Goal: Information Seeking & Learning: Learn about a topic

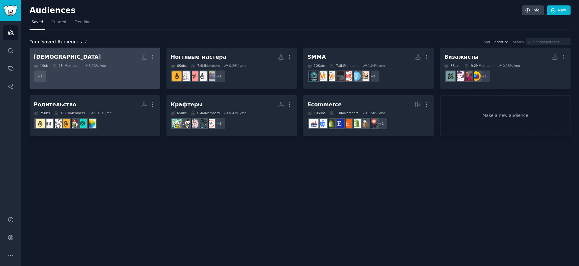
click at [89, 56] on h2 "[DEMOGRAPHIC_DATA] More" at bounding box center [95, 57] width 122 height 11
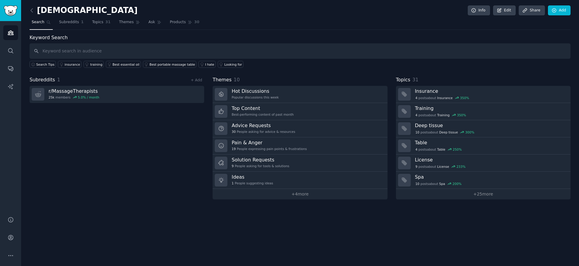
click at [84, 148] on div "Subreddits 1 + Add r/ MassageTherapists 25k members 5.0 % / month" at bounding box center [117, 137] width 175 height 123
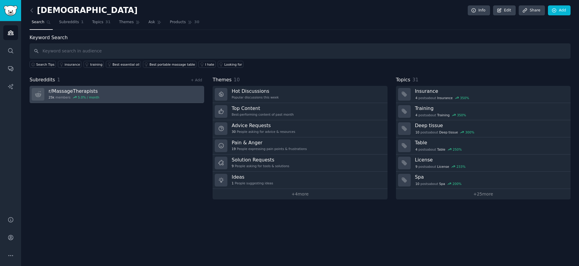
click at [117, 98] on link "r/ MassageTherapists 25k members 5.0 % / month" at bounding box center [117, 94] width 175 height 17
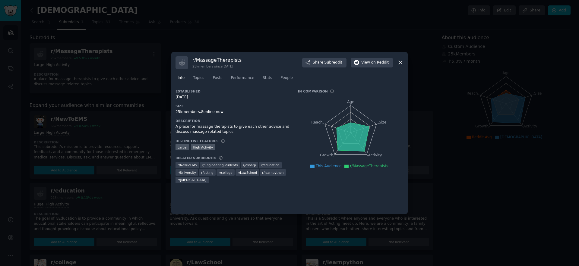
drag, startPoint x: 405, startPoint y: 62, endPoint x: 400, endPoint y: 62, distance: 4.8
click at [405, 62] on div "r/ MassageTherapists 25k members since [DATE] Share Subreddit View on Reddit In…" at bounding box center [289, 133] width 236 height 162
click at [400, 62] on icon at bounding box center [400, 62] width 6 height 6
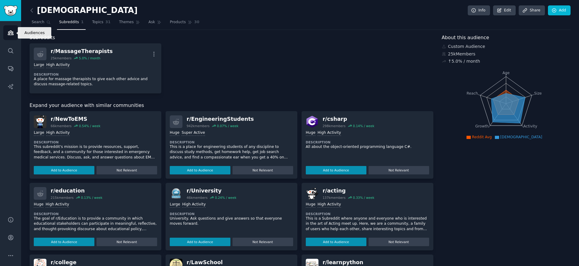
click at [14, 31] on link "Audiences" at bounding box center [10, 32] width 15 height 15
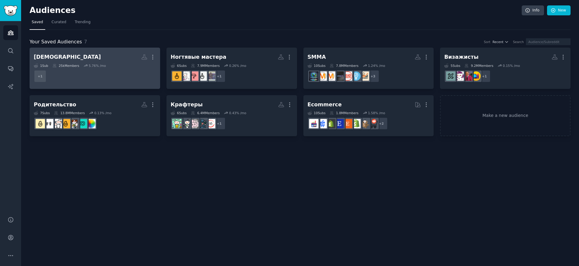
click at [103, 57] on h2 "[DEMOGRAPHIC_DATA] More" at bounding box center [95, 57] width 122 height 11
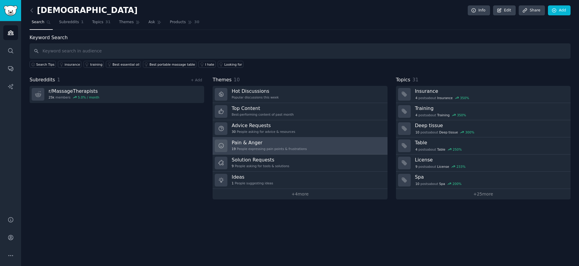
click at [329, 143] on link "Pain & Anger 19 People expressing pain points & frustrations" at bounding box center [300, 145] width 175 height 17
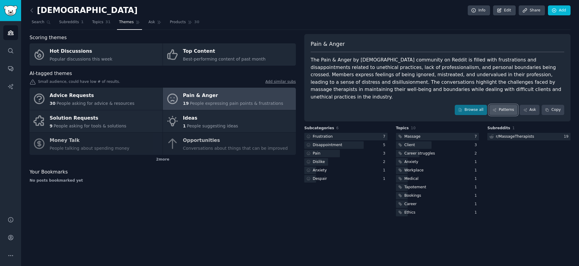
click at [501, 105] on link "Patterns" at bounding box center [503, 110] width 28 height 10
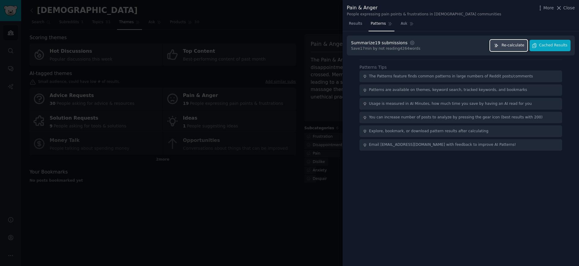
click at [512, 48] on button "Re-calculate" at bounding box center [508, 46] width 37 height 12
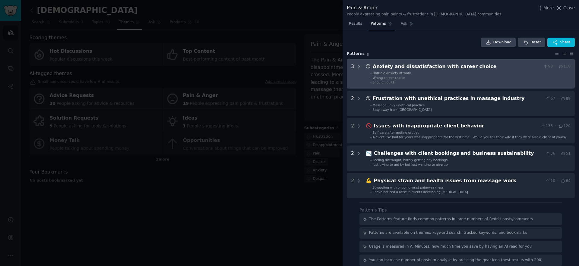
click at [435, 70] on div "Anxiety and dissatisfaction with career choice" at bounding box center [457, 67] width 168 height 8
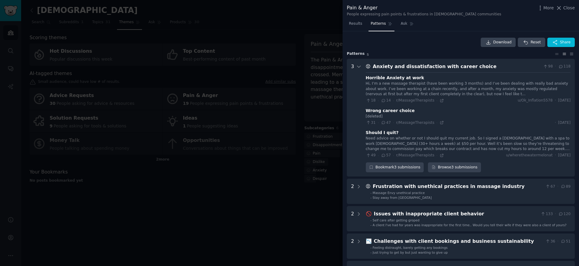
scroll to position [27, 0]
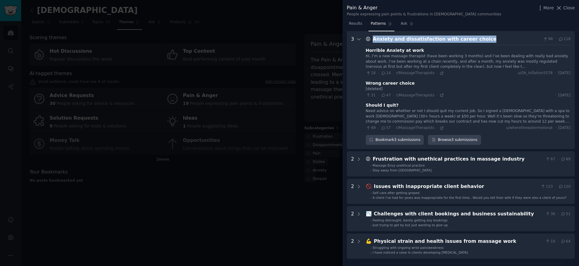
drag, startPoint x: 482, startPoint y: 41, endPoint x: 373, endPoint y: 39, distance: 108.8
click at [373, 39] on div "Anxiety and dissatisfaction with career choice" at bounding box center [457, 40] width 168 height 8
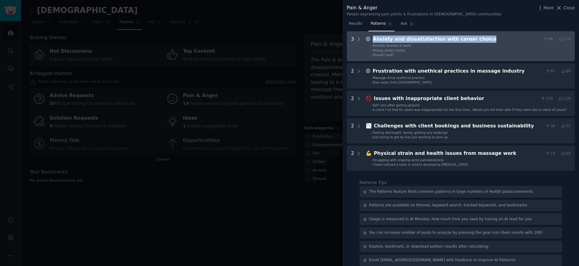
copy div "Anxiety and dissatisfaction with career choice"
click at [440, 56] on li "- Should I quit?" at bounding box center [470, 55] width 200 height 4
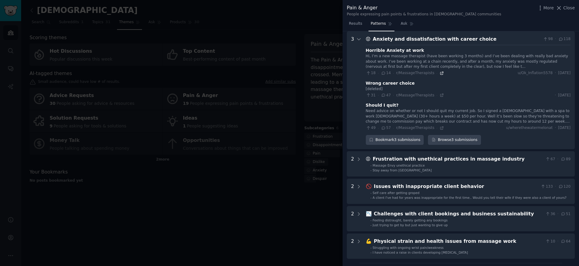
click at [440, 74] on icon at bounding box center [442, 73] width 4 height 4
click at [440, 95] on icon at bounding box center [442, 95] width 4 height 4
click at [441, 128] on icon at bounding box center [442, 128] width 4 height 4
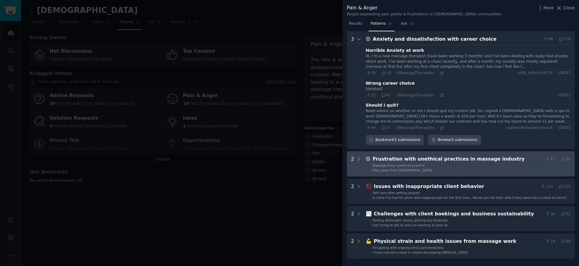
click at [437, 158] on div "Frustration with unethical practices in massage industry" at bounding box center [458, 160] width 170 height 8
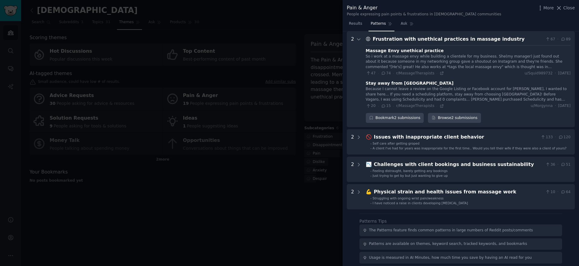
scroll to position [147, 0]
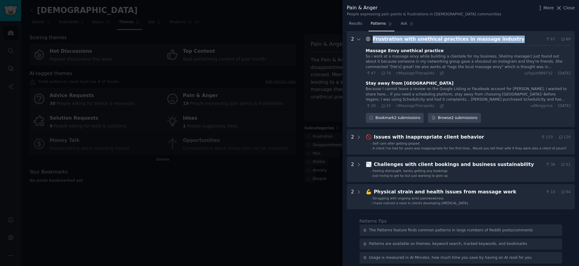
drag, startPoint x: 506, startPoint y: 39, endPoint x: 370, endPoint y: 39, distance: 135.4
click at [370, 39] on div "😡 Frustration with unethical practices in massage industry 67 · 89" at bounding box center [468, 40] width 205 height 8
copy div "😡 Frustration with unethical practices in massage industry"
click at [440, 74] on icon at bounding box center [442, 73] width 4 height 4
click at [440, 107] on icon at bounding box center [442, 106] width 4 height 4
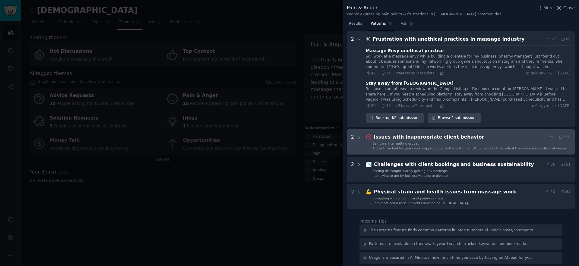
click at [443, 139] on div "Issues with inappropriate client behavior" at bounding box center [456, 138] width 165 height 8
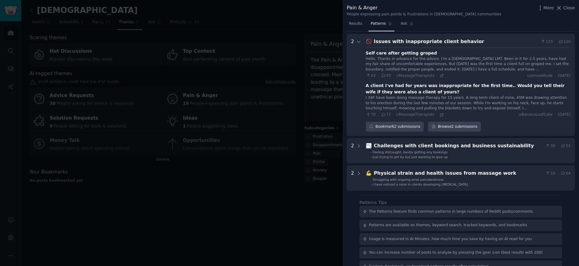
scroll to position [245, 0]
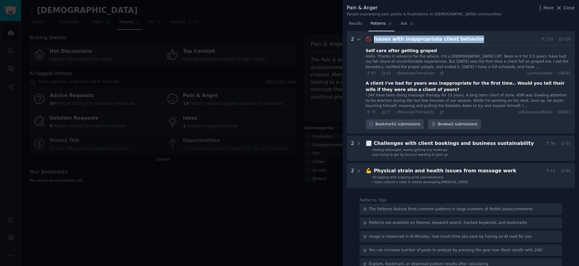
drag, startPoint x: 473, startPoint y: 39, endPoint x: 371, endPoint y: 40, distance: 101.9
click at [371, 40] on div "🚫 Issues with inappropriate client behavior 133 · 120" at bounding box center [468, 40] width 205 height 8
copy div "Issues with inappropriate client behavior"
click at [440, 74] on icon at bounding box center [441, 73] width 3 height 3
click at [440, 112] on icon at bounding box center [442, 112] width 4 height 4
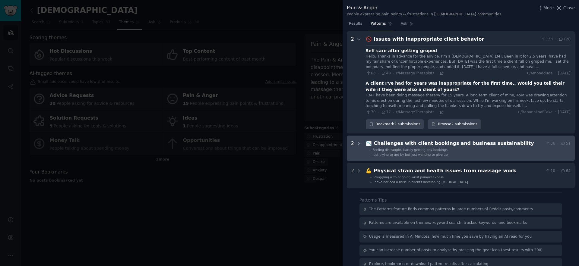
click at [415, 146] on div "Challenges with client bookings and business sustainability" at bounding box center [458, 144] width 169 height 8
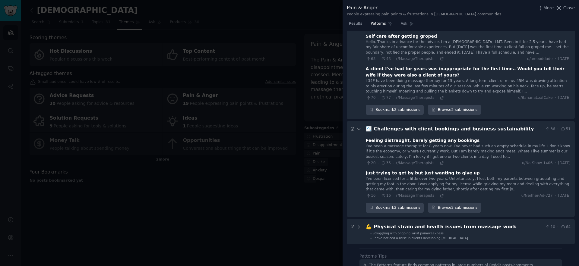
scroll to position [247, 0]
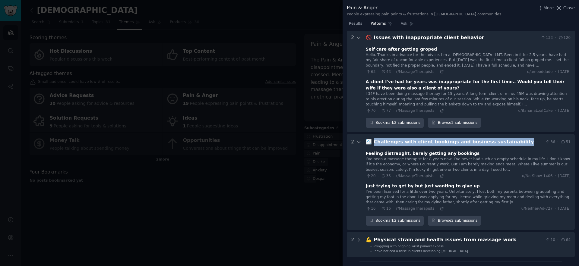
drag, startPoint x: 516, startPoint y: 142, endPoint x: 370, endPoint y: 141, distance: 145.9
click at [370, 141] on div "📉 Challenges with client bookings and business sustainability 36 · 51" at bounding box center [468, 142] width 205 height 8
copy div "📉 Challenges with client bookings and business sustainability"
click at [440, 177] on icon at bounding box center [441, 176] width 3 height 3
click at [440, 210] on icon at bounding box center [442, 209] width 4 height 4
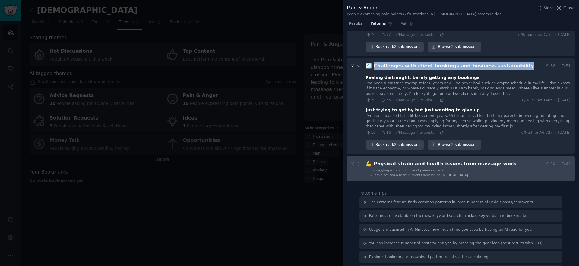
scroll to position [323, 0]
click at [460, 164] on div "Physical strain and health issues from massage work" at bounding box center [458, 164] width 169 height 8
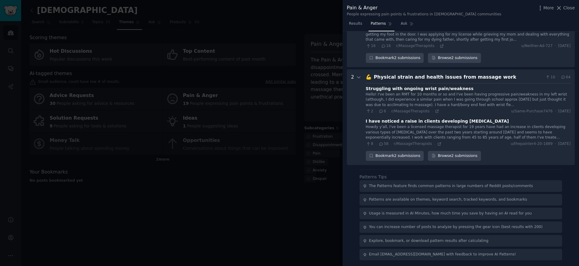
scroll to position [410, 0]
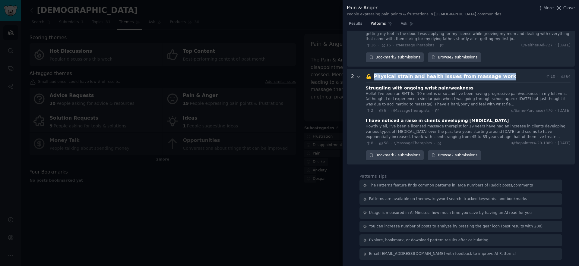
drag, startPoint x: 497, startPoint y: 77, endPoint x: 372, endPoint y: 78, distance: 125.1
click at [374, 78] on div "Physical strain and health issues from massage work" at bounding box center [458, 77] width 169 height 8
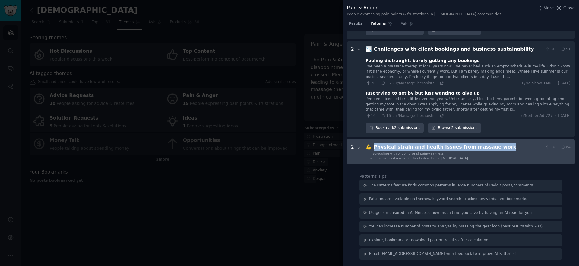
scroll to position [340, 0]
copy div "Physical strain and health issues from massage work"
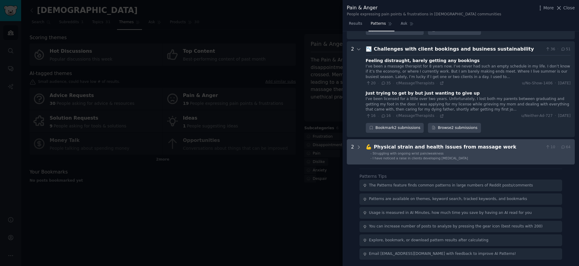
click at [485, 156] on li "- I have noticed a raise in clients developing [MEDICAL_DATA]" at bounding box center [470, 158] width 200 height 4
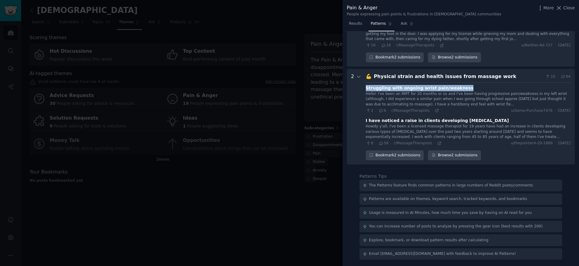
drag, startPoint x: 469, startPoint y: 89, endPoint x: 366, endPoint y: 87, distance: 102.8
click at [366, 87] on div "Struggling with ongoing wrist pain/weakness" at bounding box center [468, 88] width 205 height 6
copy div "Struggling with ongoing wrist pain/weakness"
click at [435, 111] on icon at bounding box center [437, 111] width 4 height 4
click at [437, 144] on icon at bounding box center [439, 143] width 4 height 4
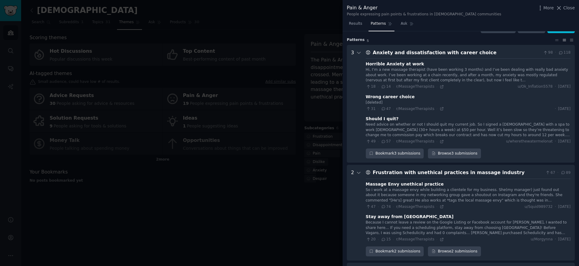
scroll to position [0, 0]
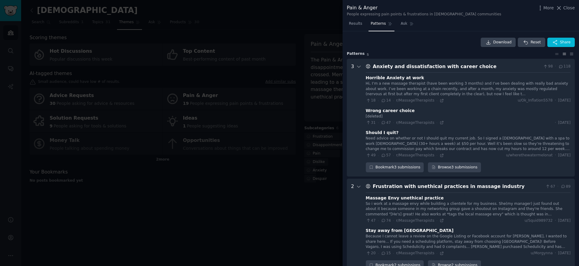
click at [399, 65] on div "Anxiety and dissatisfaction with career choice" at bounding box center [457, 67] width 168 height 8
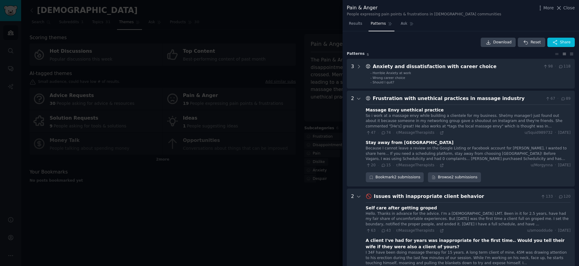
click at [399, 99] on div "Frustration with unethical practices in massage industry" at bounding box center [458, 99] width 170 height 8
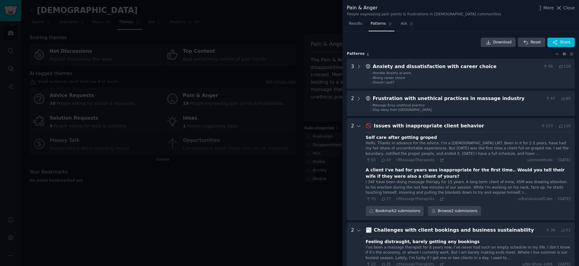
click at [408, 122] on div "Issues with inappropriate client behavior" at bounding box center [456, 126] width 165 height 8
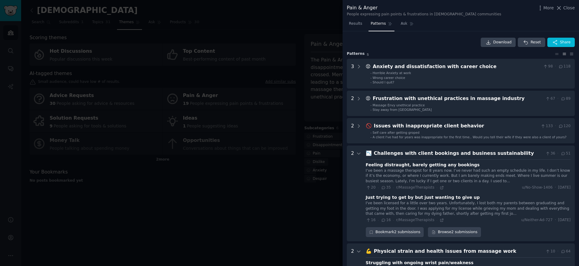
click at [410, 154] on div "Challenges with client bookings and business sustainability" at bounding box center [458, 154] width 169 height 8
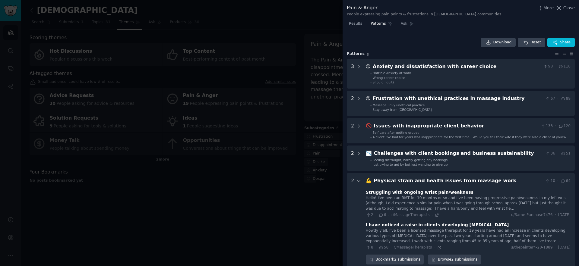
click at [407, 180] on div "Physical strain and health issues from massage work" at bounding box center [458, 181] width 169 height 8
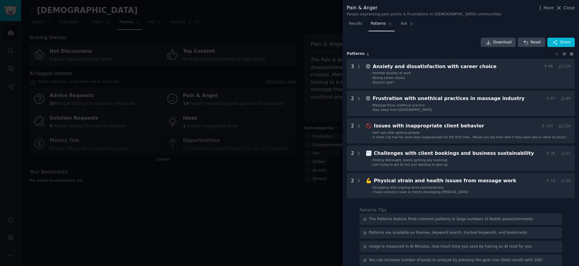
click at [570, 53] on icon at bounding box center [571, 54] width 3 height 2
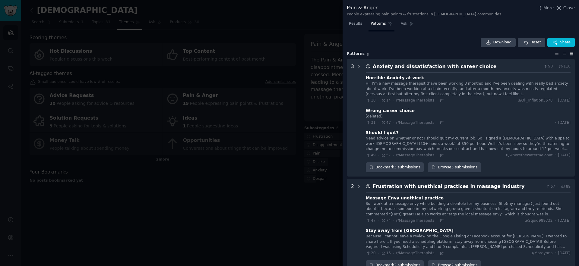
click at [570, 53] on icon at bounding box center [571, 54] width 3 height 2
click at [561, 54] on icon at bounding box center [564, 54] width 6 height 4
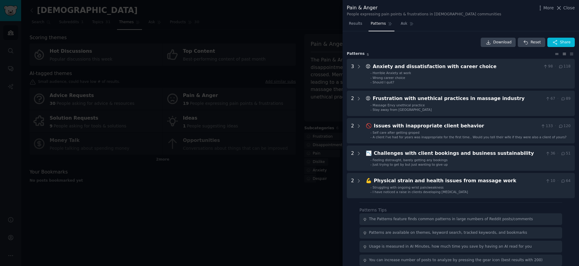
click at [554, 54] on icon at bounding box center [557, 54] width 6 height 4
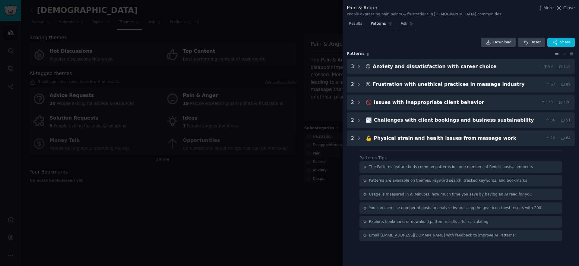
click at [401, 23] on span "Ask" at bounding box center [404, 23] width 7 height 5
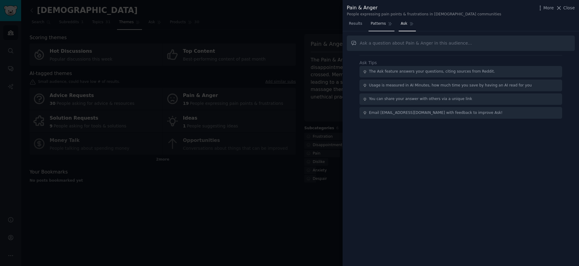
click at [383, 23] on span "Patterns" at bounding box center [378, 23] width 15 height 5
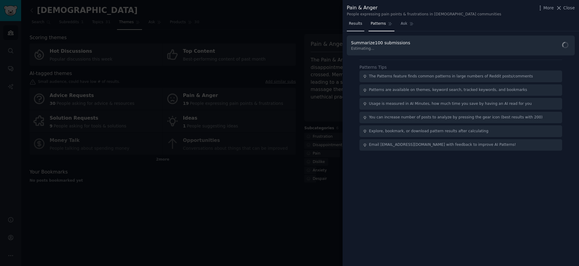
click at [356, 23] on span "Results" at bounding box center [355, 23] width 13 height 5
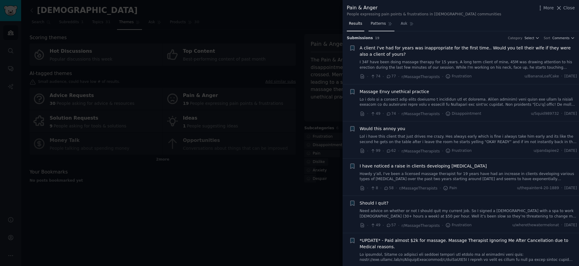
click at [381, 24] on span "Patterns" at bounding box center [378, 23] width 15 height 5
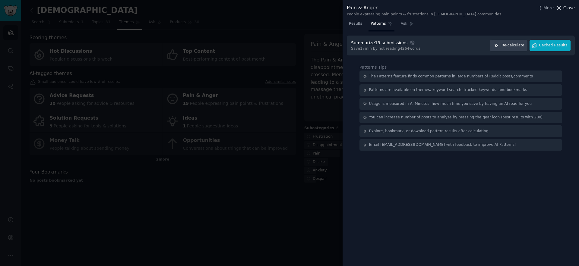
click at [566, 8] on span "Close" at bounding box center [568, 8] width 11 height 6
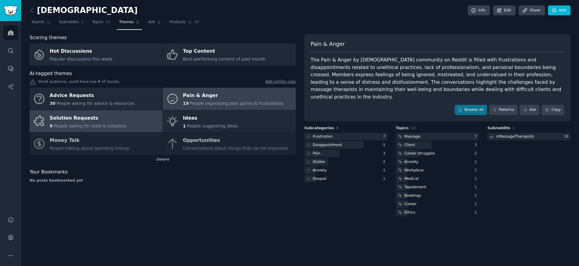
click at [109, 118] on div "Solution Requests" at bounding box center [88, 118] width 77 height 10
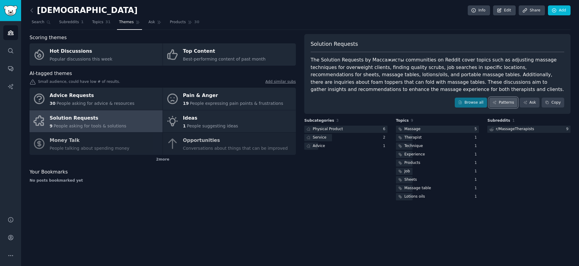
click at [510, 103] on link "Patterns" at bounding box center [503, 103] width 28 height 10
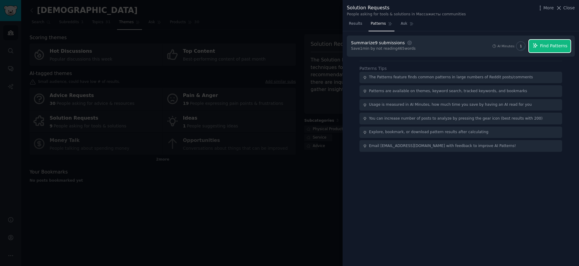
click at [540, 49] on button "Find Patterns" at bounding box center [550, 46] width 42 height 13
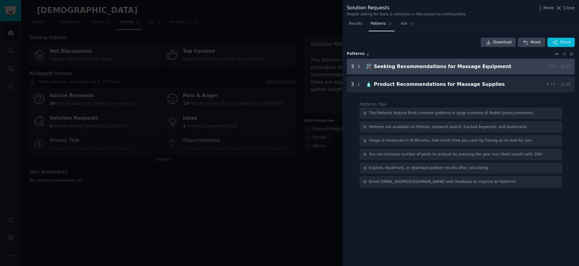
click at [358, 66] on icon at bounding box center [358, 66] width 5 height 5
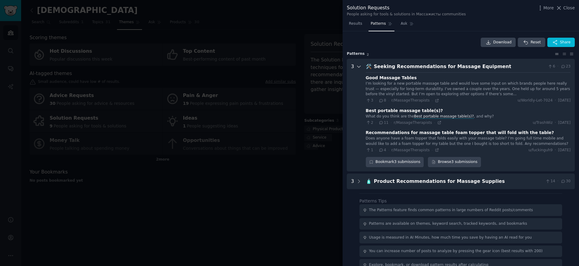
scroll to position [25, 0]
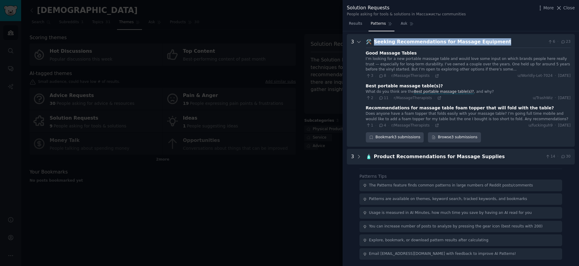
drag, startPoint x: 501, startPoint y: 42, endPoint x: 374, endPoint y: 43, distance: 127.8
click at [374, 43] on div "Seeking Recommendations for Massage Equipment" at bounding box center [460, 42] width 172 height 8
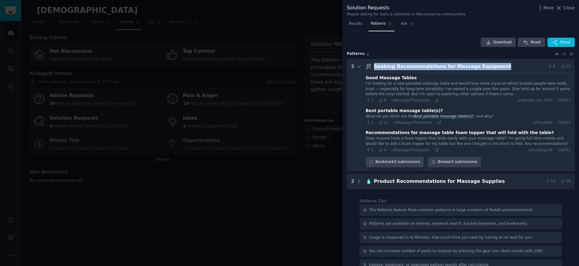
copy div "Seeking Recommendations for Massage Equipment"
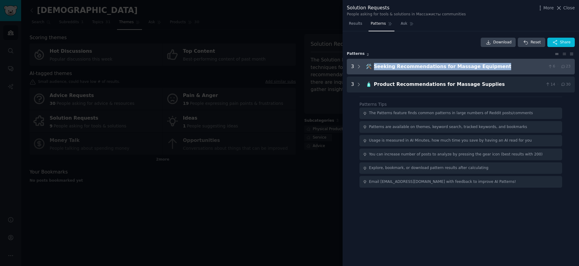
click at [526, 70] on div "Seeking Recommendations for Massage Equipment" at bounding box center [460, 67] width 172 height 8
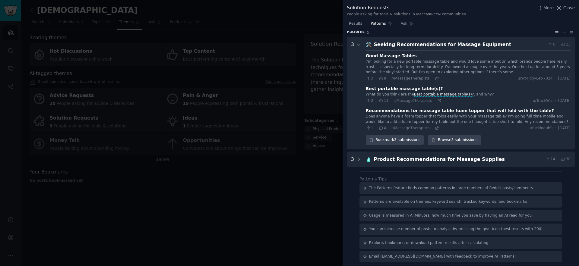
scroll to position [25, 0]
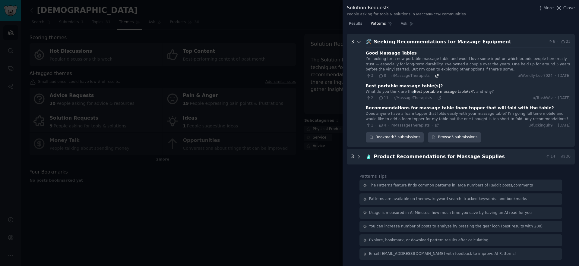
click at [435, 75] on icon at bounding box center [437, 76] width 4 height 4
click at [437, 99] on icon at bounding box center [439, 98] width 4 height 4
click at [435, 126] on icon at bounding box center [437, 125] width 4 height 4
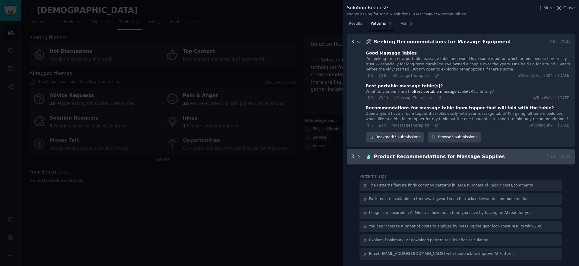
click at [410, 156] on div "Product Recommendations for Massage Supplies" at bounding box center [458, 157] width 169 height 8
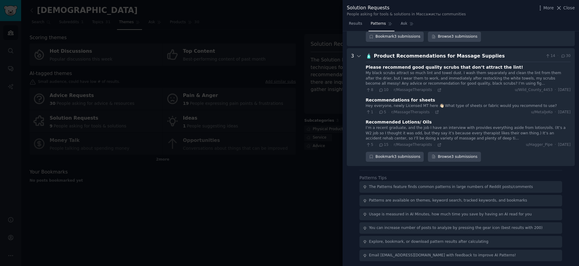
scroll to position [127, 0]
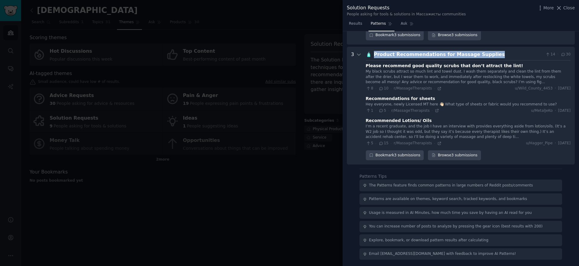
drag, startPoint x: 491, startPoint y: 54, endPoint x: 371, endPoint y: 56, distance: 119.7
click at [374, 56] on div "Product Recommendations for Massage Supplies" at bounding box center [458, 55] width 169 height 8
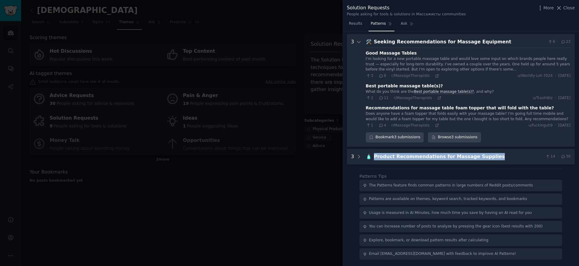
copy div "Product Recommendations for Massage Supplies"
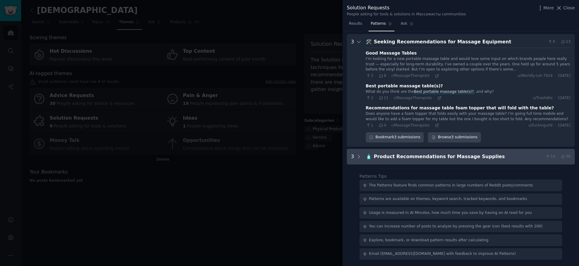
click at [504, 157] on div "Product Recommendations for Massage Supplies" at bounding box center [458, 157] width 169 height 8
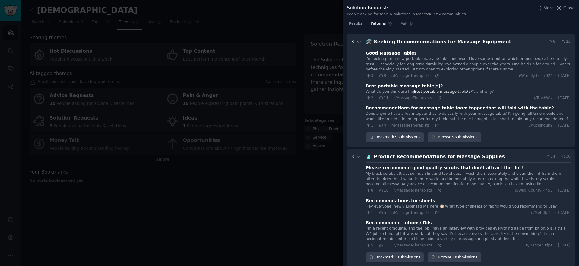
scroll to position [127, 0]
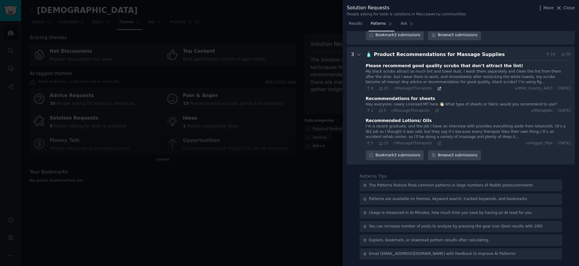
click at [437, 89] on icon at bounding box center [439, 89] width 4 height 4
click at [435, 110] on icon at bounding box center [437, 111] width 4 height 4
click at [438, 143] on icon at bounding box center [439, 143] width 3 height 3
click at [250, 234] on div at bounding box center [289, 133] width 579 height 266
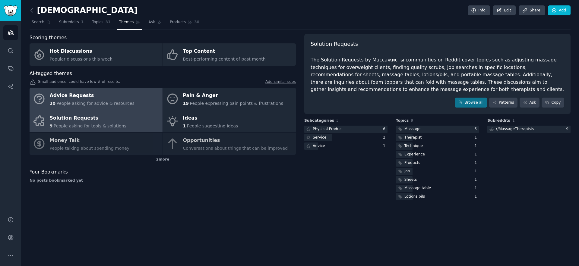
click at [98, 98] on div "Advice Requests" at bounding box center [92, 96] width 85 height 10
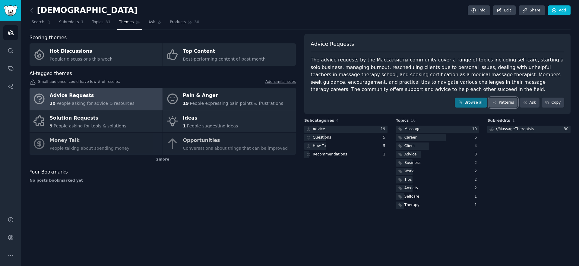
click at [511, 103] on link "Patterns" at bounding box center [503, 103] width 28 height 10
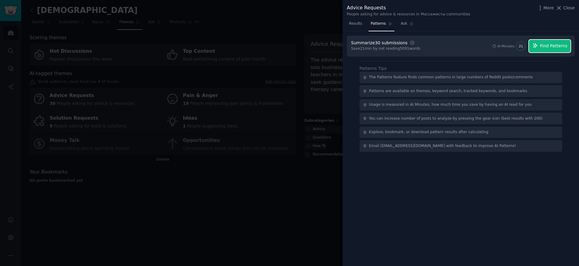
click at [559, 47] on span "Find Patterns" at bounding box center [553, 46] width 27 height 6
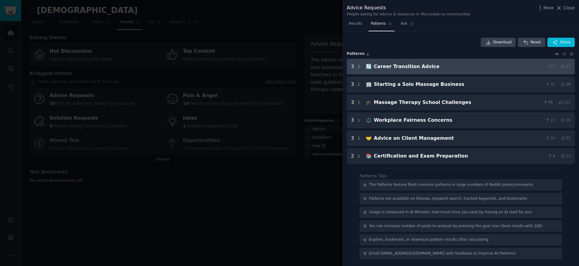
click at [419, 68] on div "Career Transition Advice" at bounding box center [460, 67] width 172 height 8
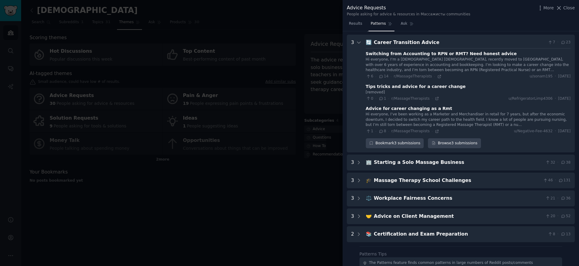
scroll to position [27, 0]
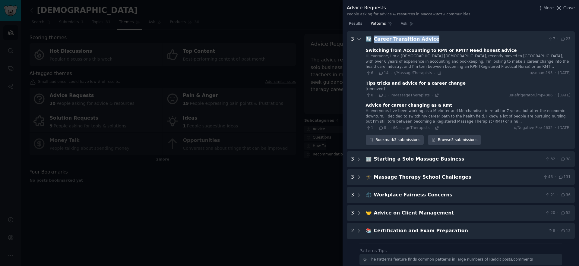
drag, startPoint x: 436, startPoint y: 42, endPoint x: 372, endPoint y: 40, distance: 64.2
click at [372, 40] on div "🔄 Career Transition Advice 7 · 23" at bounding box center [468, 40] width 205 height 8
copy div "Career Transition Advice"
click at [438, 72] on icon at bounding box center [439, 73] width 3 height 3
click at [435, 95] on icon at bounding box center [437, 95] width 4 height 4
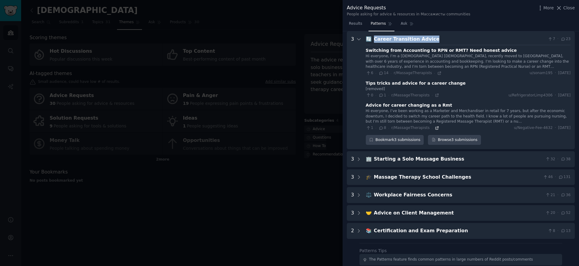
click at [435, 128] on icon at bounding box center [437, 128] width 4 height 4
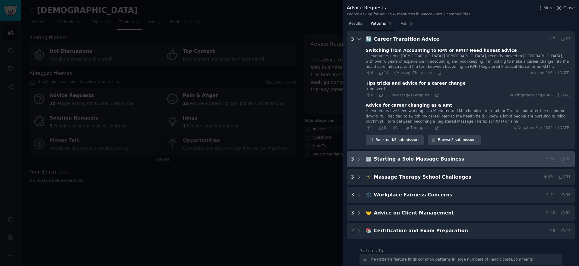
click at [396, 156] on div "Starting a Solo Massage Business" at bounding box center [458, 160] width 169 height 8
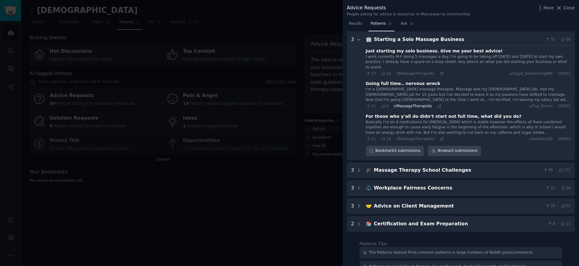
scroll to position [147, 0]
drag, startPoint x: 456, startPoint y: 39, endPoint x: 372, endPoint y: 43, distance: 83.3
click at [374, 43] on div "Starting a Solo Massage Business" at bounding box center [458, 40] width 169 height 8
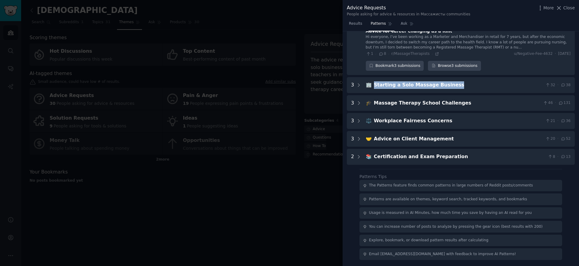
copy div "Starting a Solo Massage Business"
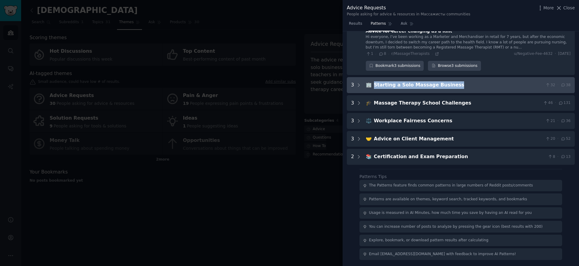
click at [460, 84] on div "Starting a Solo Massage Business" at bounding box center [458, 85] width 169 height 8
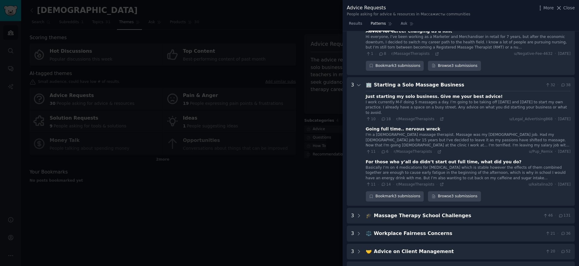
scroll to position [147, 0]
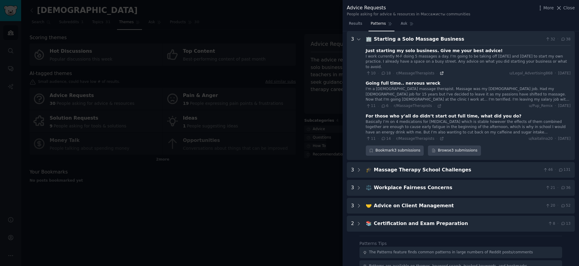
click at [440, 71] on icon at bounding box center [442, 73] width 4 height 4
click at [437, 104] on icon at bounding box center [439, 106] width 4 height 4
click at [440, 137] on icon at bounding box center [442, 139] width 4 height 4
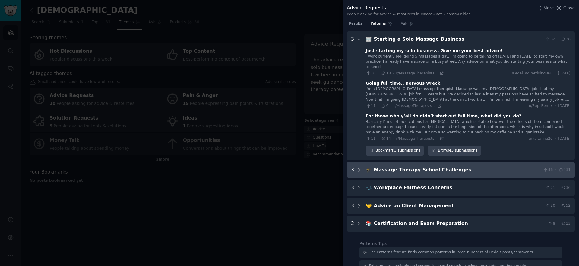
click at [421, 166] on div "Massage Therapy School Challenges" at bounding box center [457, 170] width 167 height 8
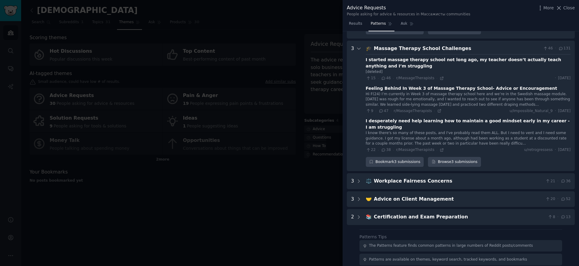
scroll to position [273, 0]
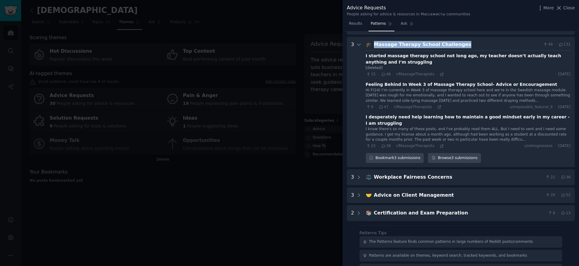
drag, startPoint x: 455, startPoint y: 40, endPoint x: 374, endPoint y: 42, distance: 81.4
click at [374, 42] on div "Massage Therapy School Challenges" at bounding box center [457, 45] width 167 height 8
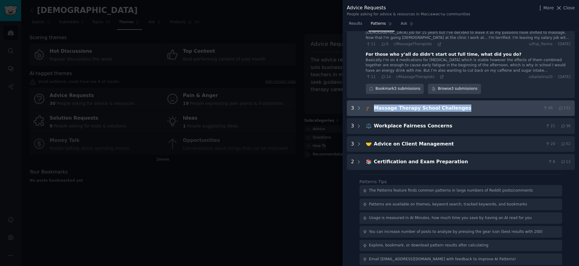
click at [480, 105] on div "Massage Therapy School Challenges" at bounding box center [457, 109] width 167 height 8
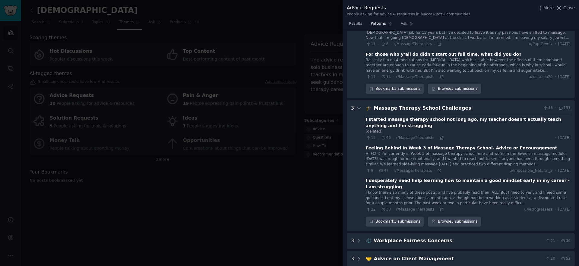
scroll to position [273, 0]
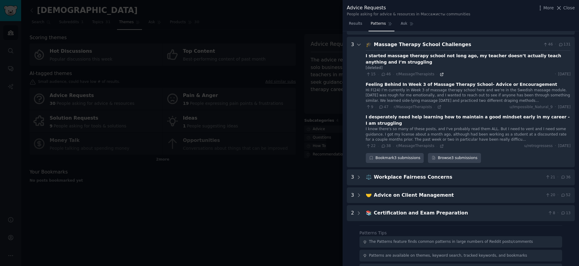
click at [441, 73] on icon at bounding box center [441, 74] width 3 height 3
click at [437, 105] on icon at bounding box center [439, 107] width 4 height 4
click at [440, 144] on icon at bounding box center [442, 146] width 4 height 4
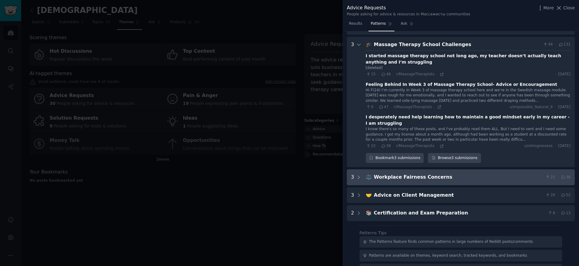
click at [424, 174] on div "Workplace Fairness Concerns" at bounding box center [458, 178] width 169 height 8
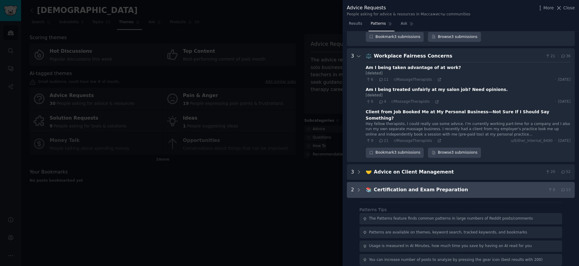
scroll to position [399, 0]
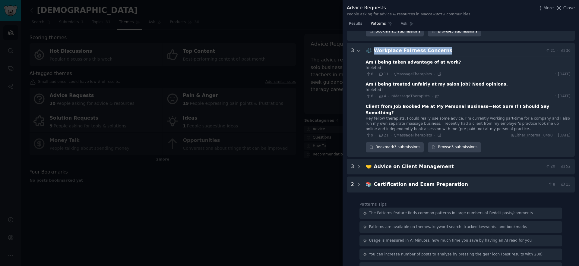
drag, startPoint x: 449, startPoint y: 39, endPoint x: 373, endPoint y: 40, distance: 75.7
click at [374, 47] on div "Workplace Fairness Concerns" at bounding box center [458, 51] width 169 height 8
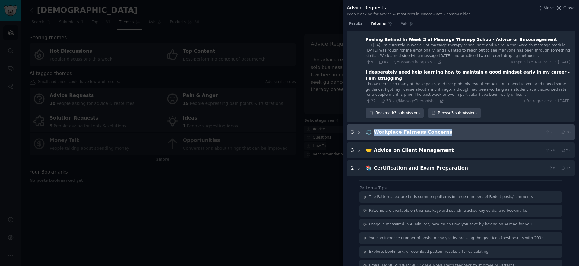
click at [447, 129] on div "Workplace Fairness Concerns" at bounding box center [458, 133] width 169 height 8
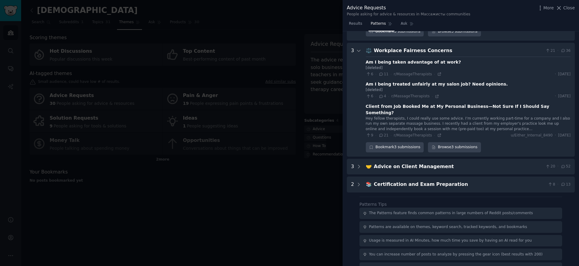
click at [438, 72] on div "6 · 11 · r/MassageTherapists · · [DATE]" at bounding box center [468, 74] width 205 height 5
click at [438, 73] on icon at bounding box center [439, 74] width 3 height 3
click at [437, 94] on icon at bounding box center [437, 96] width 4 height 4
click at [437, 133] on icon at bounding box center [439, 135] width 4 height 4
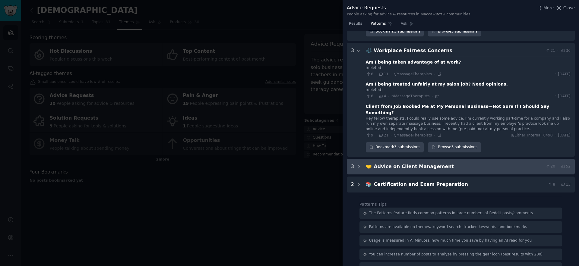
click at [414, 163] on div "Advice on Client Management" at bounding box center [458, 167] width 169 height 8
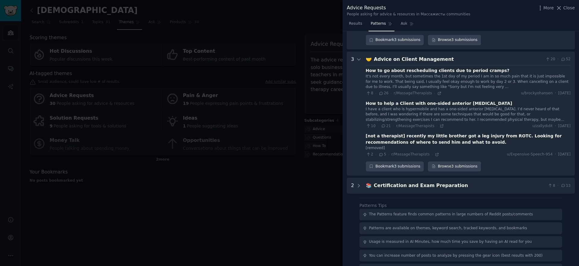
scroll to position [509, 0]
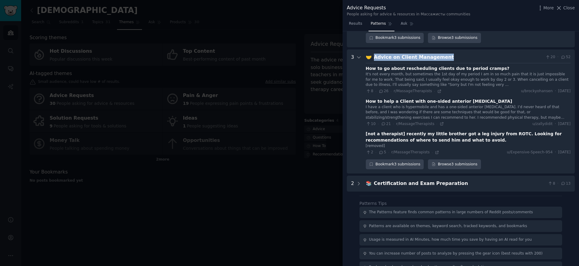
drag, startPoint x: 446, startPoint y: 40, endPoint x: 372, endPoint y: 40, distance: 74.5
click at [372, 54] on div "🤝 Advice on Client Management 20 · 52" at bounding box center [468, 58] width 205 height 8
click at [438, 89] on icon at bounding box center [439, 91] width 4 height 4
click at [440, 122] on icon at bounding box center [442, 124] width 4 height 4
click at [435, 150] on icon at bounding box center [437, 152] width 4 height 4
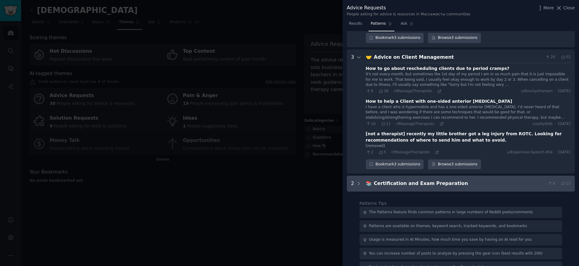
click at [404, 180] on div "Certification and Exam Preparation" at bounding box center [460, 184] width 172 height 8
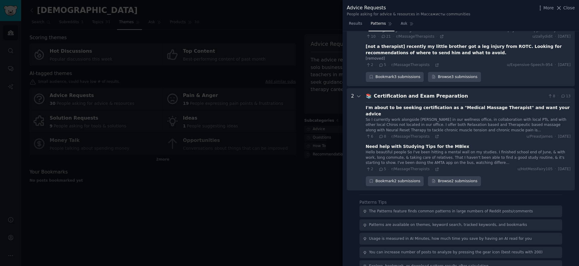
scroll to position [598, 0]
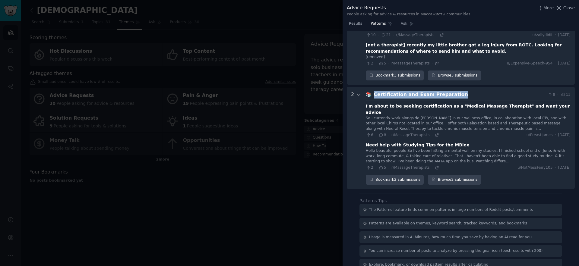
drag, startPoint x: 467, startPoint y: 76, endPoint x: 372, endPoint y: 78, distance: 95.0
click at [372, 91] on div "📚 Certification and Exam Preparation 8 · 13" at bounding box center [468, 95] width 205 height 8
click at [437, 133] on div "6 · 8 · r/MassageTherapists · u/Preastjames · [DATE]" at bounding box center [468, 135] width 205 height 5
click at [435, 133] on icon at bounding box center [437, 135] width 4 height 4
click at [436, 166] on icon at bounding box center [437, 168] width 4 height 4
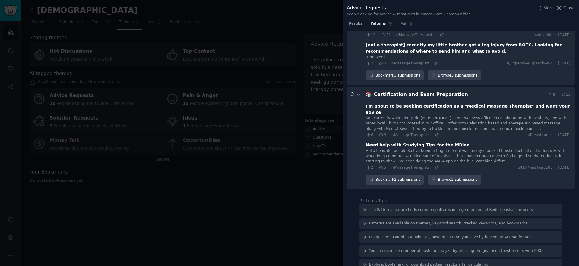
click at [283, 70] on div at bounding box center [289, 133] width 579 height 266
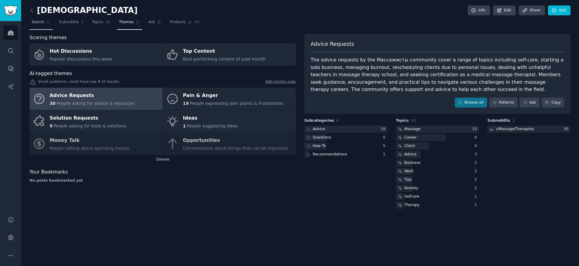
click at [38, 20] on span "Search" at bounding box center [38, 22] width 13 height 5
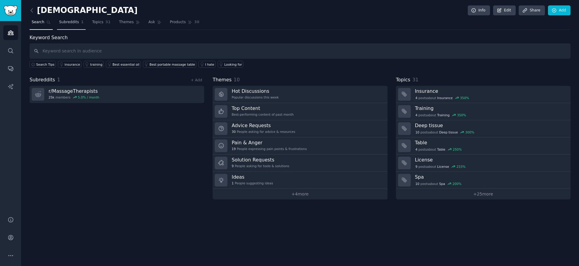
click at [65, 21] on span "Subreddits" at bounding box center [69, 22] width 20 height 5
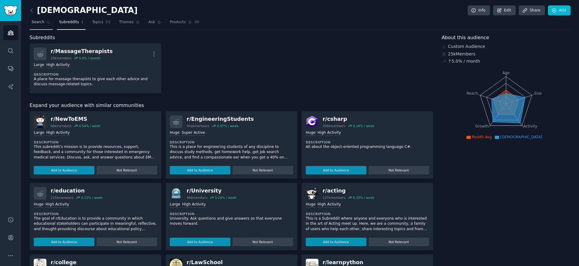
click at [36, 24] on span "Search" at bounding box center [38, 22] width 13 height 5
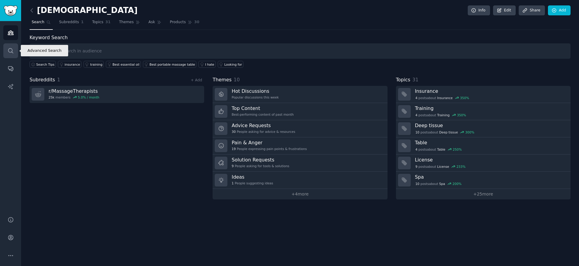
click at [9, 52] on icon "Sidebar" at bounding box center [10, 50] width 5 height 5
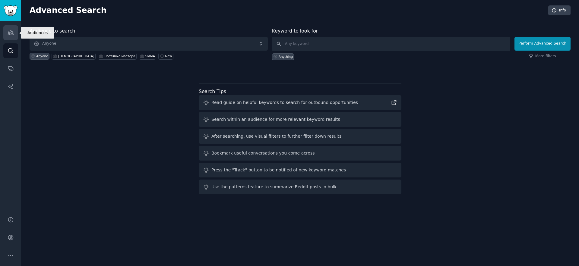
click at [10, 31] on icon "Sidebar" at bounding box center [10, 33] width 5 height 4
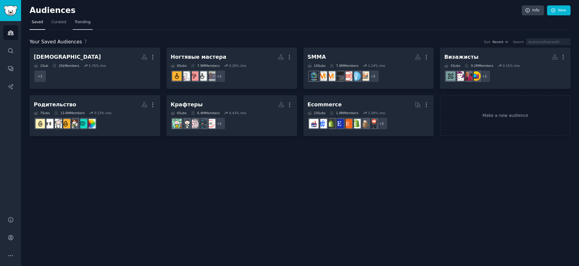
click at [81, 20] on span "Trending" at bounding box center [83, 22] width 16 height 5
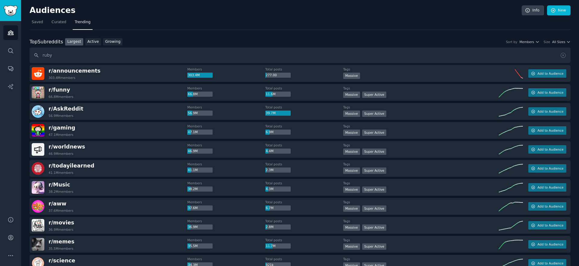
type input "ruby"
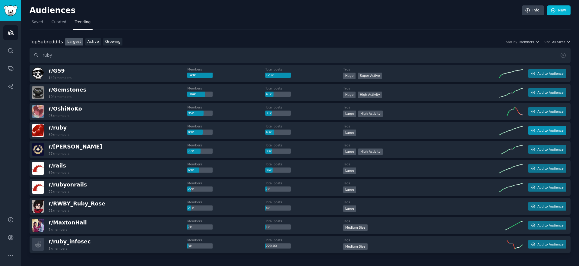
click at [543, 131] on span "Add to Audience" at bounding box center [550, 130] width 26 height 4
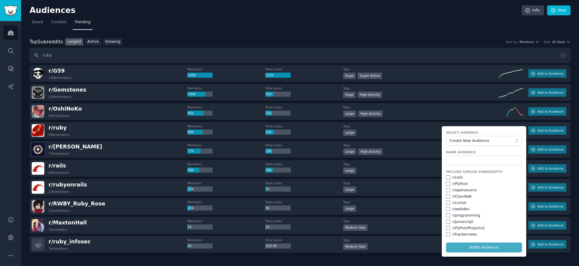
click at [455, 178] on div "r/ rails" at bounding box center [457, 177] width 11 height 5
click at [446, 179] on input "checkbox" at bounding box center [448, 177] width 4 height 4
checkbox input "true"
click at [470, 160] on input "text" at bounding box center [484, 161] width 76 height 10
click at [477, 140] on span "Create New Audience" at bounding box center [482, 140] width 66 height 5
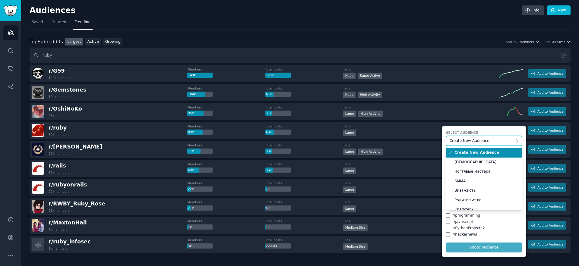
click at [477, 140] on span "Create New Audience" at bounding box center [482, 140] width 66 height 5
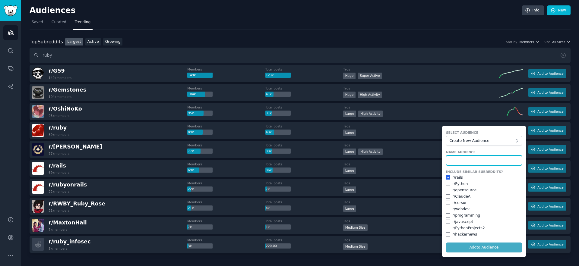
click at [465, 161] on input "text" at bounding box center [484, 161] width 76 height 10
type input "Ruby"
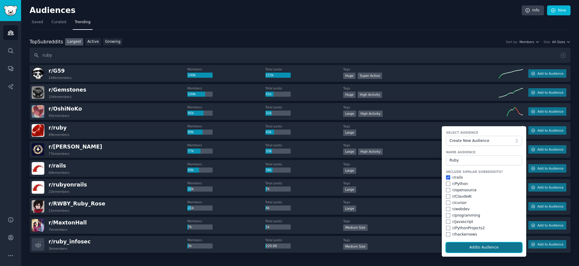
click at [473, 247] on button "Add to Audience" at bounding box center [484, 248] width 76 height 10
checkbox input "false"
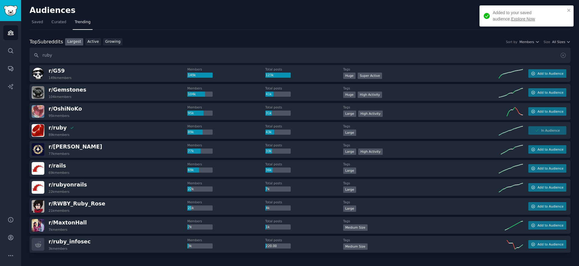
click at [453, 190] on div "Large" at bounding box center [421, 191] width 156 height 8
click at [554, 187] on span "Add to Audience" at bounding box center [550, 187] width 26 height 4
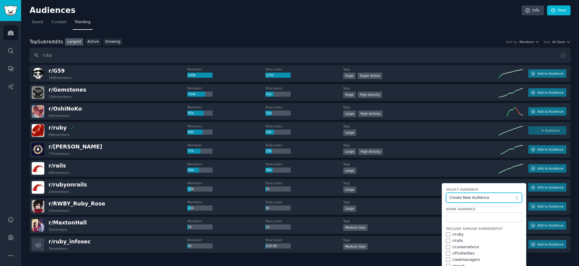
click at [496, 197] on span "Create New Audience" at bounding box center [482, 197] width 66 height 5
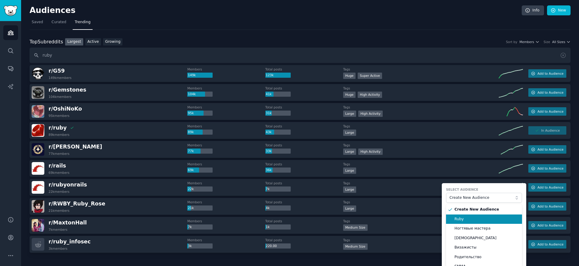
click at [480, 219] on span "Ruby" at bounding box center [485, 219] width 63 height 5
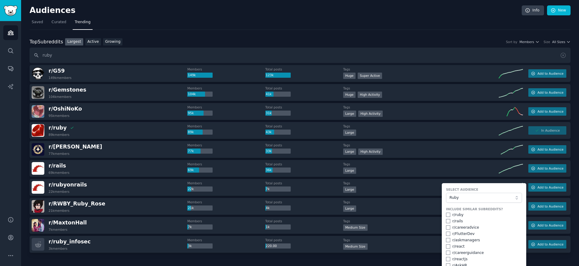
click at [452, 214] on div "r/ ruby" at bounding box center [457, 215] width 11 height 5
click at [446, 216] on input "checkbox" at bounding box center [448, 215] width 4 height 4
checkbox input "true"
click at [446, 223] on input "checkbox" at bounding box center [448, 221] width 4 height 4
checkbox input "true"
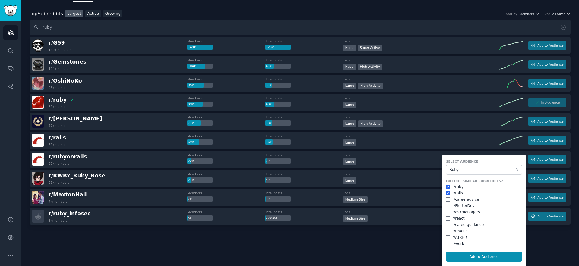
scroll to position [29, 0]
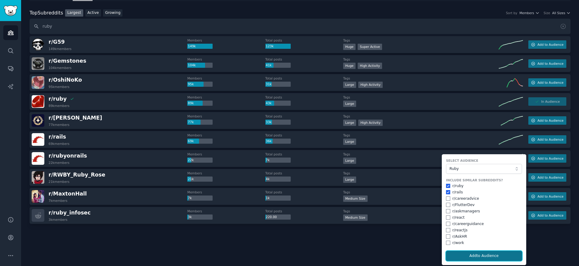
click at [474, 256] on button "Add to Audience" at bounding box center [484, 256] width 76 height 10
checkbox input "false"
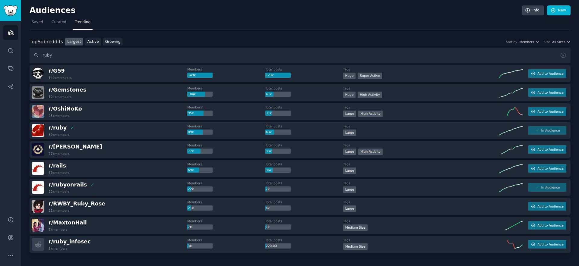
scroll to position [0, 0]
click at [12, 51] on icon "Sidebar" at bounding box center [10, 50] width 5 height 5
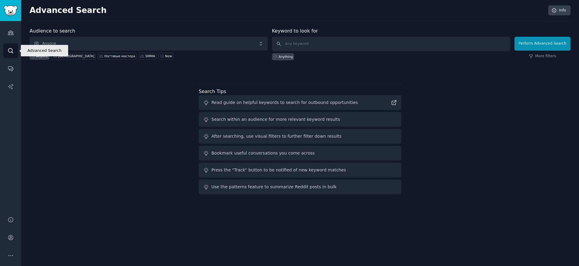
click at [7, 40] on div "Audiences Search Conversations AI Reports" at bounding box center [10, 115] width 21 height 188
click at [8, 68] on icon "Sidebar" at bounding box center [11, 68] width 6 height 6
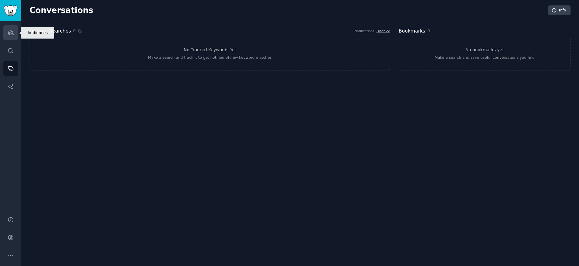
click at [12, 33] on icon "Sidebar" at bounding box center [10, 33] width 5 height 4
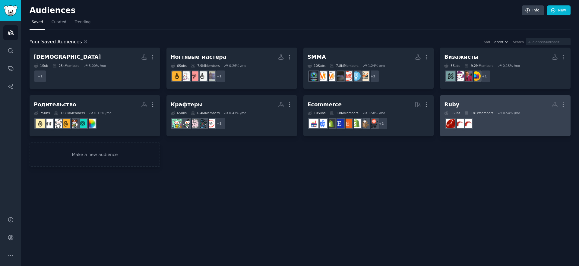
click at [502, 103] on h2 "Ruby More" at bounding box center [505, 104] width 122 height 11
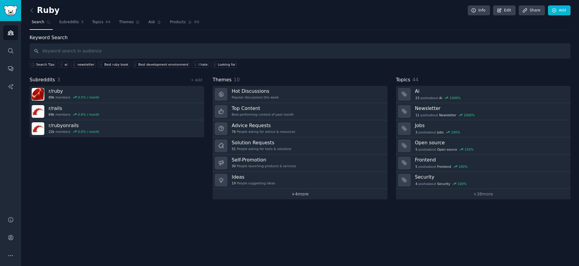
click at [305, 194] on link "+ 4 more" at bounding box center [300, 194] width 175 height 11
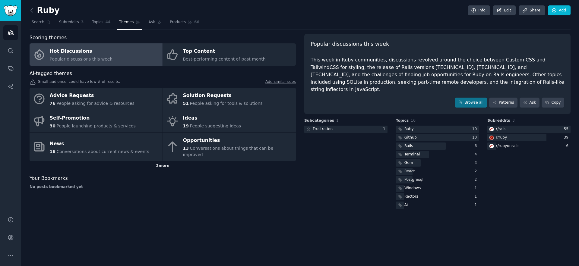
click at [161, 162] on div "2 more" at bounding box center [163, 166] width 266 height 10
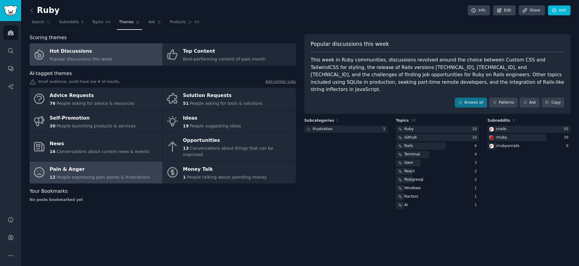
click at [90, 166] on div "Pain & Anger" at bounding box center [100, 170] width 100 height 10
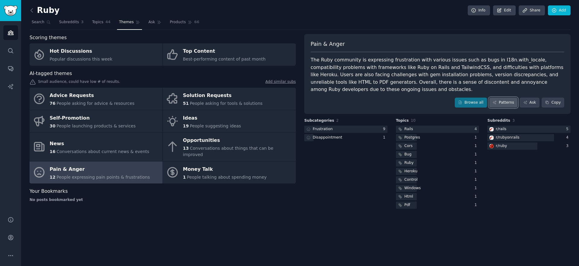
click at [508, 106] on link "Patterns" at bounding box center [503, 103] width 28 height 10
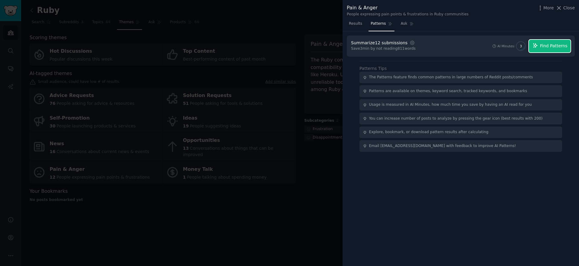
click at [550, 46] on span "Find Patterns" at bounding box center [553, 46] width 27 height 6
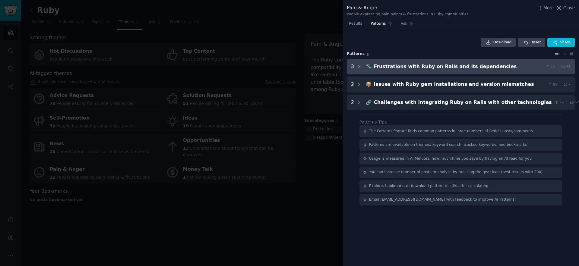
click at [449, 67] on div "Frustrations with Ruby on Rails and its dependencies" at bounding box center [458, 67] width 169 height 8
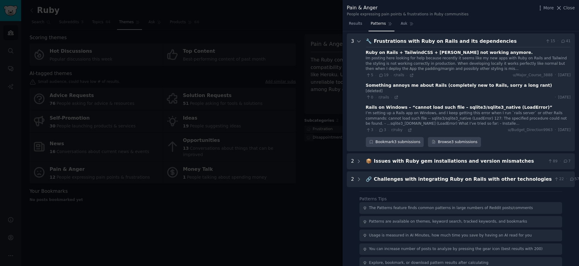
scroll to position [27, 0]
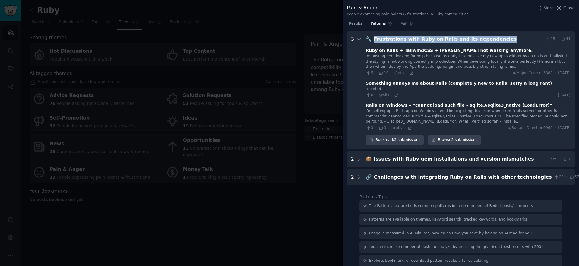
drag, startPoint x: 472, startPoint y: 36, endPoint x: 373, endPoint y: 38, distance: 99.2
click at [374, 38] on div "Frustrations with Ruby on Rails and its dependencies" at bounding box center [458, 40] width 169 height 8
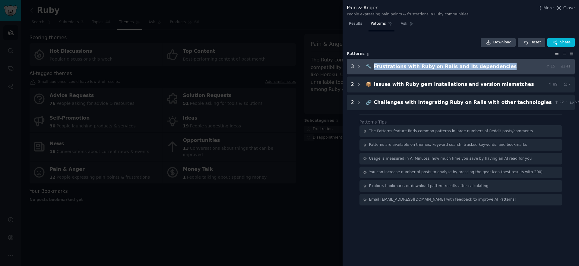
click at [414, 63] on div "Frustrations with Ruby on Rails and its dependencies" at bounding box center [458, 67] width 169 height 8
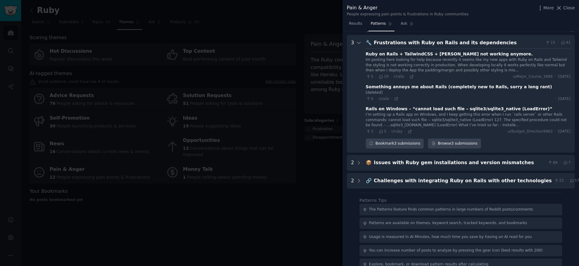
scroll to position [27, 0]
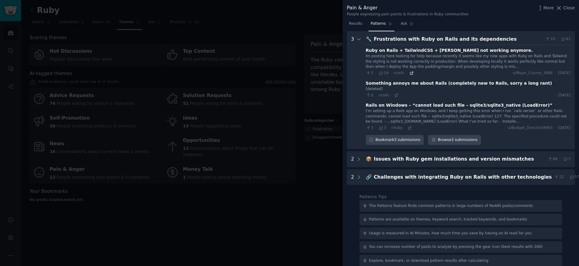
click at [409, 74] on icon at bounding box center [411, 73] width 4 height 4
click at [396, 96] on icon at bounding box center [396, 95] width 4 height 4
click at [408, 128] on icon at bounding box center [410, 128] width 4 height 4
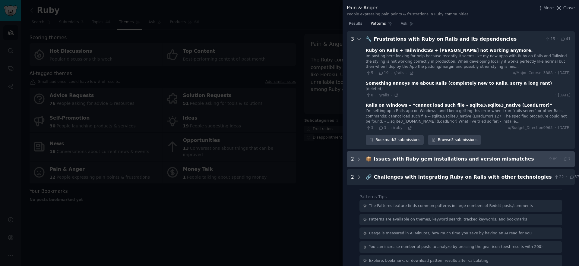
click at [405, 160] on div "Issues with Ruby gem installations and version mismatches" at bounding box center [460, 160] width 172 height 8
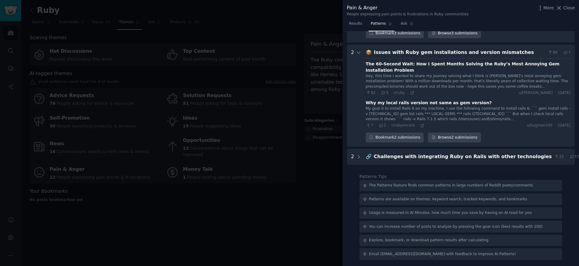
scroll to position [134, 0]
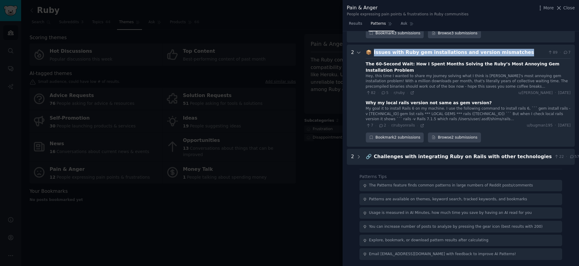
drag, startPoint x: 511, startPoint y: 52, endPoint x: 371, endPoint y: 55, distance: 140.2
click at [371, 55] on div "📦 Issues with Ruby gem installations and version mismatches 89 · 7" at bounding box center [468, 53] width 205 height 8
click at [410, 93] on icon at bounding box center [412, 93] width 4 height 4
click at [421, 126] on icon at bounding box center [422, 126] width 4 height 4
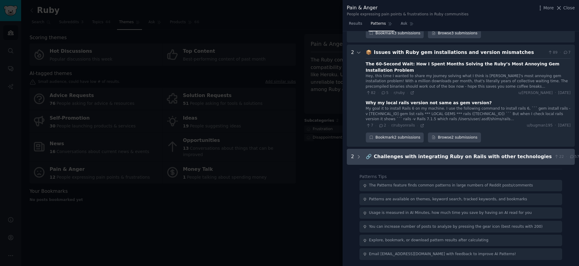
click at [429, 155] on div "Challenges with integrating Ruby on Rails with other technologies" at bounding box center [463, 157] width 178 height 8
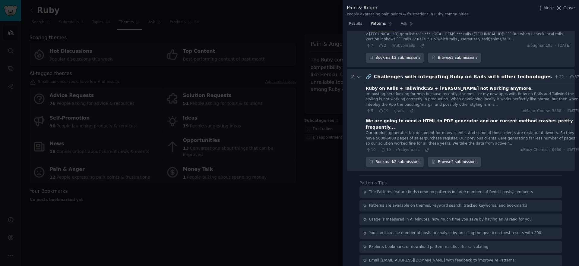
scroll to position [214, 0]
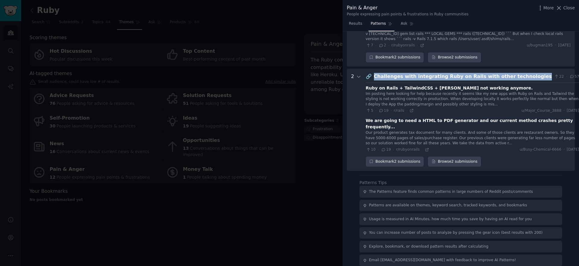
drag, startPoint x: 527, startPoint y: 78, endPoint x: 373, endPoint y: 78, distance: 154.1
click at [374, 78] on div "Challenges with integrating Ruby on Rails with other technologies" at bounding box center [463, 77] width 178 height 8
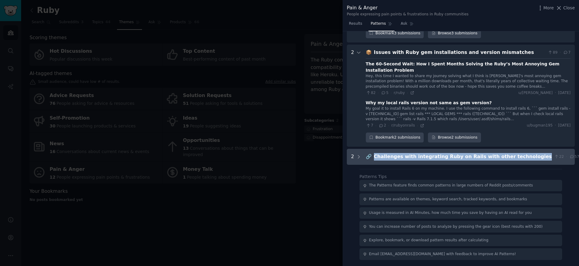
click at [532, 155] on div "Challenges with integrating Ruby on Rails with other technologies" at bounding box center [463, 157] width 178 height 8
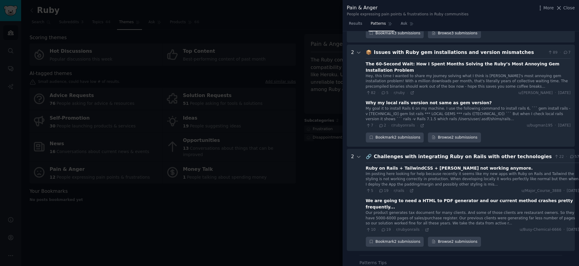
scroll to position [214, 0]
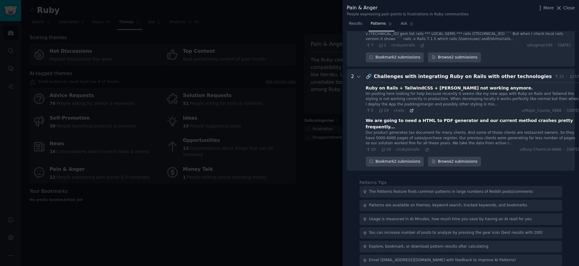
click at [409, 112] on icon at bounding box center [411, 111] width 4 height 4
click at [426, 147] on div "10 · 19 · r/rubyonrails · u/Busy-Chemical-6666 · [DATE]" at bounding box center [472, 149] width 213 height 5
click at [425, 148] on icon at bounding box center [426, 149] width 3 height 3
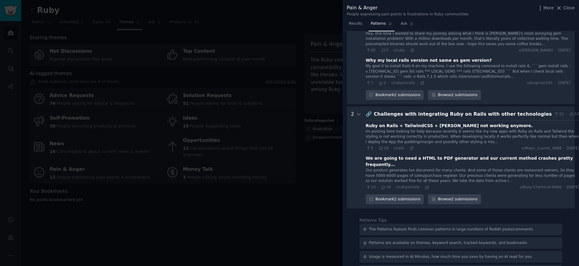
scroll to position [0, 0]
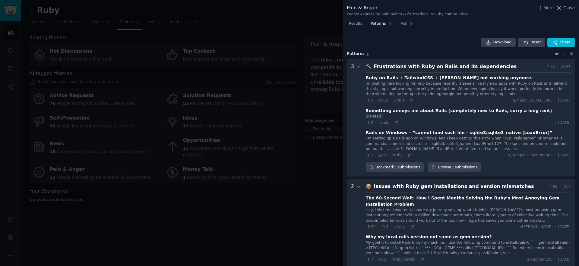
click at [277, 142] on div at bounding box center [289, 133] width 579 height 266
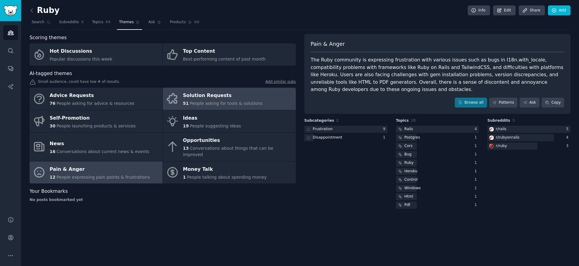
click at [215, 99] on div "Solution Requests" at bounding box center [223, 96] width 80 height 10
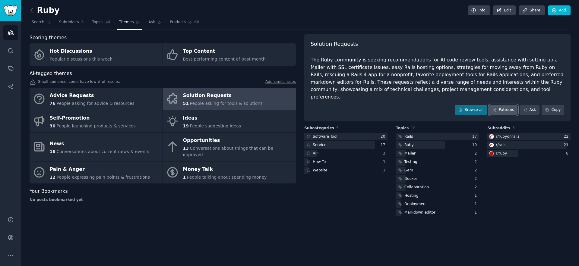
click at [505, 105] on link "Patterns" at bounding box center [503, 110] width 28 height 10
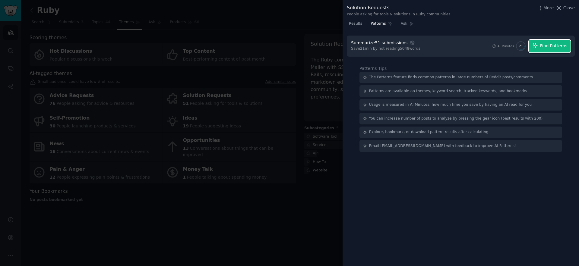
click at [545, 44] on span "Find Patterns" at bounding box center [553, 46] width 27 height 6
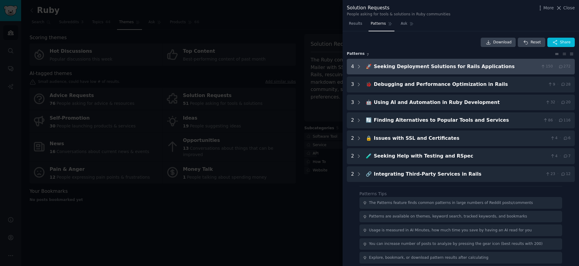
click at [440, 67] on div "Seeking Deployment Solutions for Rails Applications" at bounding box center [456, 67] width 165 height 8
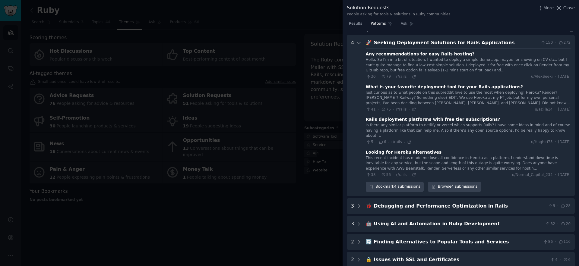
scroll to position [27, 0]
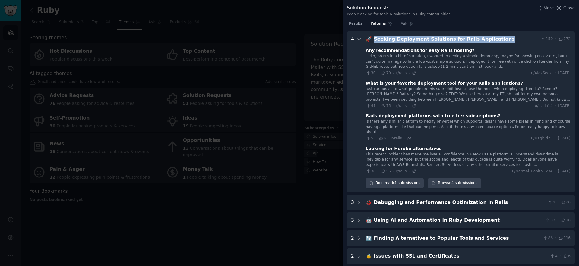
drag, startPoint x: 500, startPoint y: 40, endPoint x: 371, endPoint y: 41, distance: 129.0
click at [371, 41] on div "🚀 Seeking Deployment Solutions for Rails Applications 150 · 272" at bounding box center [468, 40] width 205 height 8
click at [415, 74] on icon at bounding box center [414, 73] width 4 height 4
click at [412, 106] on icon at bounding box center [414, 106] width 4 height 4
click at [408, 137] on icon at bounding box center [409, 139] width 4 height 4
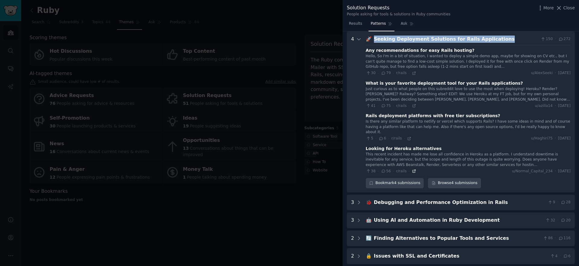
click at [414, 169] on icon at bounding box center [414, 171] width 4 height 4
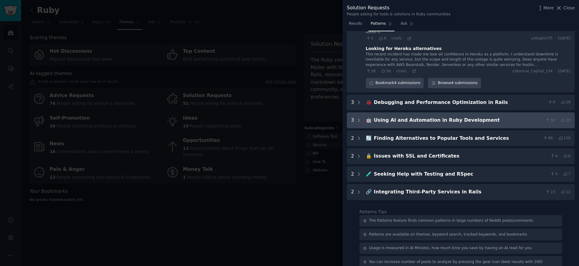
scroll to position [158, 0]
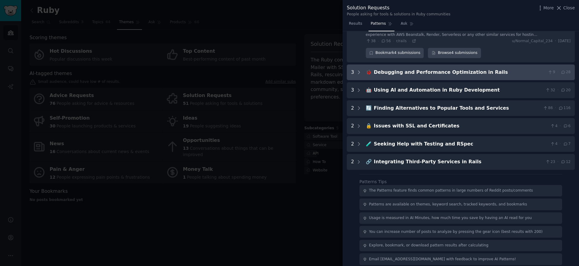
click at [449, 69] on div "Debugging and Performance Optimization in Rails" at bounding box center [460, 73] width 172 height 8
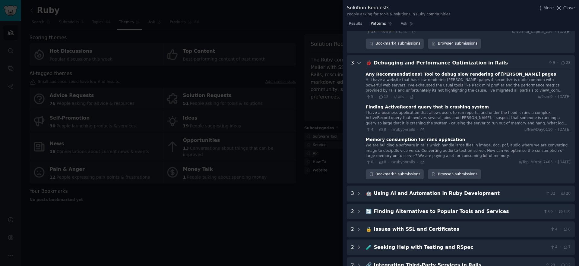
scroll to position [157, 0]
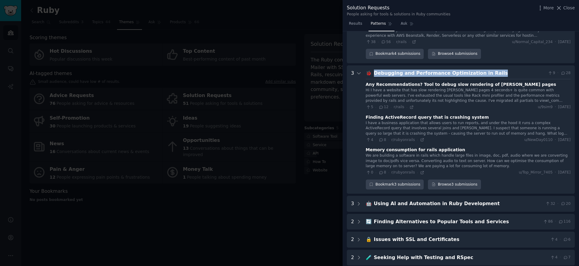
drag, startPoint x: 490, startPoint y: 67, endPoint x: 373, endPoint y: 70, distance: 117.0
click at [374, 70] on div "Debugging and Performance Optimization in Rails" at bounding box center [460, 74] width 172 height 8
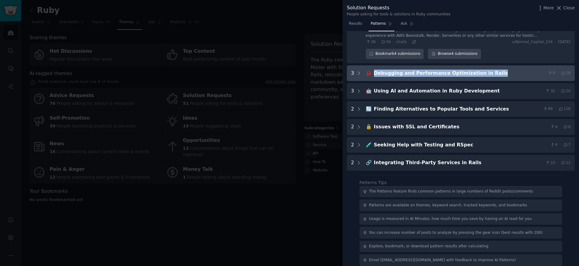
click at [501, 70] on div "Debugging and Performance Optimization in Rails" at bounding box center [460, 74] width 172 height 8
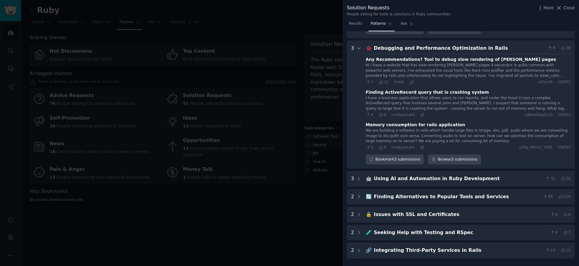
scroll to position [185, 0]
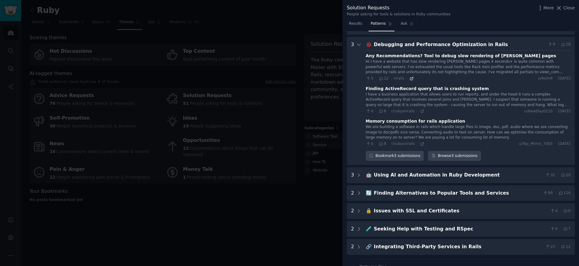
click at [409, 77] on icon at bounding box center [411, 79] width 4 height 4
click at [421, 109] on icon at bounding box center [422, 111] width 4 height 4
click at [420, 142] on icon at bounding box center [422, 144] width 4 height 4
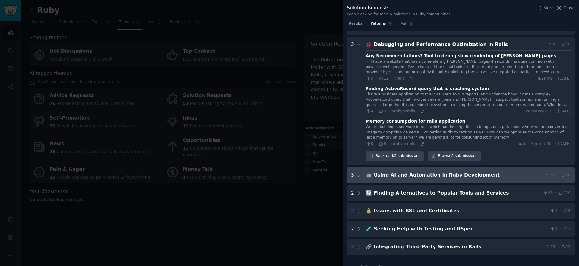
click at [405, 172] on div "Using AI and Automation in Ruby Development" at bounding box center [458, 176] width 169 height 8
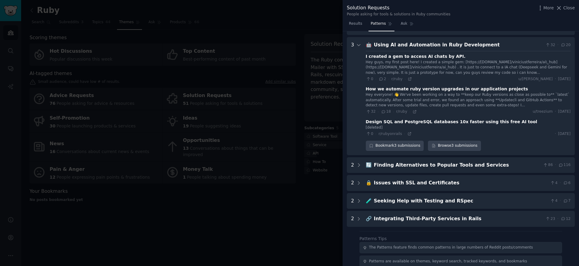
scroll to position [316, 0]
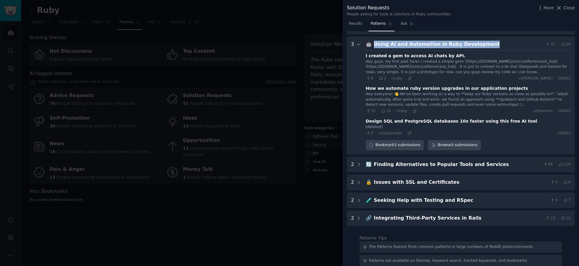
drag, startPoint x: 485, startPoint y: 38, endPoint x: 369, endPoint y: 42, distance: 115.8
click at [369, 42] on div "🤖 Using AI and Automation in Ruby Development 32 · 20" at bounding box center [468, 45] width 205 height 8
click at [408, 76] on icon at bounding box center [410, 78] width 4 height 4
click at [412, 109] on icon at bounding box center [414, 111] width 4 height 4
click at [409, 131] on icon at bounding box center [409, 133] width 4 height 4
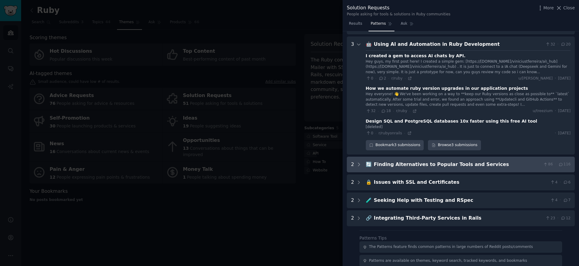
click at [437, 161] on div "Finding Alternatives to Popular Tools and Services" at bounding box center [457, 165] width 167 height 8
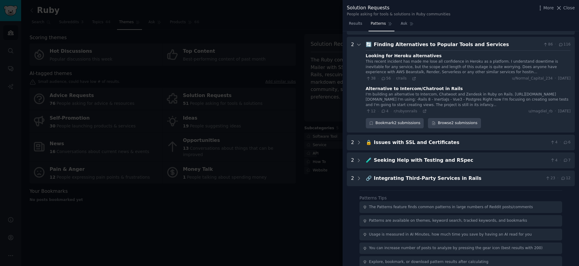
scroll to position [436, 0]
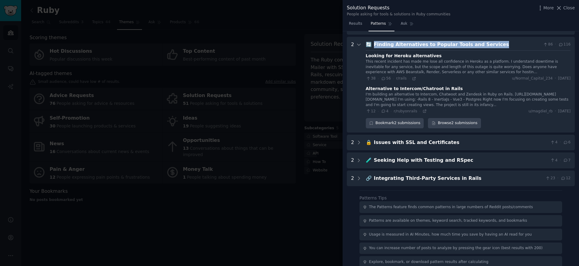
drag, startPoint x: 485, startPoint y: 38, endPoint x: 372, endPoint y: 41, distance: 112.8
click at [374, 41] on div "Finding Alternatives to Popular Tools and Services" at bounding box center [457, 45] width 167 height 8
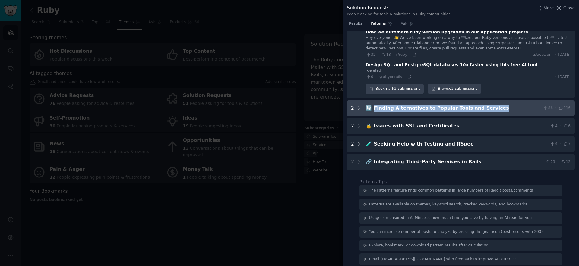
click at [454, 105] on div "Finding Alternatives to Popular Tools and Services" at bounding box center [457, 109] width 167 height 8
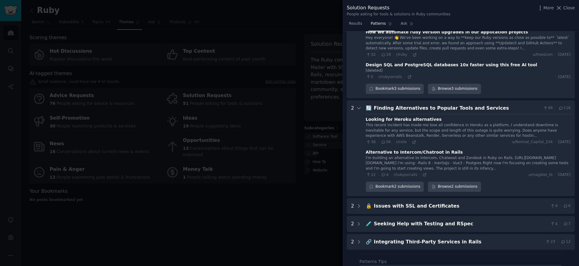
scroll to position [436, 0]
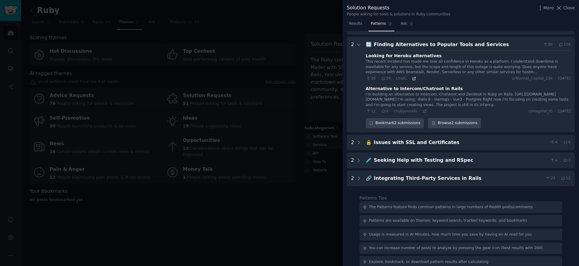
click at [414, 77] on icon at bounding box center [413, 78] width 3 height 3
click at [423, 110] on icon at bounding box center [424, 111] width 3 height 3
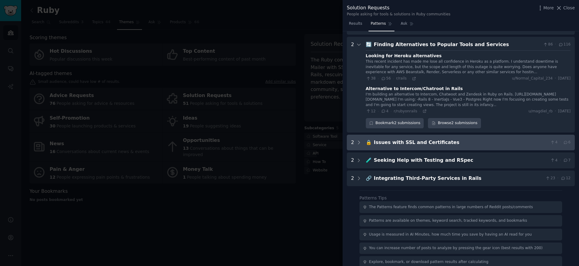
click at [426, 139] on div "Issues with SSL and Certificates" at bounding box center [461, 143] width 174 height 8
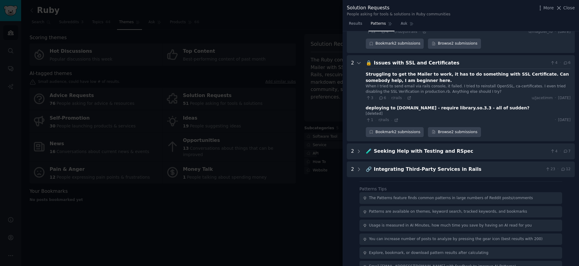
scroll to position [523, 0]
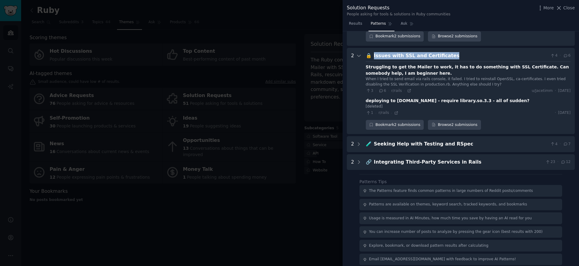
drag, startPoint x: 452, startPoint y: 48, endPoint x: 372, endPoint y: 51, distance: 80.6
click at [372, 52] on div "🔒 Issues with SSL and Certificates 4 · 6" at bounding box center [468, 56] width 205 height 8
click at [407, 89] on icon at bounding box center [409, 91] width 4 height 4
click at [394, 111] on icon at bounding box center [396, 113] width 4 height 4
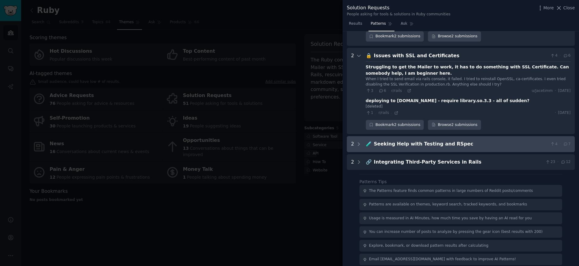
click at [437, 140] on div "Seeking Help with Testing and RSpec" at bounding box center [461, 144] width 174 height 8
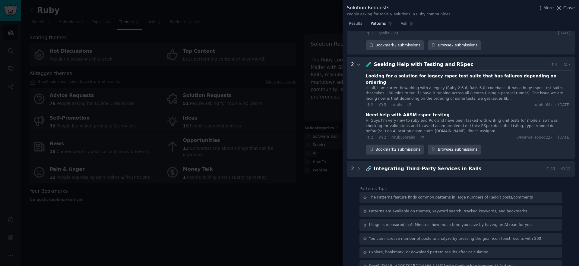
scroll to position [603, 0]
drag, startPoint x: 463, startPoint y: 58, endPoint x: 372, endPoint y: 60, distance: 90.8
click at [374, 60] on div "Seeking Help with Testing and RSpec" at bounding box center [461, 64] width 174 height 8
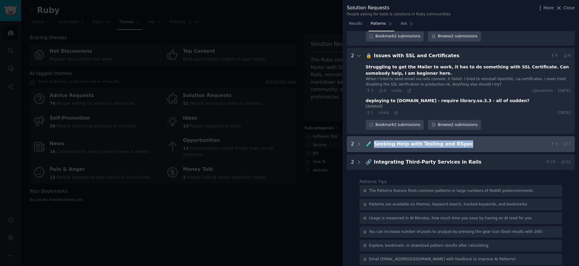
click at [467, 140] on div "Seeking Help with Testing and RSpec" at bounding box center [461, 144] width 174 height 8
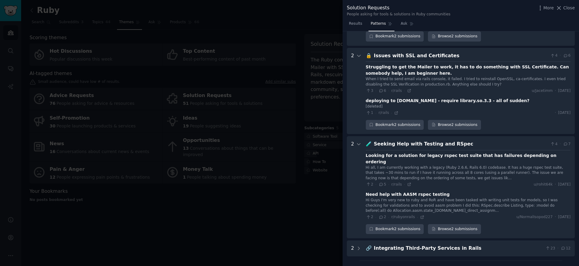
scroll to position [603, 0]
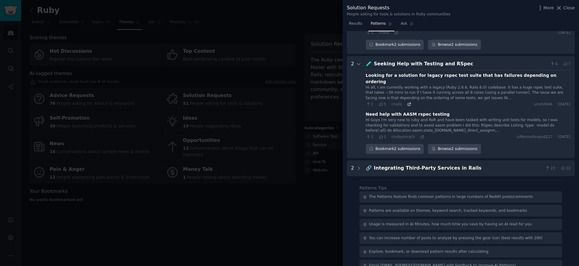
click at [408, 102] on icon at bounding box center [409, 104] width 4 height 4
click at [420, 135] on icon at bounding box center [422, 137] width 4 height 4
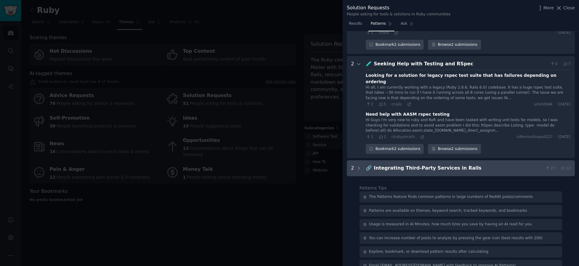
click at [431, 165] on div "Integrating Third-Party Services in Rails" at bounding box center [458, 169] width 169 height 8
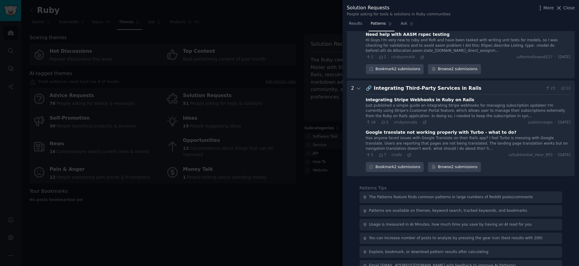
scroll to position [683, 0]
drag, startPoint x: 441, startPoint y: 76, endPoint x: 370, endPoint y: 77, distance: 70.5
click at [370, 85] on div "🔗 Integrating Third-Party Services in Rails 23 · 12" at bounding box center [468, 89] width 205 height 8
click at [423, 121] on icon at bounding box center [424, 122] width 3 height 3
click at [409, 153] on icon at bounding box center [409, 155] width 4 height 4
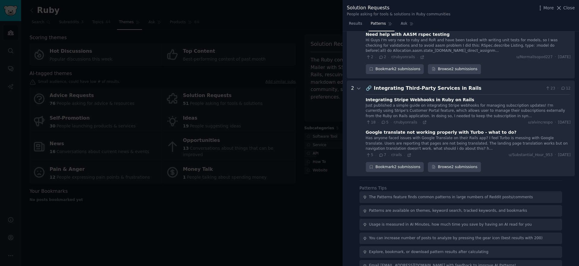
click at [297, 98] on div at bounding box center [289, 133] width 579 height 266
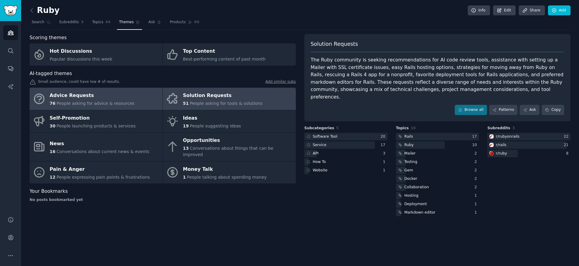
click at [104, 97] on div "Advice Requests" at bounding box center [92, 96] width 85 height 10
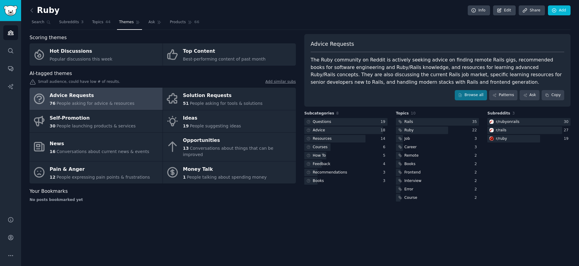
click at [503, 100] on div "Advice Requests The Ruby community on Reddit is actively seeking advice on find…" at bounding box center [437, 70] width 266 height 73
click at [506, 96] on link "Patterns" at bounding box center [503, 95] width 28 height 10
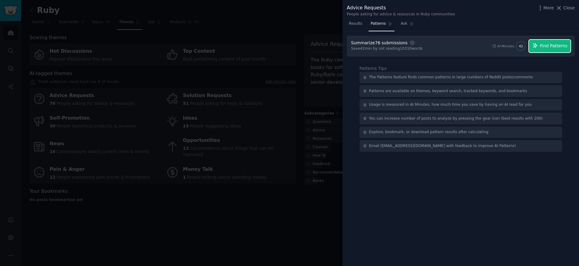
click at [555, 45] on span "Find Patterns" at bounding box center [553, 46] width 27 height 6
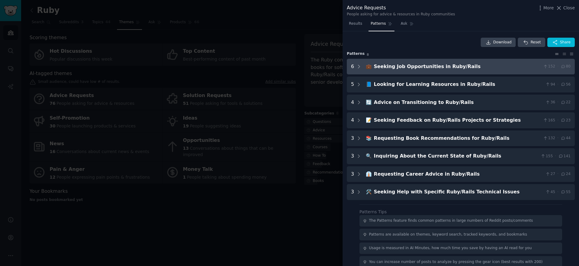
click at [427, 65] on div "Seeking Job Opportunities in Ruby/Rails" at bounding box center [457, 67] width 167 height 8
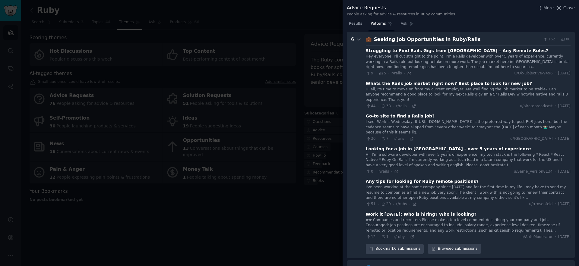
scroll to position [27, 0]
drag, startPoint x: 474, startPoint y: 39, endPoint x: 372, endPoint y: 39, distance: 101.9
click at [374, 39] on div "Seeking Job Opportunities in Ruby/Rails" at bounding box center [457, 40] width 167 height 8
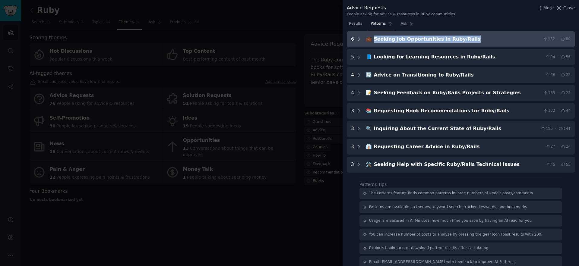
click at [436, 39] on div "Seeking Job Opportunities in Ruby/Rails" at bounding box center [457, 40] width 167 height 8
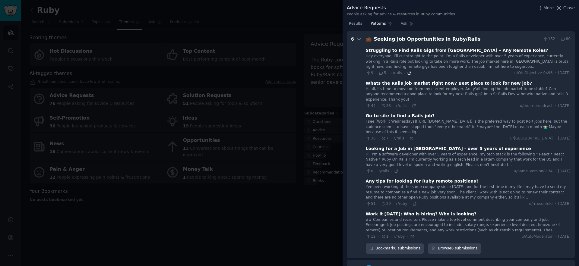
click at [408, 74] on icon at bounding box center [409, 73] width 3 height 3
click at [414, 106] on icon at bounding box center [413, 106] width 3 height 3
click at [410, 141] on div "36 · 7 · r/rails ·" at bounding box center [390, 138] width 48 height 5
click at [411, 139] on icon at bounding box center [411, 139] width 4 height 4
click at [395, 172] on icon at bounding box center [396, 171] width 4 height 4
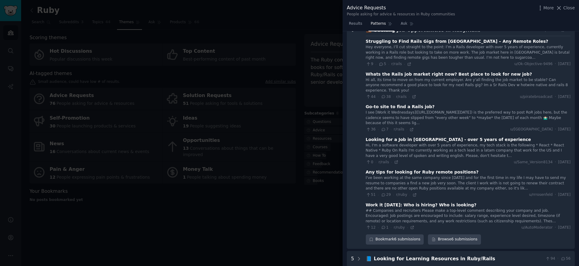
scroll to position [37, 0]
click at [414, 193] on icon at bounding box center [414, 194] width 4 height 4
click at [411, 227] on icon at bounding box center [412, 227] width 4 height 4
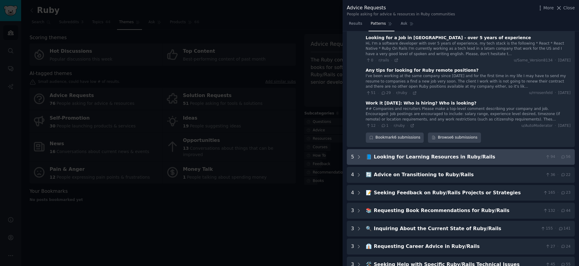
click at [425, 157] on div "Looking for Learning Resources in Ruby/Rails" at bounding box center [458, 157] width 169 height 8
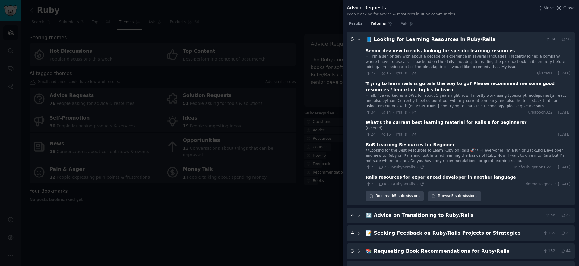
scroll to position [256, 0]
drag, startPoint x: 483, startPoint y: 40, endPoint x: 371, endPoint y: 40, distance: 111.8
click at [371, 40] on div "📘 Looking for Learning Resources in Ruby/Rails 94 · 56" at bounding box center [468, 40] width 205 height 8
click at [414, 73] on icon at bounding box center [414, 73] width 4 height 4
click at [414, 113] on icon at bounding box center [413, 112] width 3 height 3
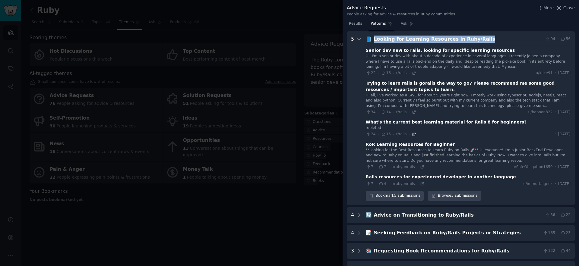
click at [412, 134] on icon at bounding box center [414, 134] width 4 height 4
click at [421, 169] on icon at bounding box center [422, 167] width 3 height 3
click at [421, 185] on icon at bounding box center [422, 184] width 4 height 4
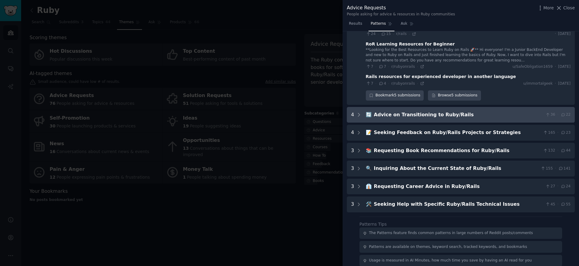
click at [419, 112] on div "Advice on Transitioning to Ruby/Rails" at bounding box center [458, 115] width 169 height 8
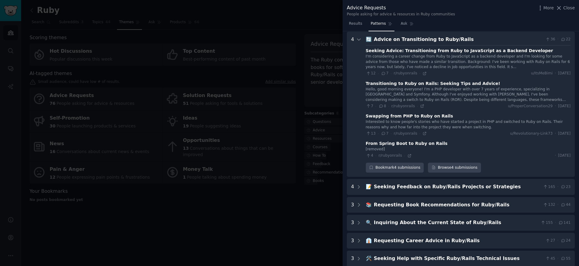
scroll to position [432, 0]
drag, startPoint x: 463, startPoint y: 41, endPoint x: 374, endPoint y: 38, distance: 89.6
click at [374, 38] on div "Advice on Transitioning to Ruby/Rails" at bounding box center [458, 40] width 169 height 8
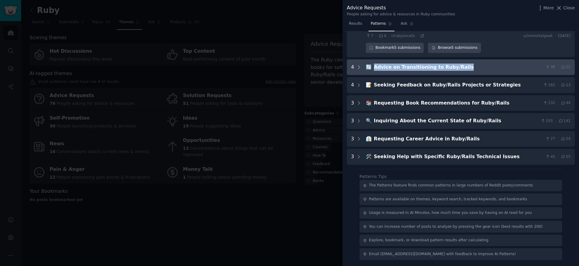
click at [468, 69] on div "Advice on Transitioning to Ruby/Rails" at bounding box center [458, 68] width 169 height 8
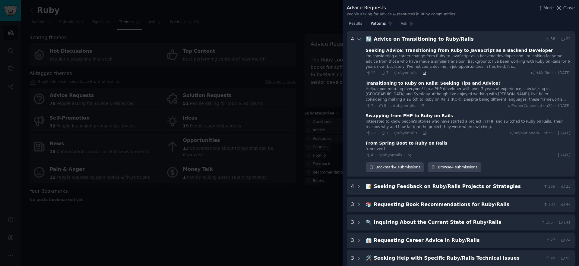
click at [422, 74] on icon at bounding box center [424, 73] width 4 height 4
click at [421, 107] on icon at bounding box center [422, 106] width 4 height 4
click at [422, 132] on icon at bounding box center [424, 133] width 4 height 4
click at [405, 157] on div "4 · r/rubyonrails ·" at bounding box center [389, 155] width 46 height 5
click at [408, 157] on icon at bounding box center [409, 155] width 4 height 4
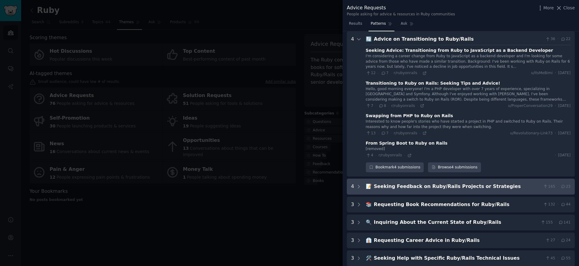
click at [409, 191] on Strategies "4 📝 Seeking Feedback on Ruby/Rails Projects or Strategies 165 · 23" at bounding box center [461, 187] width 228 height 16
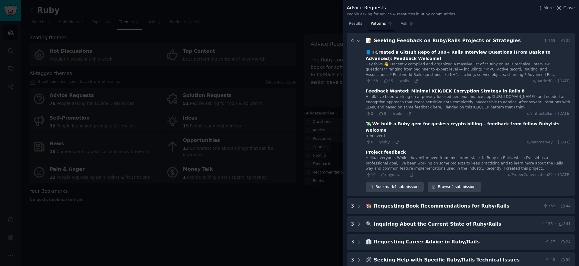
scroll to position [580, 0]
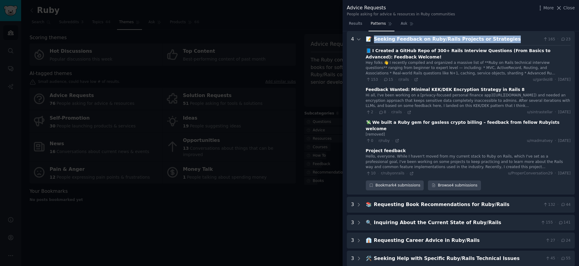
drag, startPoint x: 507, startPoint y: 39, endPoint x: 374, endPoint y: 39, distance: 133.3
click at [374, 39] on div "Seeking Feedback on Ruby/Rails Projects or Strategies" at bounding box center [457, 40] width 167 height 8
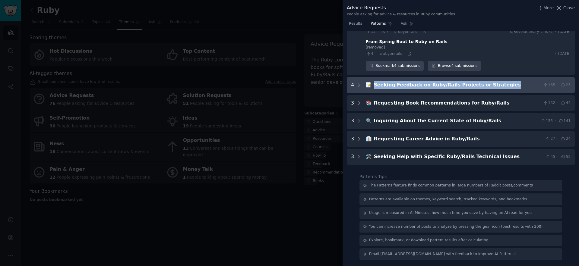
scroll to position [534, 0]
click at [462, 83] on div "Seeking Feedback on Ruby/Rails Projects or Strategies" at bounding box center [457, 85] width 167 height 8
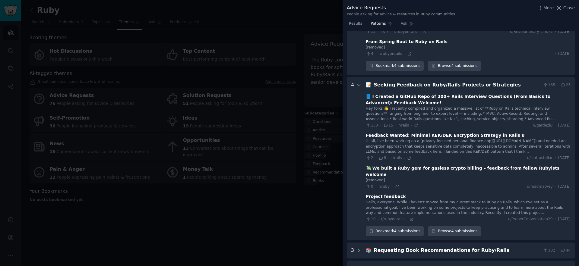
scroll to position [580, 0]
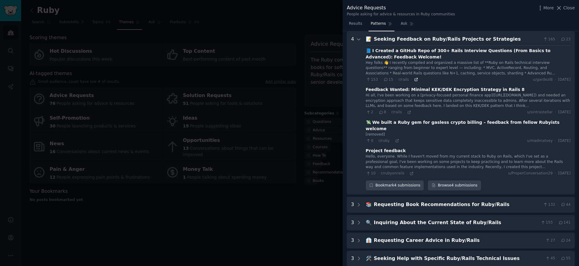
click at [414, 79] on icon at bounding box center [416, 79] width 4 height 4
click at [408, 113] on icon at bounding box center [409, 112] width 3 height 3
drag, startPoint x: 399, startPoint y: 137, endPoint x: 396, endPoint y: 136, distance: 3.4
click at [399, 137] on div "📘 I Created a GitHub Repo of 300+ Rails Interview Questions (From Basics to Adv…" at bounding box center [468, 110] width 205 height 131
click at [396, 139] on icon at bounding box center [397, 141] width 4 height 4
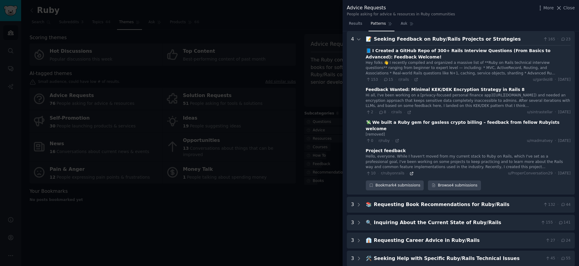
click at [409, 172] on icon at bounding box center [411, 174] width 4 height 4
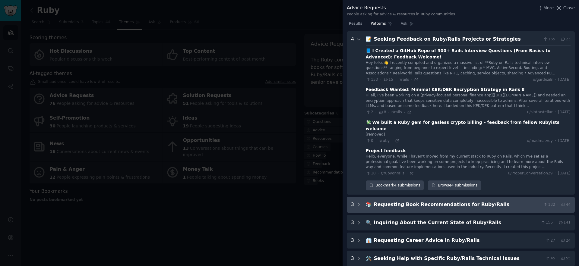
click at [420, 201] on div "Requesting Book Recommendations for Ruby/Rails" at bounding box center [457, 205] width 167 height 8
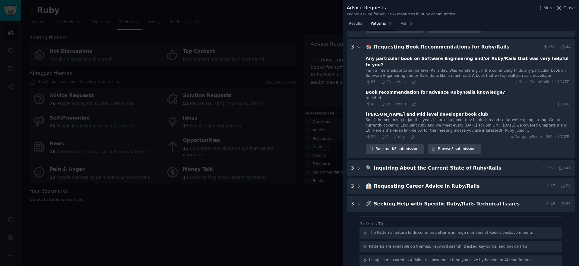
scroll to position [739, 0]
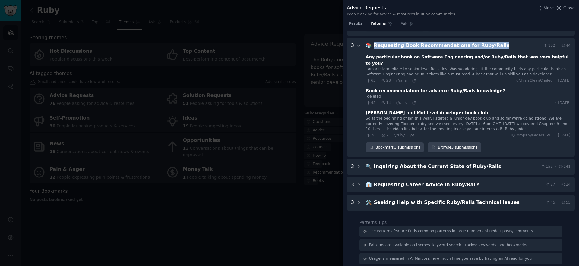
drag, startPoint x: 491, startPoint y: 40, endPoint x: 373, endPoint y: 38, distance: 117.6
click at [374, 42] on div "Requesting Book Recommendations for Ruby/Rails" at bounding box center [457, 46] width 167 height 8
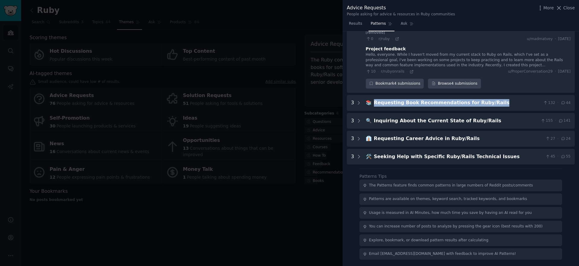
scroll to position [675, 0]
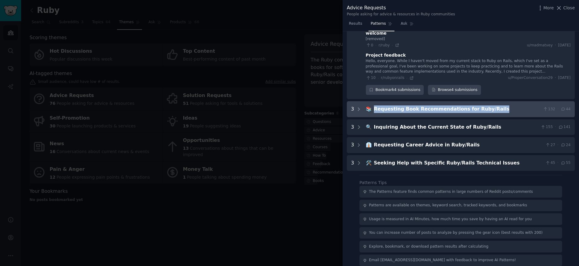
click at [449, 106] on div "Requesting Book Recommendations for Ruby/Rails" at bounding box center [457, 110] width 167 height 8
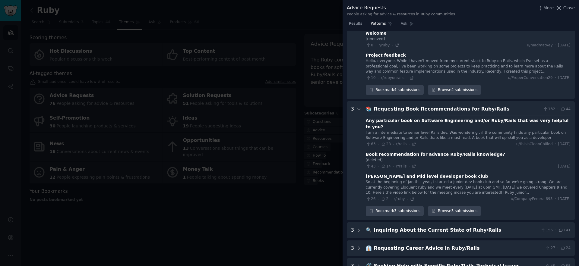
scroll to position [739, 0]
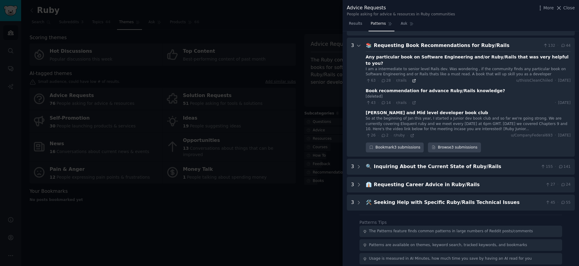
click at [412, 79] on icon at bounding box center [414, 81] width 4 height 4
click at [413, 102] on icon at bounding box center [413, 103] width 3 height 3
click at [411, 134] on icon at bounding box center [412, 136] width 4 height 4
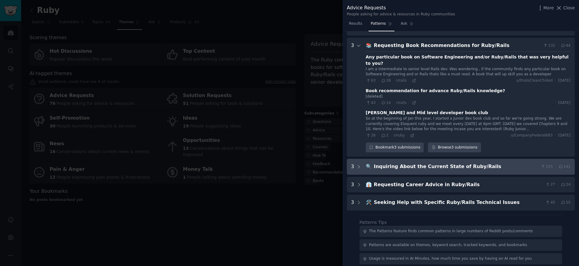
click at [437, 163] on div "Inquiring About the Current State of Ruby/Rails" at bounding box center [456, 167] width 165 height 8
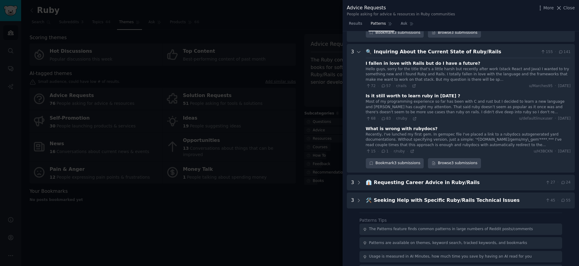
scroll to position [854, 0]
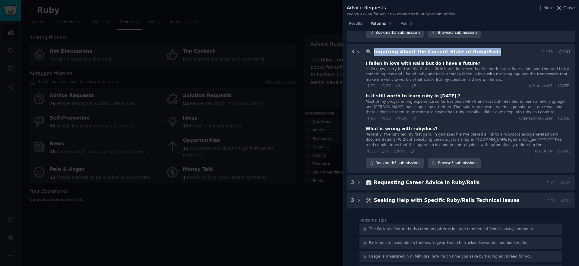
drag, startPoint x: 475, startPoint y: 39, endPoint x: 373, endPoint y: 41, distance: 102.8
click at [374, 48] on div "Inquiring About the Current State of Ruby/Rails" at bounding box center [456, 52] width 165 height 8
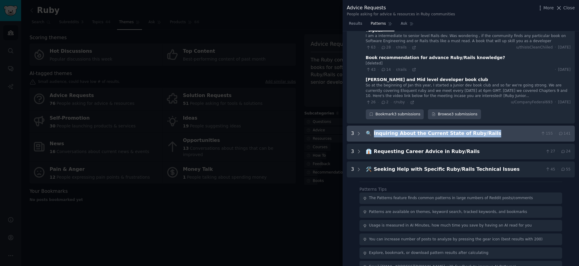
click at [466, 130] on div "Inquiring About the Current State of Ruby/Rails" at bounding box center [456, 134] width 165 height 8
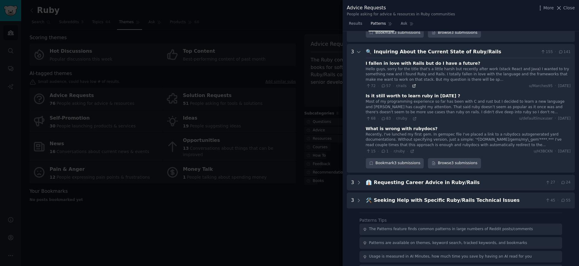
click at [412, 85] on icon at bounding box center [413, 86] width 3 height 3
click at [414, 109] on div "I fallen in love with Rails but do I have a future? Hello guys, sorry for the t…" at bounding box center [468, 106] width 205 height 96
click at [413, 117] on icon at bounding box center [414, 119] width 4 height 4
click at [411, 149] on icon at bounding box center [412, 151] width 4 height 4
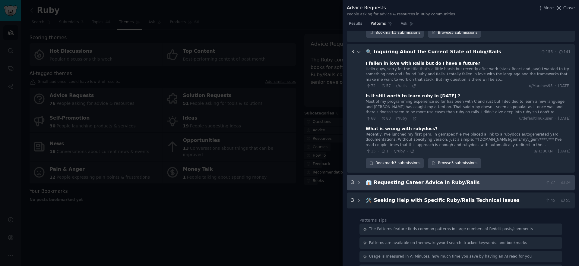
click at [420, 179] on div "Requesting Career Advice in Ruby/Rails" at bounding box center [458, 183] width 169 height 8
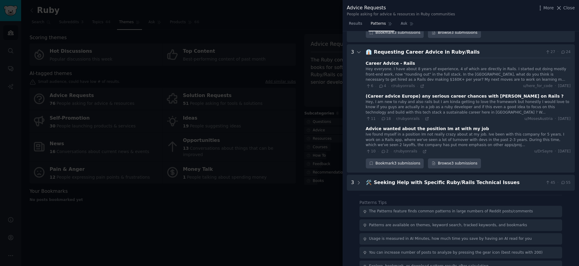
scroll to position [985, 0]
drag, startPoint x: 471, startPoint y: 36, endPoint x: 372, endPoint y: 40, distance: 99.3
click at [372, 48] on div "👔 Requesting Career Advice in Ruby/Rails 27 · 24" at bounding box center [468, 52] width 205 height 8
click at [420, 84] on icon at bounding box center [422, 86] width 4 height 4
click at [421, 116] on div "11 · 18 · r/rubyonrails ·" at bounding box center [397, 118] width 63 height 5
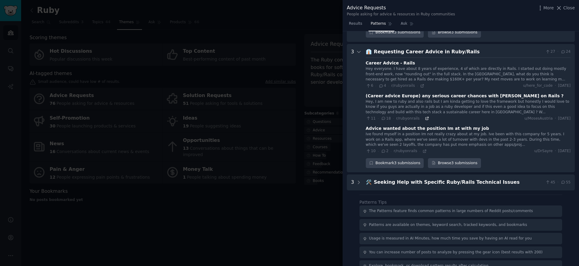
click at [425, 116] on icon at bounding box center [427, 118] width 4 height 4
click at [422, 149] on icon at bounding box center [424, 151] width 4 height 4
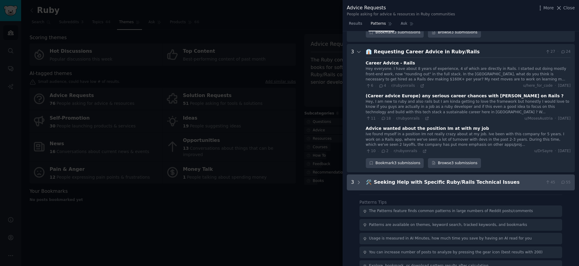
click at [427, 179] on div "Seeking Help with Specific Ruby/Rails Technical Issues" at bounding box center [458, 183] width 169 height 8
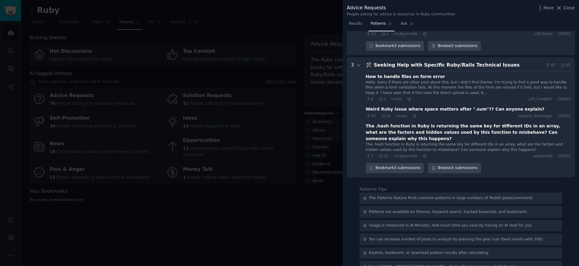
scroll to position [1102, 0]
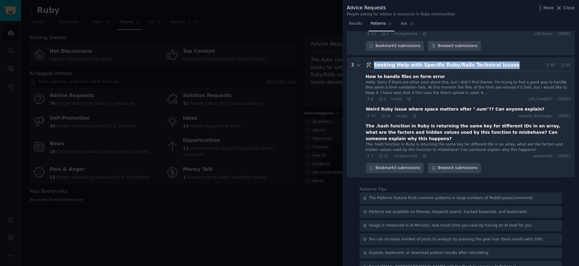
drag, startPoint x: 500, startPoint y: 52, endPoint x: 373, endPoint y: 52, distance: 127.8
click at [374, 62] on div "Seeking Help with Specific Ruby/Rails Technical Issues" at bounding box center [458, 66] width 169 height 8
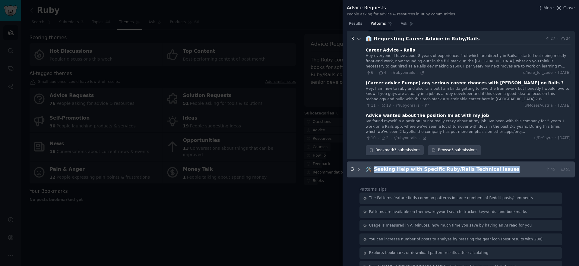
click at [510, 166] on div "Seeking Help with Specific Ruby/Rails Technical Issues" at bounding box center [458, 170] width 169 height 8
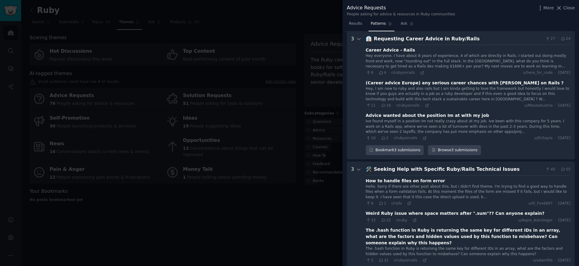
scroll to position [1102, 0]
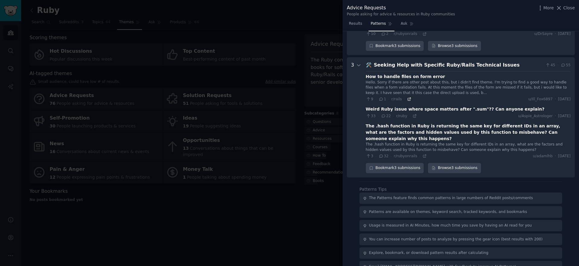
click at [409, 98] on icon at bounding box center [409, 99] width 3 height 3
click at [413, 114] on icon at bounding box center [414, 116] width 4 height 4
click at [423, 154] on icon at bounding box center [424, 156] width 4 height 4
click at [272, 193] on div at bounding box center [289, 133] width 579 height 266
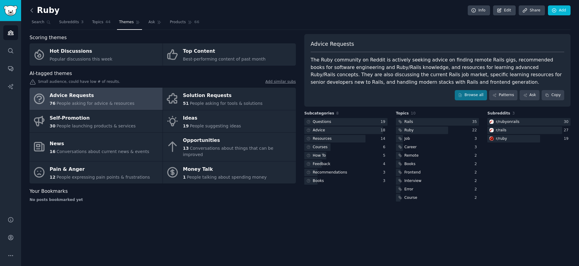
click at [30, 12] on icon at bounding box center [32, 10] width 6 height 6
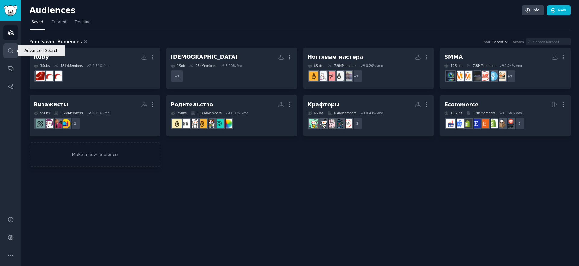
click at [9, 47] on link "Search" at bounding box center [10, 50] width 15 height 15
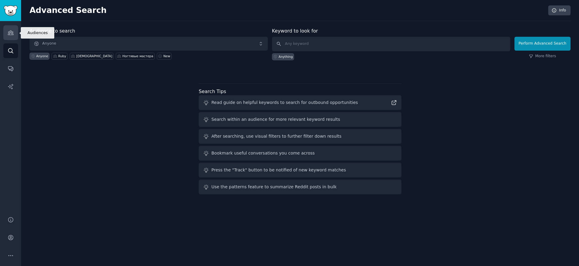
click at [10, 35] on icon "Sidebar" at bounding box center [11, 33] width 6 height 6
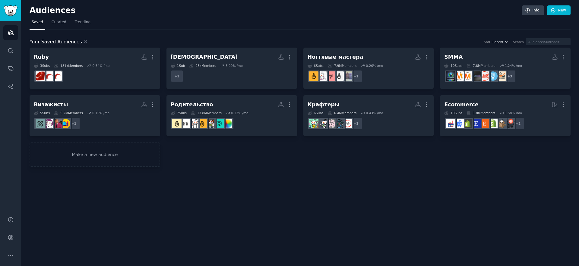
click at [71, 22] on nav "Saved Curated Trending" at bounding box center [300, 23] width 541 height 12
click at [85, 22] on span "Trending" at bounding box center [83, 22] width 16 height 5
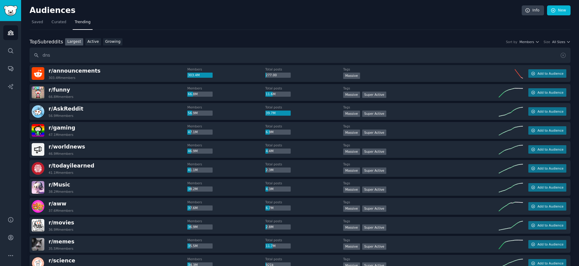
type input "dns"
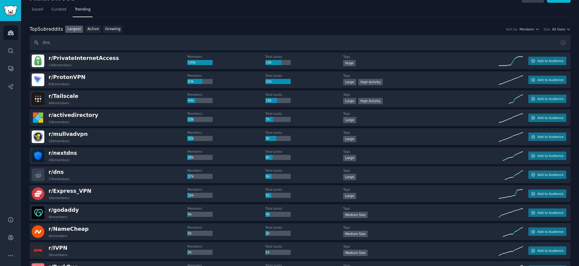
scroll to position [45, 0]
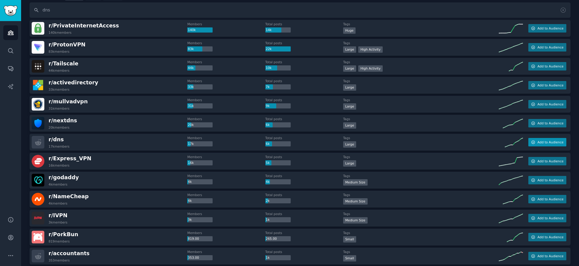
click at [544, 141] on span "Add to Audience" at bounding box center [550, 142] width 26 height 4
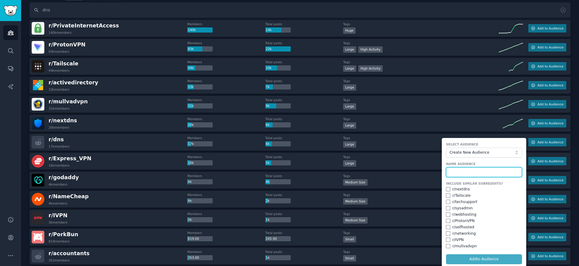
click at [492, 172] on input "text" at bounding box center [484, 172] width 76 height 10
type input "dns"
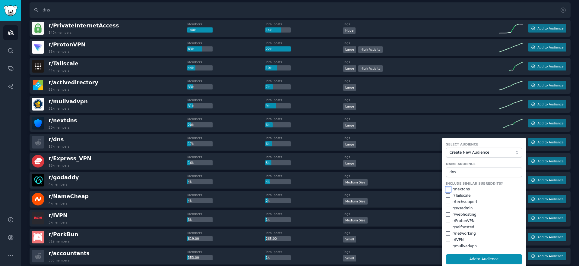
click at [446, 189] on input "checkbox" at bounding box center [448, 189] width 4 height 4
checkbox input "true"
click at [447, 208] on input "checkbox" at bounding box center [448, 208] width 4 height 4
checkbox input "true"
click at [447, 228] on input "checkbox" at bounding box center [448, 227] width 4 height 4
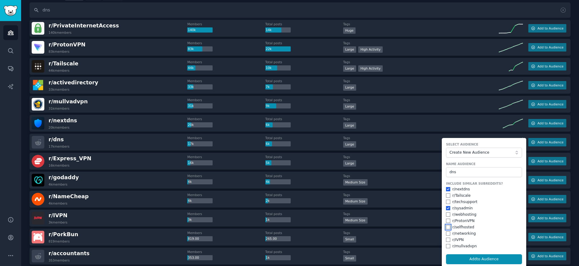
checkbox input "true"
click at [464, 260] on button "Add to Audience" at bounding box center [484, 259] width 76 height 10
checkbox input "false"
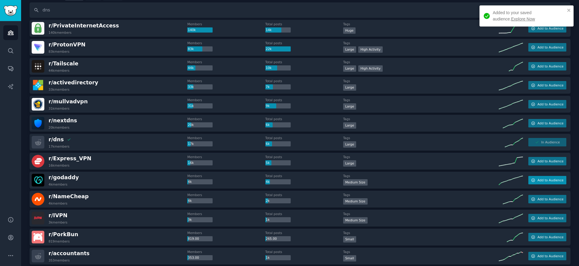
click at [552, 181] on span "Add to Audience" at bounding box center [550, 180] width 26 height 4
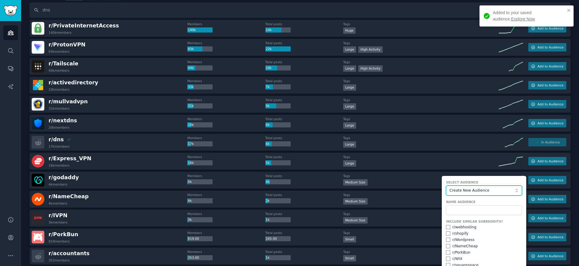
click at [487, 190] on span "Create New Audience" at bounding box center [482, 190] width 66 height 5
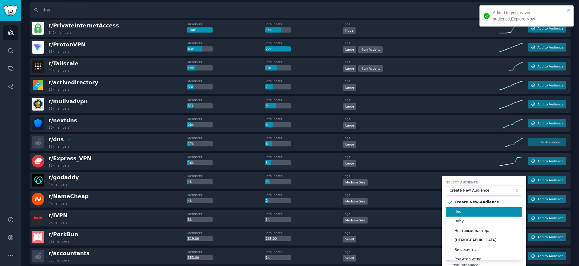
click at [475, 213] on span "dns" at bounding box center [485, 212] width 63 height 5
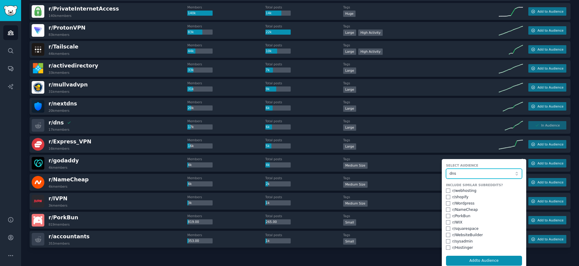
scroll to position [63, 0]
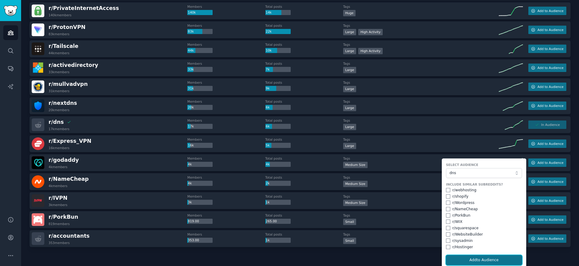
click at [481, 260] on button "Add to Audience" at bounding box center [484, 260] width 76 height 10
click at [481, 260] on form "Select Audience dns Include Similar Subreddits? r/ webhosting r/ shopify r/ Wor…" at bounding box center [484, 214] width 84 height 111
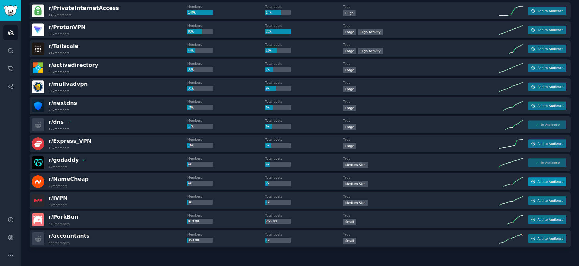
click at [540, 180] on span "Add to Audience" at bounding box center [550, 182] width 26 height 4
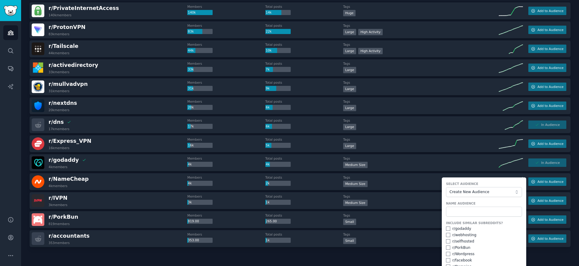
scroll to position [74, 0]
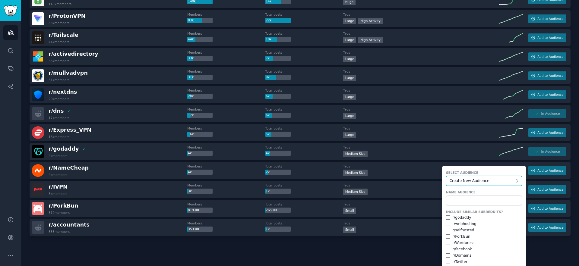
click at [478, 178] on span "Create New Audience" at bounding box center [482, 180] width 66 height 5
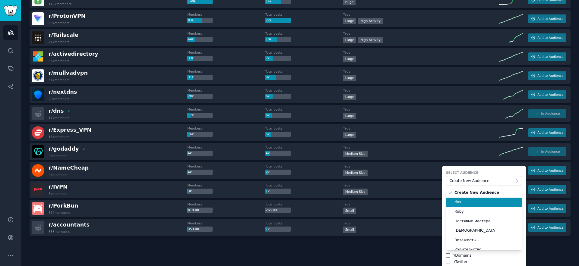
click at [476, 200] on span "dns" at bounding box center [485, 202] width 63 height 5
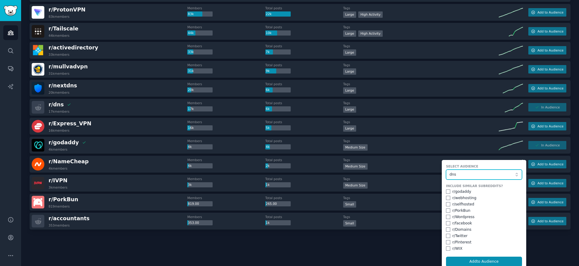
scroll to position [84, 0]
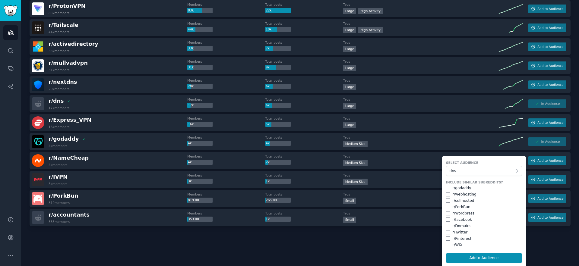
click at [462, 227] on div "r/ Domains" at bounding box center [461, 226] width 19 height 5
click at [446, 225] on input "checkbox" at bounding box center [448, 226] width 4 height 4
click at [475, 258] on button "Add to Audience" at bounding box center [484, 258] width 76 height 10
checkbox input "false"
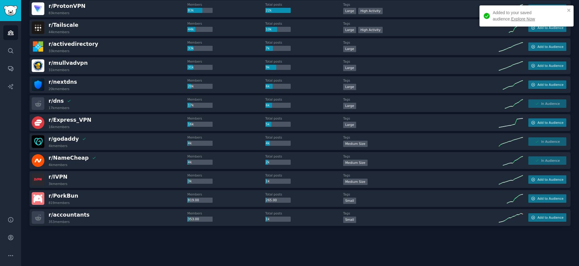
click at [511, 21] on link "Explore Now" at bounding box center [523, 19] width 24 height 5
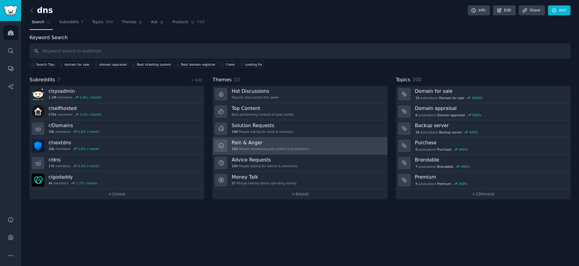
click at [275, 140] on h3 "Pain & Anger" at bounding box center [270, 143] width 77 height 6
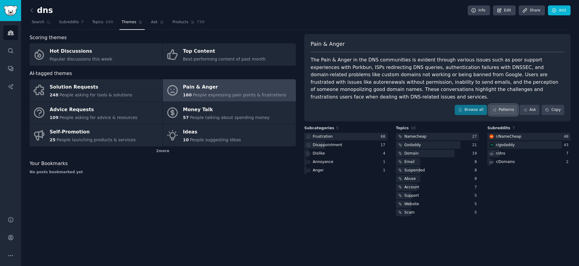
click at [503, 107] on link "Patterns" at bounding box center [503, 110] width 28 height 10
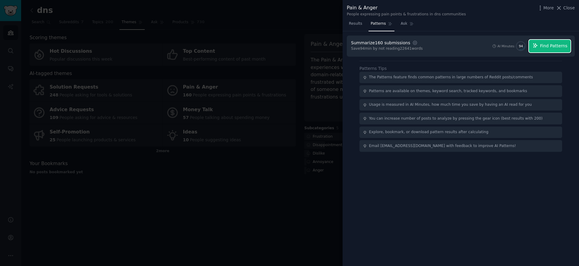
click at [547, 49] on span "Find Patterns" at bounding box center [553, 46] width 27 height 6
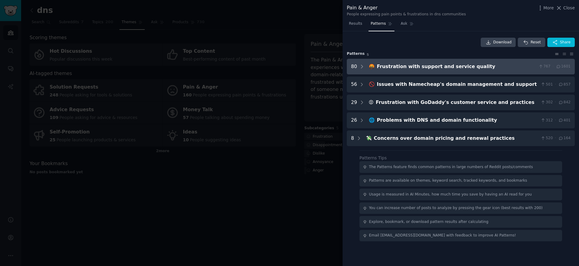
click at [465, 65] on div "Frustration with support and service quality" at bounding box center [456, 67] width 159 height 8
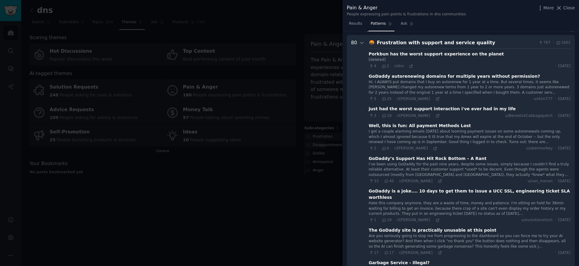
scroll to position [27, 0]
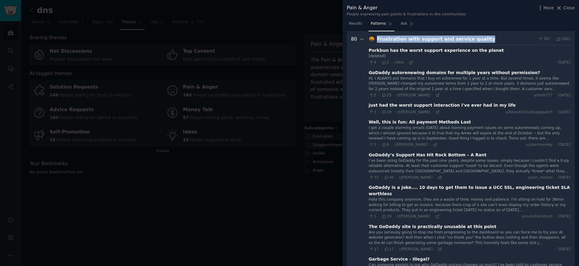
drag, startPoint x: 486, startPoint y: 37, endPoint x: 373, endPoint y: 41, distance: 113.1
click at [373, 41] on div "🤬 Frustration with support and service quality 767 · 1601" at bounding box center [470, 40] width 202 height 8
click at [436, 95] on icon at bounding box center [437, 95] width 3 height 3
click at [435, 112] on icon at bounding box center [437, 112] width 4 height 4
click at [434, 145] on icon at bounding box center [435, 145] width 3 height 3
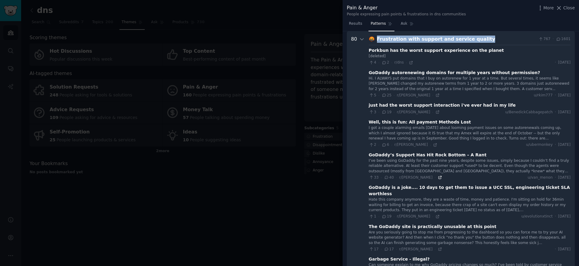
click at [438, 180] on icon at bounding box center [440, 177] width 4 height 4
click at [435, 215] on icon at bounding box center [437, 217] width 4 height 4
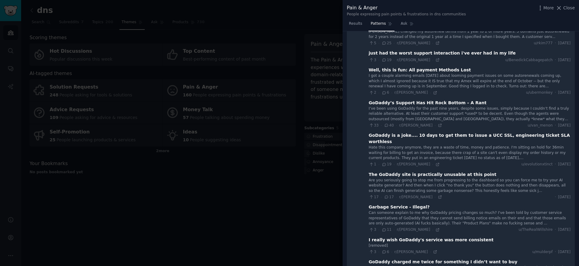
scroll to position [104, 0]
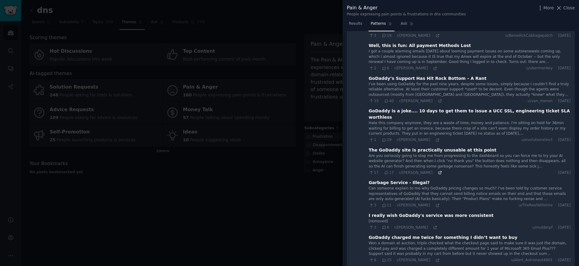
click at [438, 171] on icon at bounding box center [440, 173] width 4 height 4
click at [436, 204] on icon at bounding box center [437, 205] width 3 height 3
click at [433, 226] on icon at bounding box center [435, 228] width 4 height 4
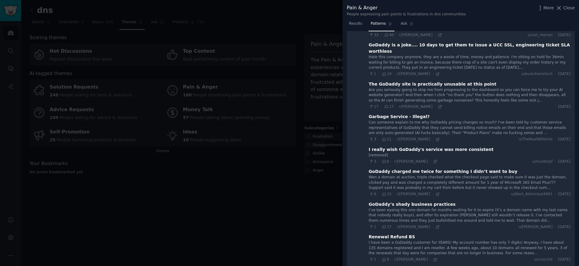
scroll to position [171, 0]
click at [436, 192] on icon at bounding box center [437, 193] width 3 height 3
click at [435, 224] on icon at bounding box center [437, 226] width 4 height 4
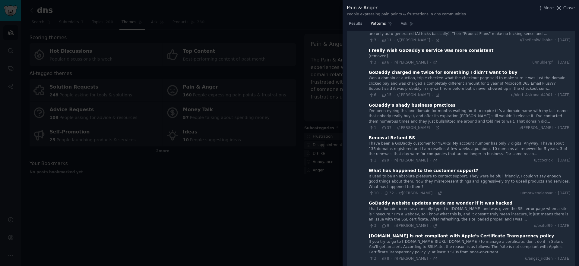
scroll to position [301, 0]
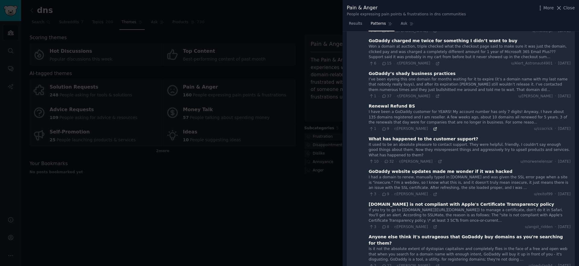
click at [433, 127] on icon at bounding box center [435, 129] width 4 height 4
click at [433, 192] on icon at bounding box center [435, 194] width 4 height 4
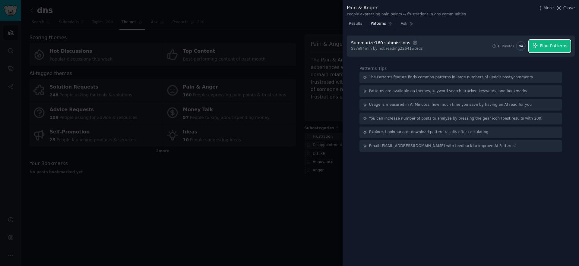
click at [553, 48] on span "Find Patterns" at bounding box center [553, 46] width 27 height 6
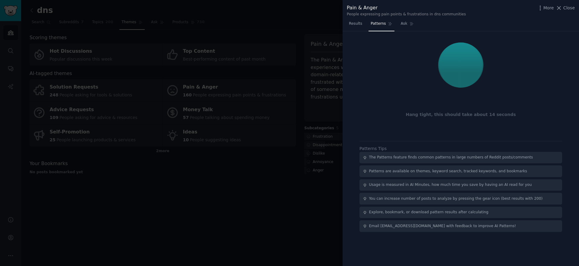
click at [413, 84] on div at bounding box center [460, 65] width 219 height 51
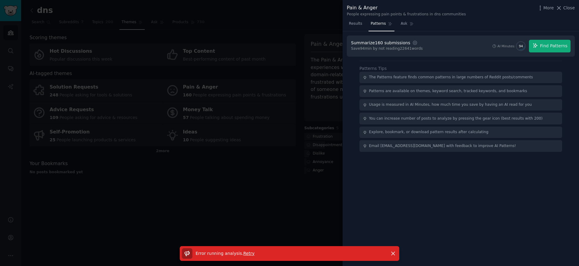
click at [250, 104] on div at bounding box center [289, 133] width 579 height 266
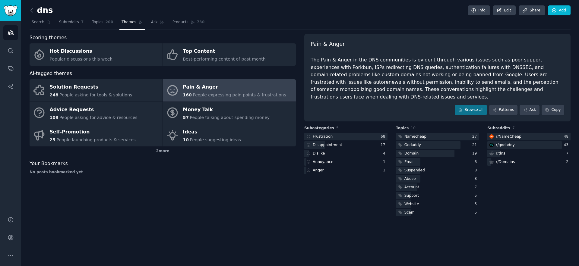
click at [192, 92] on div "160 People expressing pain points & frustrations" at bounding box center [234, 95] width 103 height 6
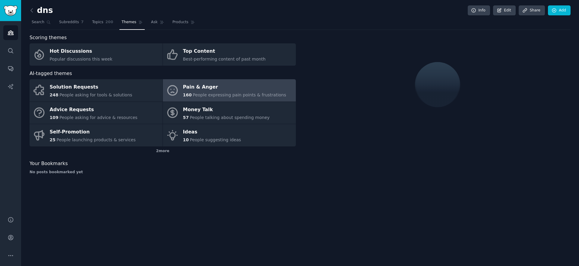
click at [210, 95] on span "People expressing pain points & frustrations" at bounding box center [239, 95] width 93 height 5
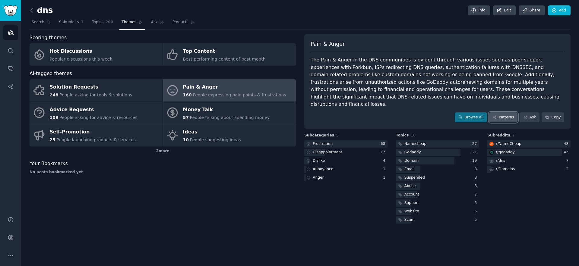
click at [502, 112] on link "Patterns" at bounding box center [503, 117] width 28 height 10
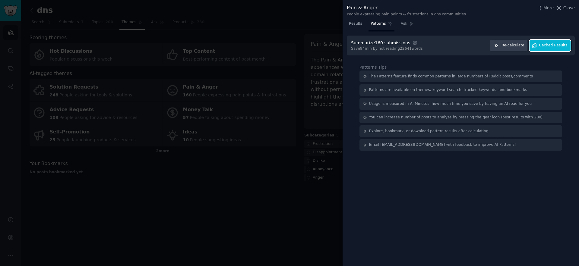
click at [544, 46] on span "Cached Results" at bounding box center [553, 45] width 28 height 5
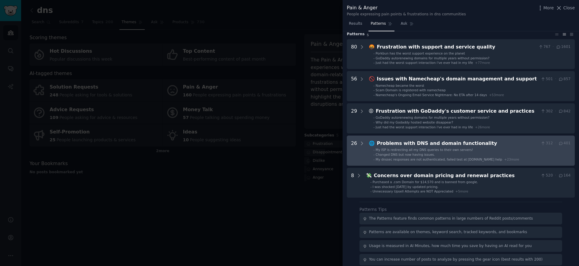
scroll to position [25, 0]
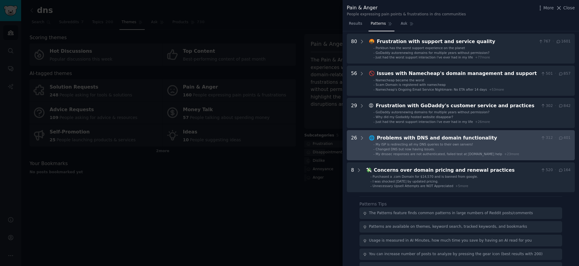
click at [454, 147] on li "- Changed DNS but now having issues." at bounding box center [471, 149] width 197 height 4
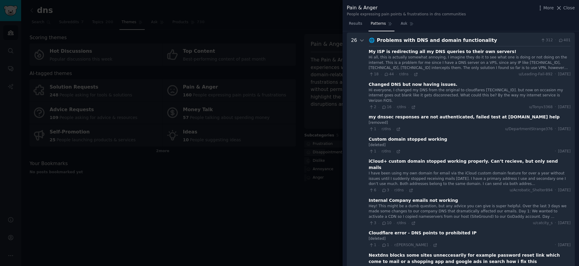
scroll to position [124, 0]
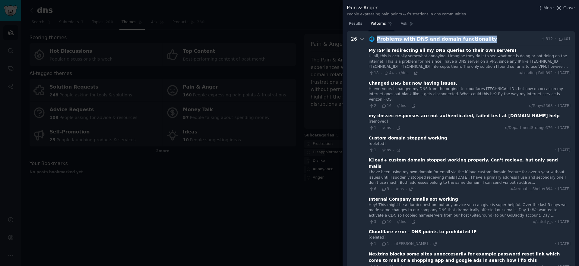
drag, startPoint x: 482, startPoint y: 38, endPoint x: 374, endPoint y: 42, distance: 107.7
click at [374, 42] on div "🌐 Problems with DNS and domain functionality 312 · 401" at bounding box center [470, 40] width 202 height 8
copy div "Problems with DNS and domain functionality"
click at [414, 74] on icon at bounding box center [416, 73] width 4 height 4
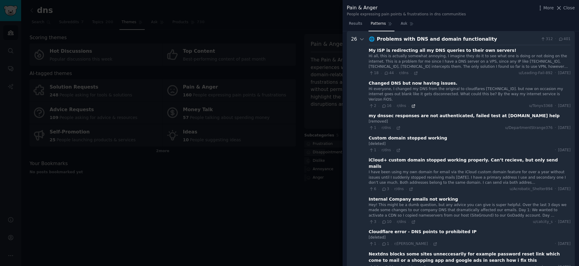
click at [411, 104] on icon at bounding box center [413, 106] width 4 height 4
click at [397, 126] on icon at bounding box center [398, 128] width 4 height 4
click at [396, 148] on icon at bounding box center [398, 150] width 4 height 4
click at [410, 187] on icon at bounding box center [411, 189] width 4 height 4
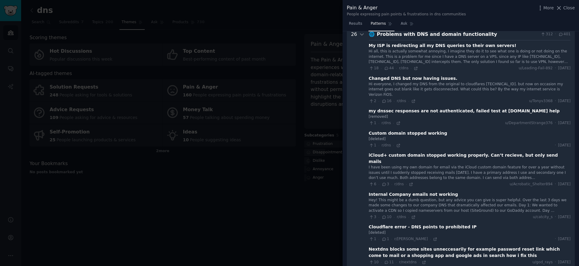
scroll to position [134, 0]
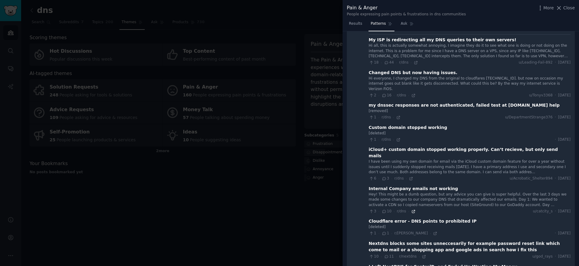
click at [412, 210] on icon at bounding box center [413, 212] width 4 height 4
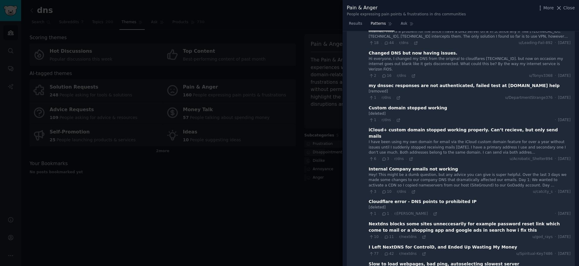
scroll to position [155, 0]
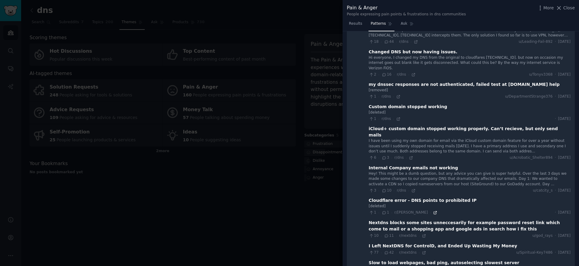
click at [433, 211] on icon at bounding box center [435, 213] width 4 height 4
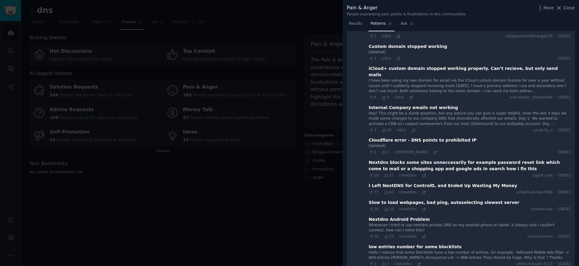
scroll to position [229, 0]
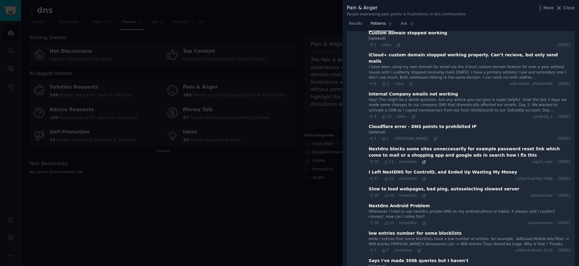
click at [422, 160] on icon at bounding box center [424, 162] width 4 height 4
click at [422, 178] on icon at bounding box center [423, 179] width 3 height 3
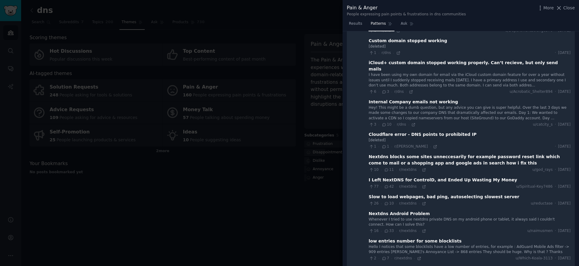
scroll to position [221, 0]
click at [423, 185] on icon at bounding box center [424, 187] width 4 height 4
click at [423, 203] on icon at bounding box center [423, 204] width 3 height 3
click at [424, 229] on icon at bounding box center [424, 231] width 4 height 4
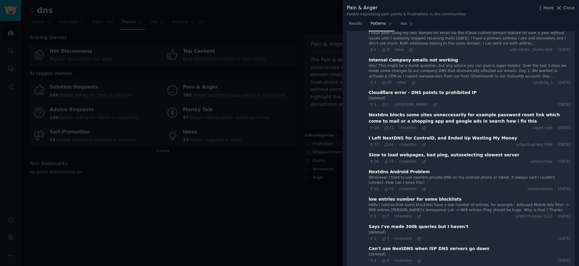
scroll to position [264, 0]
click at [417, 214] on icon at bounding box center [419, 216] width 4 height 4
click at [418, 236] on icon at bounding box center [419, 238] width 4 height 4
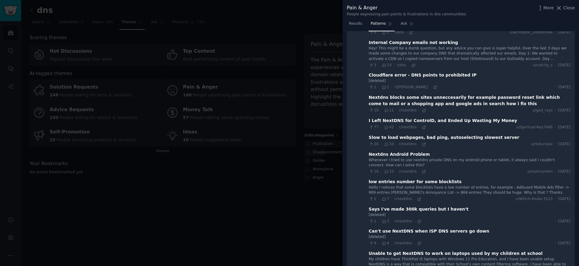
scroll to position [286, 0]
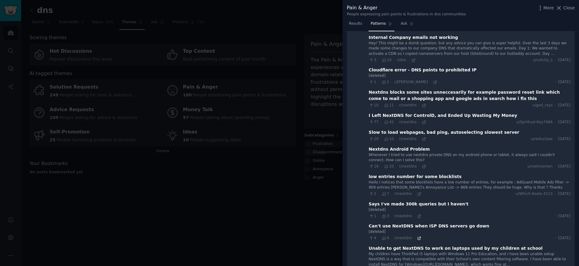
click at [417, 236] on icon at bounding box center [419, 238] width 4 height 4
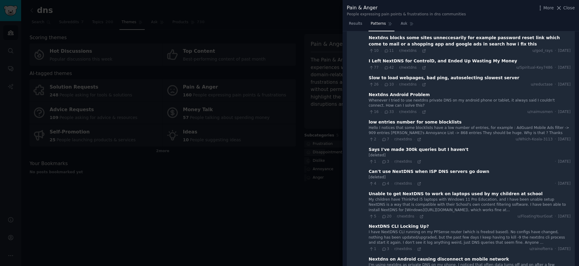
scroll to position [342, 0]
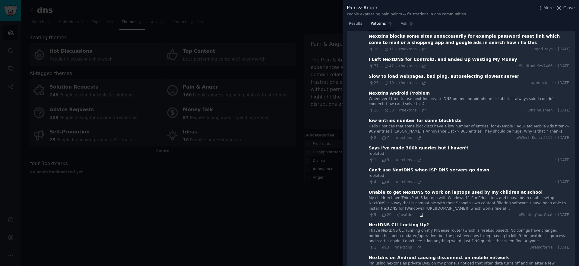
click at [419, 213] on icon at bounding box center [421, 215] width 4 height 4
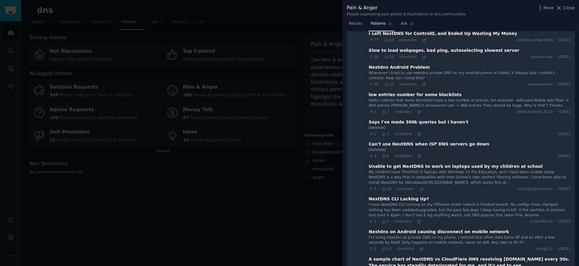
scroll to position [368, 0]
click at [415, 219] on div "1 · 3 · r/nextdns ·" at bounding box center [395, 221] width 53 height 5
click at [418, 220] on icon at bounding box center [419, 221] width 3 height 3
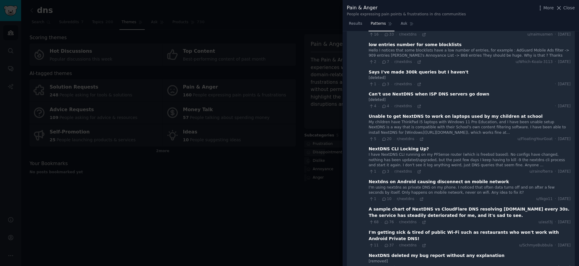
scroll to position [481, 0]
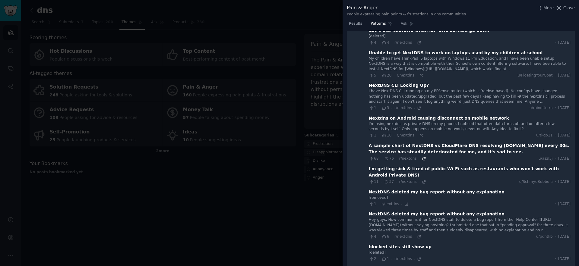
click at [423, 157] on icon at bounding box center [423, 158] width 3 height 3
click at [420, 179] on div "11 · 37 · r/nextdns ·" at bounding box center [397, 181] width 57 height 5
click at [422, 180] on icon at bounding box center [424, 182] width 4 height 4
click at [404, 202] on icon at bounding box center [406, 204] width 4 height 4
click at [418, 235] on icon at bounding box center [419, 237] width 4 height 4
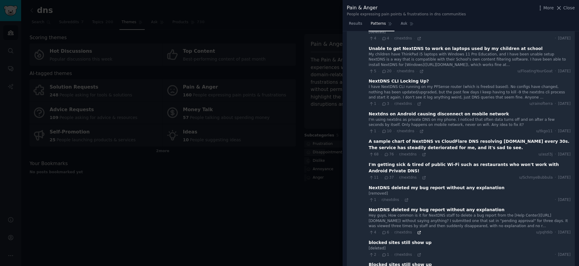
scroll to position [509, 0]
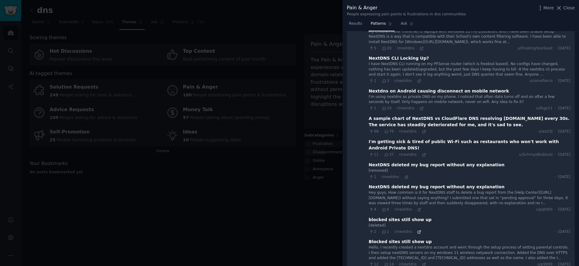
click at [418, 230] on icon at bounding box center [419, 232] width 4 height 4
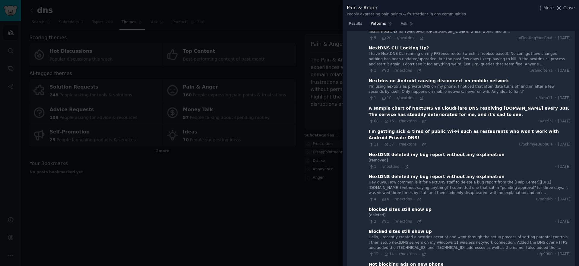
scroll to position [547, 0]
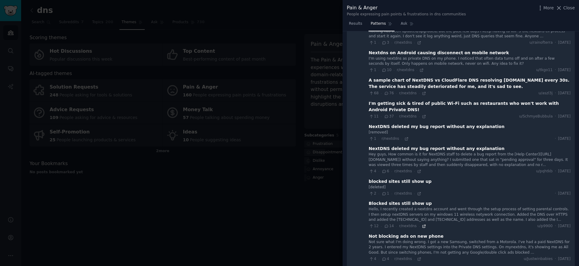
click at [422, 224] on icon at bounding box center [424, 226] width 4 height 4
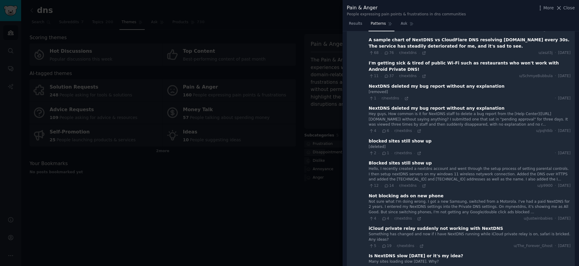
scroll to position [588, 0]
click at [420, 216] on icon at bounding box center [419, 218] width 4 height 4
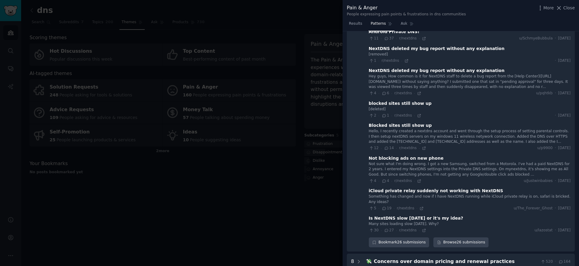
scroll to position [626, 0]
click at [419, 206] on icon at bounding box center [421, 208] width 4 height 4
click at [422, 228] on icon at bounding box center [424, 230] width 4 height 4
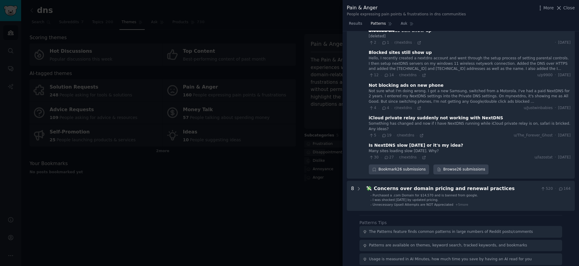
scroll to position [724, 0]
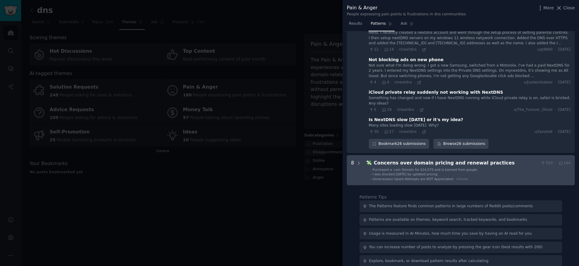
click at [422, 159] on div "Concerns over domain pricing and renewal practices" at bounding box center [456, 163] width 165 height 8
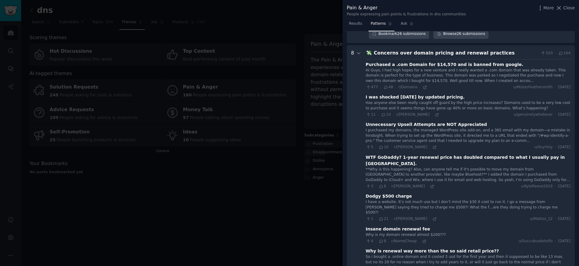
scroll to position [836, 0]
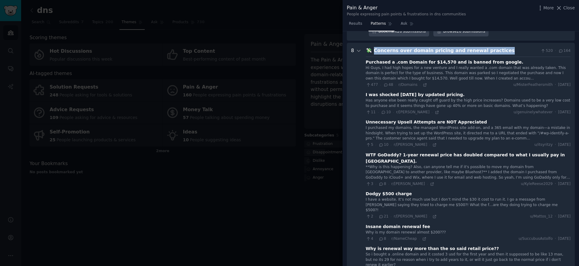
drag, startPoint x: 500, startPoint y: 39, endPoint x: 373, endPoint y: 41, distance: 127.2
click at [374, 47] on div "Concerns over domain pricing and renewal practices" at bounding box center [456, 51] width 165 height 8
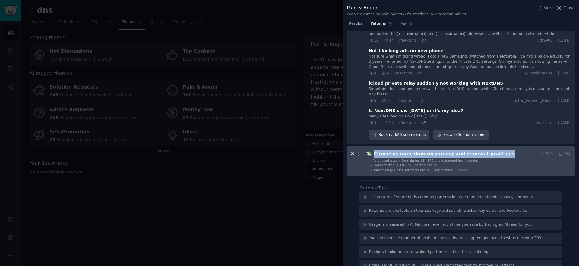
copy div "Concerns over domain pricing and renewal practices"
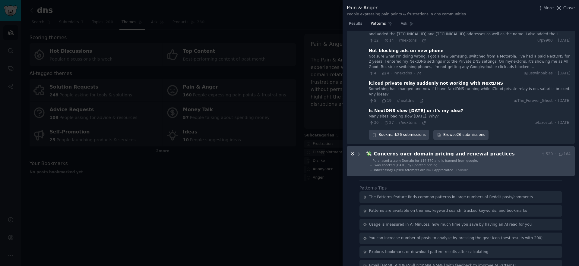
click at [490, 163] on li "- I was shocked today by updated pricing." at bounding box center [470, 165] width 200 height 4
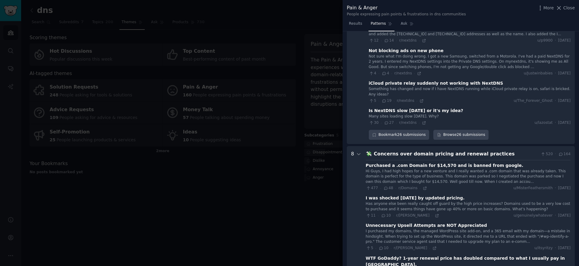
scroll to position [836, 0]
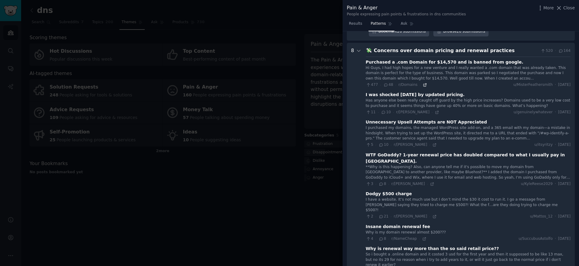
click at [423, 83] on icon at bounding box center [425, 85] width 4 height 4
click at [435, 111] on icon at bounding box center [436, 112] width 3 height 3
click at [432, 143] on icon at bounding box center [434, 145] width 4 height 4
click at [430, 182] on icon at bounding box center [432, 184] width 4 height 4
click at [433, 215] on icon at bounding box center [434, 216] width 3 height 3
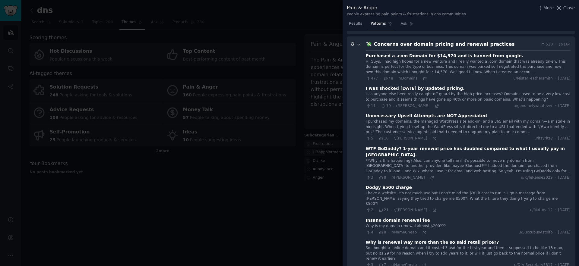
scroll to position [875, 0]
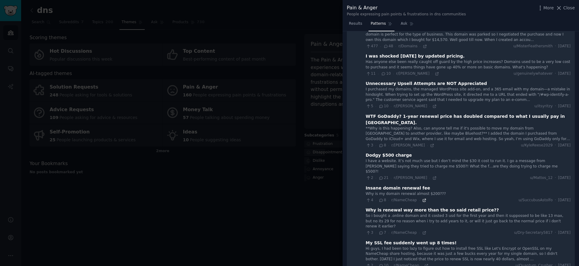
click at [423, 199] on icon at bounding box center [424, 200] width 3 height 3
click at [423, 231] on icon at bounding box center [424, 233] width 4 height 4
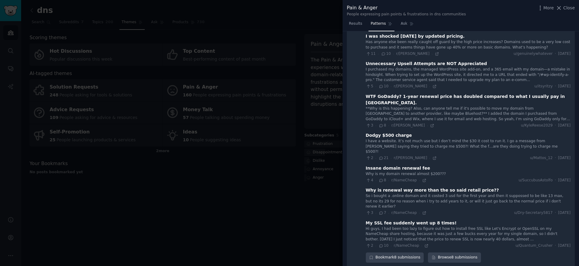
scroll to position [895, 0]
click at [424, 243] on div "2 · 10 · r/NameCheap ·" at bounding box center [397, 245] width 63 height 5
click at [421, 243] on div "2 · 10 · r/NameCheap ·" at bounding box center [397, 245] width 63 height 5
click at [424, 243] on icon at bounding box center [426, 245] width 4 height 4
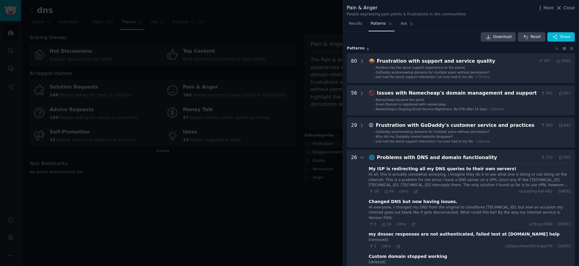
scroll to position [0, 0]
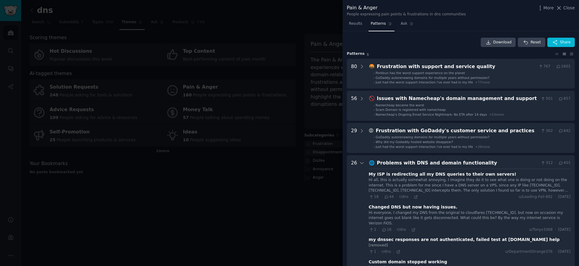
click at [245, 216] on div at bounding box center [289, 133] width 579 height 266
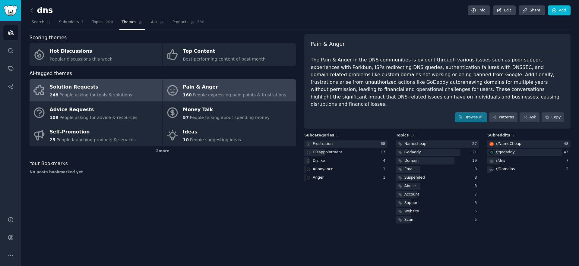
click at [110, 89] on div "Solution Requests" at bounding box center [91, 88] width 83 height 10
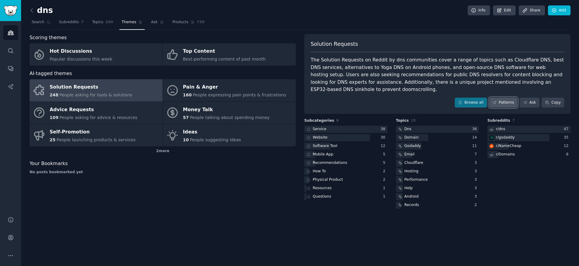
click at [508, 102] on link "Patterns" at bounding box center [503, 103] width 28 height 10
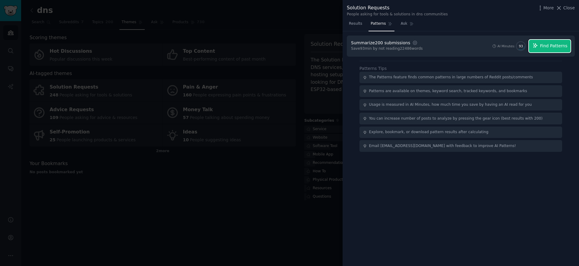
click at [552, 46] on span "Find Patterns" at bounding box center [553, 46] width 27 height 6
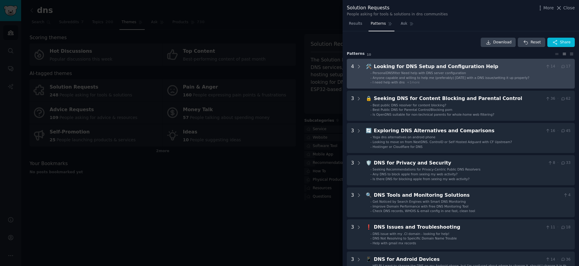
click at [431, 69] on div "Looking for DNS Setup and Configuration Help" at bounding box center [458, 67] width 169 height 8
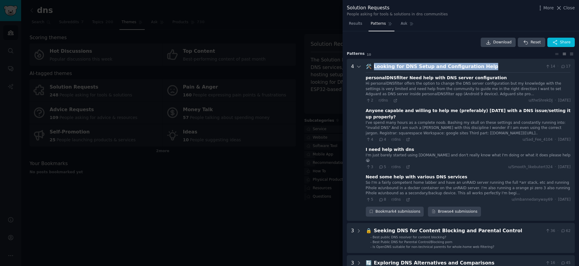
drag, startPoint x: 477, startPoint y: 66, endPoint x: 373, endPoint y: 69, distance: 104.1
click at [374, 69] on div "Looking for DNS Setup and Configuration Help" at bounding box center [458, 67] width 169 height 8
copy div "Looking for DNS Setup and Configuration Help"
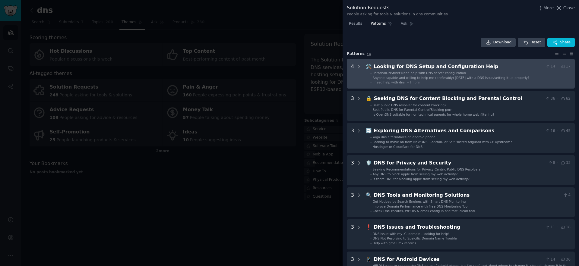
click at [436, 74] on span "PersonalDNSfilter Need help with DNS server configuration" at bounding box center [419, 73] width 93 height 4
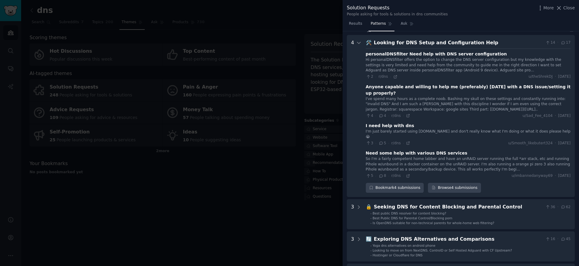
scroll to position [27, 0]
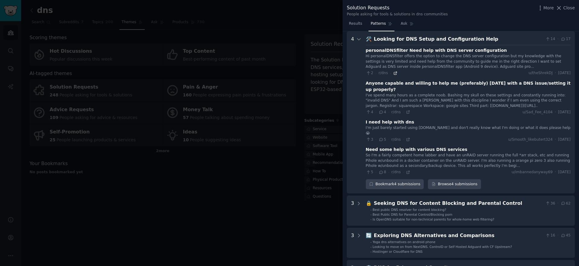
click at [395, 74] on icon at bounding box center [395, 73] width 4 height 4
click at [409, 111] on icon at bounding box center [408, 112] width 3 height 3
click at [408, 137] on icon at bounding box center [408, 139] width 4 height 4
click at [407, 171] on icon at bounding box center [408, 172] width 3 height 3
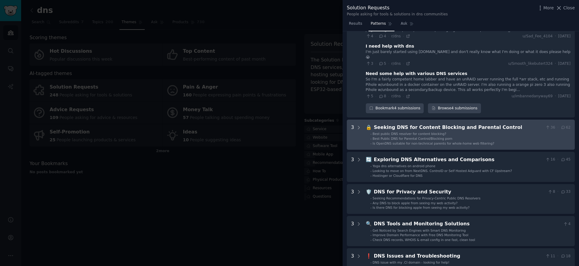
click at [427, 124] on div "Seeking DNS for Content Blocking and Parental Control" at bounding box center [458, 128] width 169 height 8
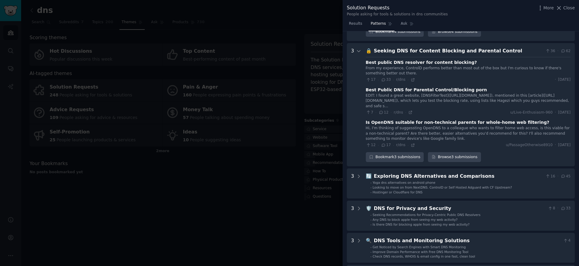
scroll to position [180, 0]
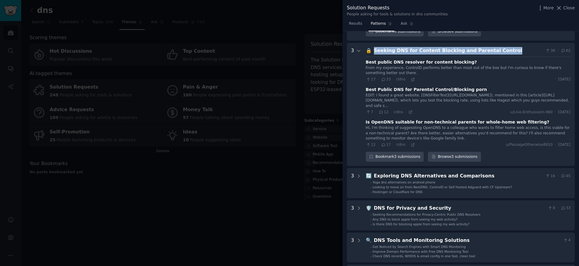
drag, startPoint x: 508, startPoint y: 40, endPoint x: 374, endPoint y: 40, distance: 133.9
click at [371, 47] on div "🔒 Seeking DNS for Content Blocking and Parental Control 36 · 62" at bounding box center [468, 51] width 205 height 8
copy div "🔒 Seeking DNS for Content Blocking and Parental Control"
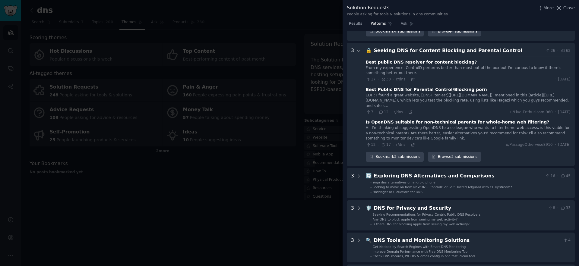
click at [409, 77] on div "17 · 33 · r/dns ·" at bounding box center [390, 79] width 49 height 5
click at [411, 77] on icon at bounding box center [413, 79] width 4 height 4
click at [410, 110] on icon at bounding box center [410, 112] width 4 height 4
click at [411, 143] on icon at bounding box center [413, 145] width 4 height 4
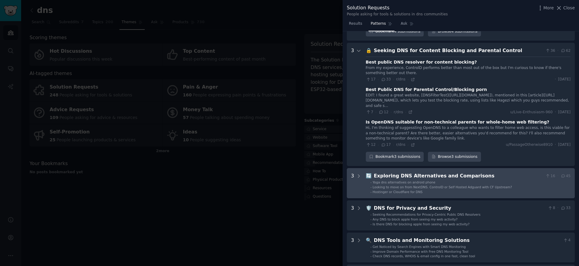
click at [393, 172] on div "🔄 Exploring DNS Alternatives and Comparisons 16 · 45 - Yoga dns alternatives on…" at bounding box center [468, 183] width 205 height 22
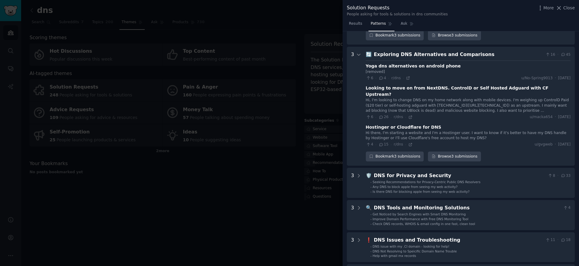
scroll to position [306, 0]
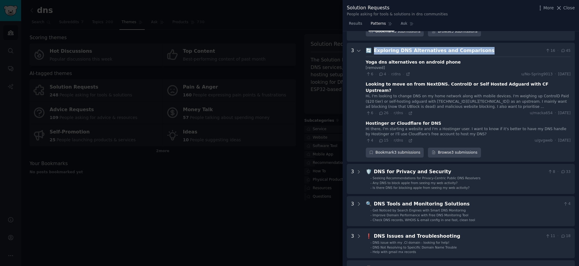
drag, startPoint x: 479, startPoint y: 39, endPoint x: 372, endPoint y: 42, distance: 106.5
click at [374, 47] on div "Exploring DNS Alternatives and Comparisons" at bounding box center [458, 51] width 169 height 8
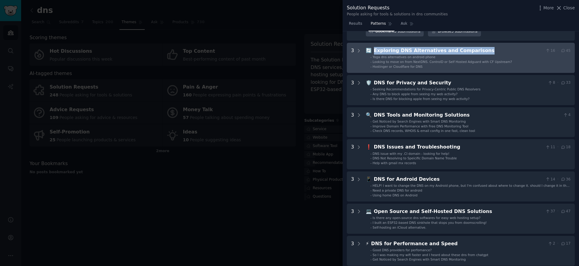
copy div "Exploring DNS Alternatives and Comparisons"
click at [468, 60] on div "Looking to move on from NextDNS. ControlD or Self Hosted Adguard with CF Upstre…" at bounding box center [442, 62] width 139 height 4
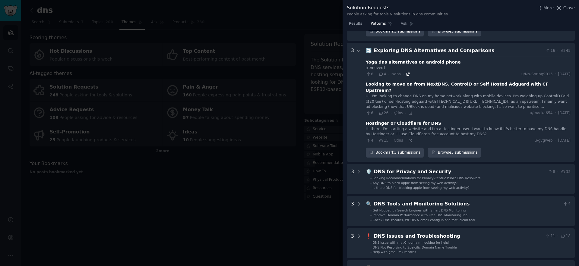
click at [408, 73] on icon at bounding box center [408, 74] width 3 height 3
click at [410, 111] on icon at bounding box center [410, 113] width 4 height 4
click at [409, 138] on div "4 · 15 · r/dns ·" at bounding box center [389, 140] width 47 height 5
click at [408, 139] on icon at bounding box center [410, 141] width 4 height 4
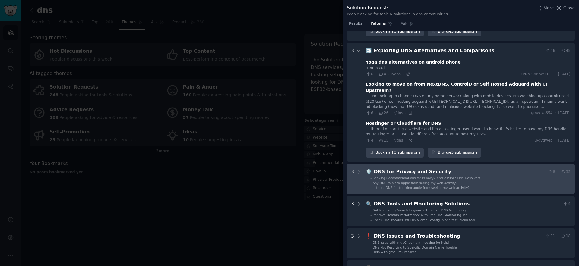
click at [429, 186] on span "Is there DNS for blocking apple from seeing my web activity?" at bounding box center [421, 188] width 97 height 4
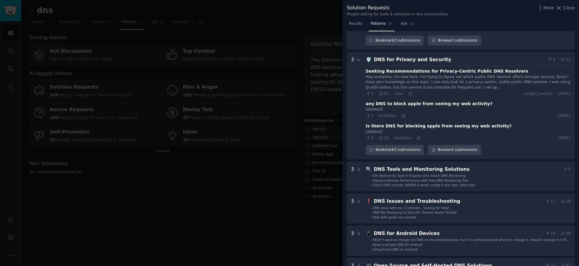
scroll to position [421, 0]
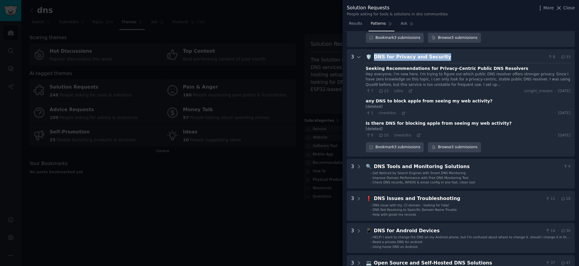
drag, startPoint x: 442, startPoint y: 39, endPoint x: 373, endPoint y: 40, distance: 69.0
click at [374, 53] on div "DNS for Privacy and Security" at bounding box center [460, 57] width 172 height 8
copy div "DNS for Privacy and Security"
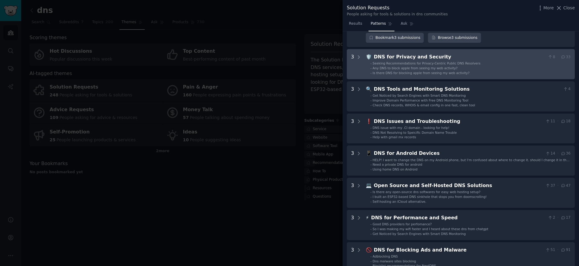
click at [387, 66] on div "Any DNS to block apple from seeing my web activity?" at bounding box center [415, 68] width 85 height 4
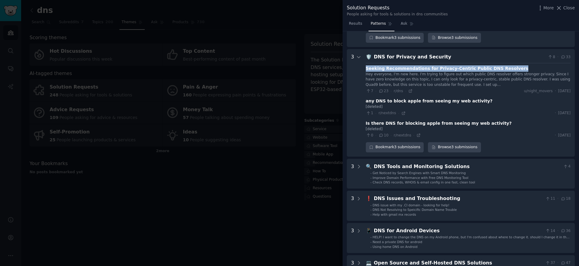
drag, startPoint x: 508, startPoint y: 51, endPoint x: 364, endPoint y: 50, distance: 143.5
click at [364, 50] on Security "3 🛡️ DNS for Privacy and Security 8 · 33 Seeking Recommendations for Privacy-Ce…" at bounding box center [461, 103] width 228 height 108
copy div "Seeking Recommendations for Privacy-Centric Public DNS Resolvers"
click at [411, 89] on icon at bounding box center [410, 91] width 4 height 4
click at [401, 111] on icon at bounding box center [403, 113] width 4 height 4
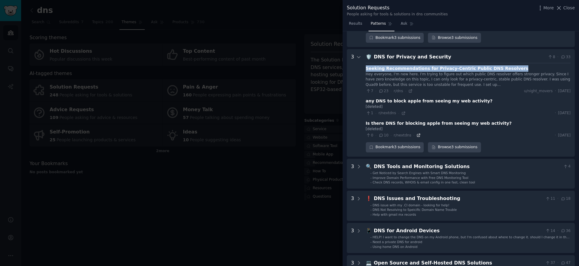
click at [417, 133] on icon at bounding box center [418, 135] width 4 height 4
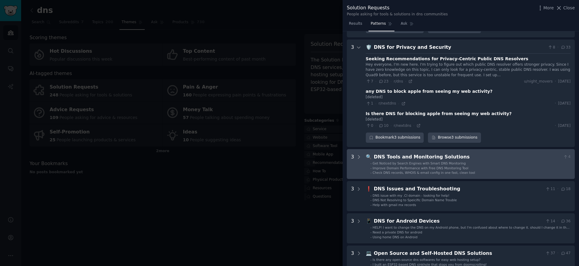
click at [436, 162] on span "Get Noticed by Search Engines with Smart DNS Monitoring" at bounding box center [419, 164] width 93 height 4
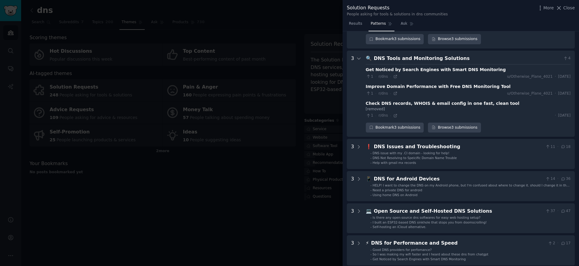
scroll to position [530, 0]
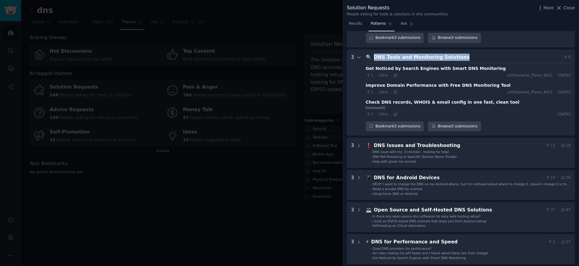
drag, startPoint x: 458, startPoint y: 36, endPoint x: 371, endPoint y: 40, distance: 86.9
click at [371, 54] on div "🔍 DNS Tools and Monitoring Solutions 4" at bounding box center [468, 58] width 205 height 8
copy div "DNS Tools and Monitoring Solutions"
click at [393, 73] on icon at bounding box center [395, 75] width 4 height 4
click at [394, 90] on icon at bounding box center [395, 92] width 4 height 4
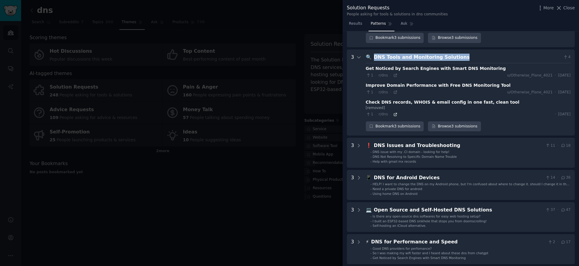
click at [394, 112] on icon at bounding box center [395, 114] width 4 height 4
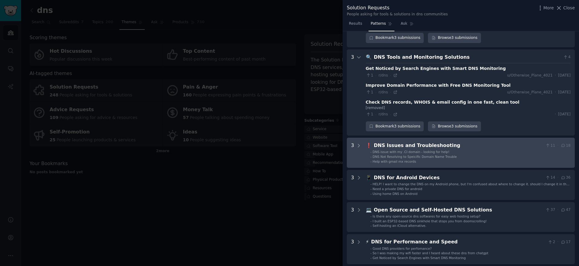
click at [405, 150] on span "DNS issue with my .CI domain - looking for help!" at bounding box center [411, 152] width 77 height 4
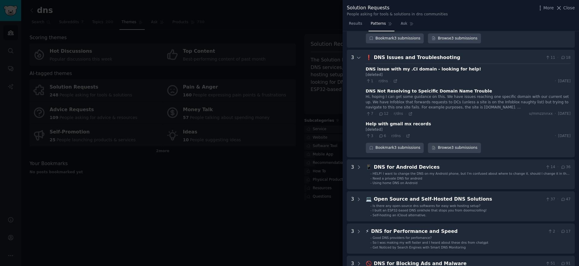
scroll to position [619, 0]
drag, startPoint x: 457, startPoint y: 41, endPoint x: 372, endPoint y: 41, distance: 85.0
click at [374, 53] on div "DNS Issues and Troubleshooting" at bounding box center [458, 57] width 169 height 8
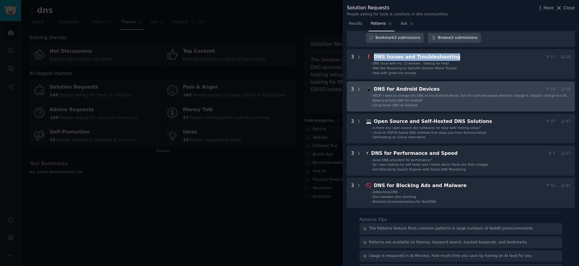
copy div "DNS Issues and Troubleshooting"
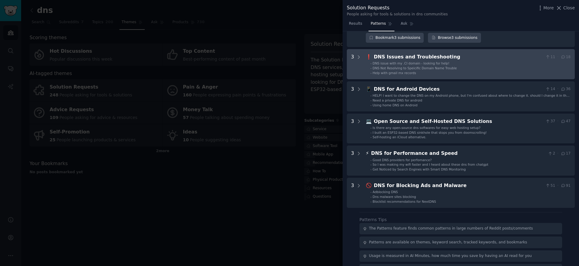
click at [439, 66] on span "DNS Not Resolving to Speicific Domain Name Trouble" at bounding box center [415, 68] width 84 height 4
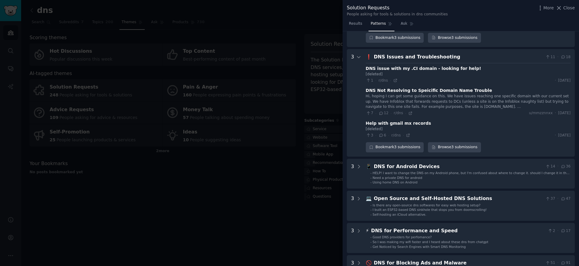
click at [396, 78] on div "1 · r/dns · · Fri 23/05/2025" at bounding box center [468, 80] width 205 height 5
click at [395, 78] on icon at bounding box center [395, 80] width 4 height 4
click at [408, 111] on icon at bounding box center [410, 113] width 4 height 4
click at [406, 133] on icon at bounding box center [408, 135] width 4 height 4
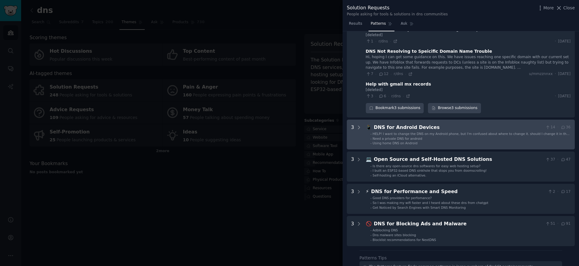
click at [435, 124] on div "DNS for Android Devices" at bounding box center [458, 128] width 169 height 8
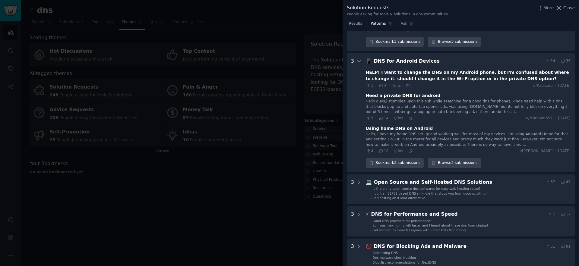
scroll to position [728, 0]
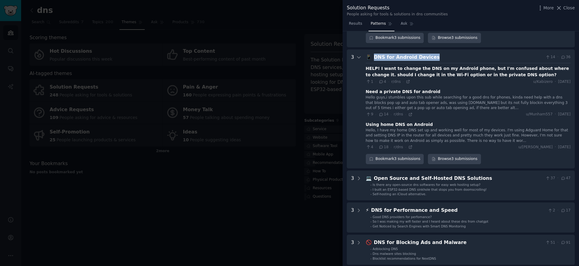
drag, startPoint x: 444, startPoint y: 38, endPoint x: 372, endPoint y: 42, distance: 71.9
click at [372, 54] on div "📱 DNS for Android Devices 14 · 36" at bounding box center [468, 58] width 205 height 8
copy div "DNS for Android Devices"
click at [409, 80] on icon at bounding box center [408, 82] width 4 height 4
click at [409, 112] on icon at bounding box center [410, 114] width 4 height 4
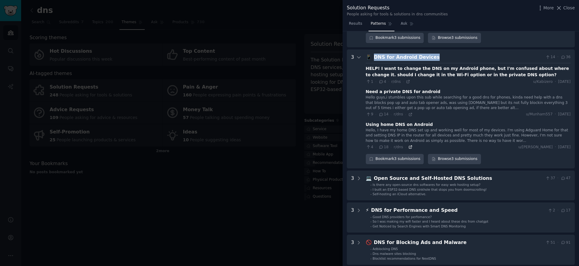
click at [409, 145] on icon at bounding box center [410, 147] width 4 height 4
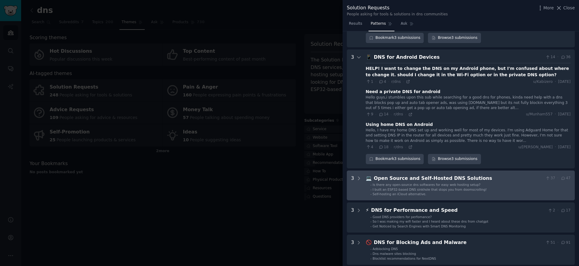
click at [435, 175] on div "Open Source and Self-Hosted DNS Solutions" at bounding box center [458, 179] width 169 height 8
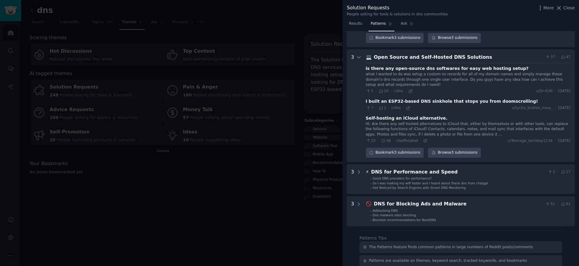
scroll to position [849, 0]
drag, startPoint x: 482, startPoint y: 40, endPoint x: 372, endPoint y: 42, distance: 110.4
click at [372, 54] on div "💻 Open Source and Self-Hosted DNS Solutions 37 · 47" at bounding box center [468, 58] width 205 height 8
click at [408, 89] on icon at bounding box center [410, 91] width 4 height 4
click at [406, 106] on icon at bounding box center [408, 108] width 4 height 4
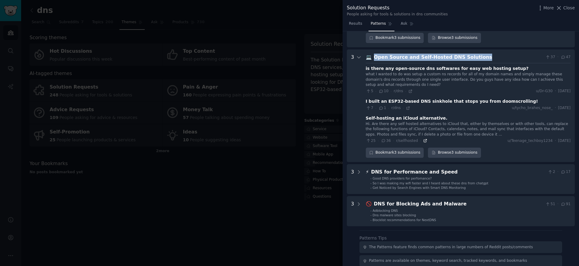
click at [423, 139] on icon at bounding box center [425, 141] width 4 height 4
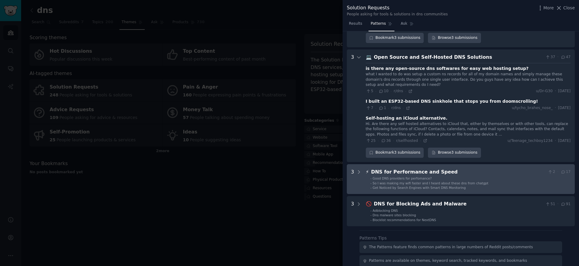
click at [415, 169] on div "DNS for Performance and Speed" at bounding box center [458, 173] width 174 height 8
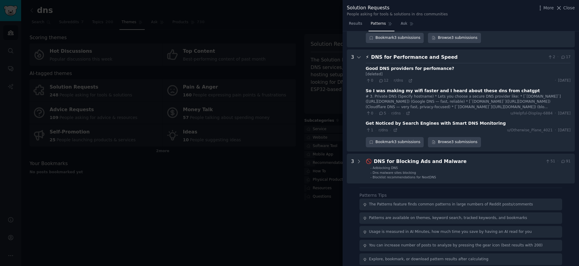
scroll to position [964, 0]
drag, startPoint x: 450, startPoint y: 37, endPoint x: 372, endPoint y: 41, distance: 78.2
click at [372, 54] on div "DNS for Performance and Speed" at bounding box center [458, 58] width 174 height 8
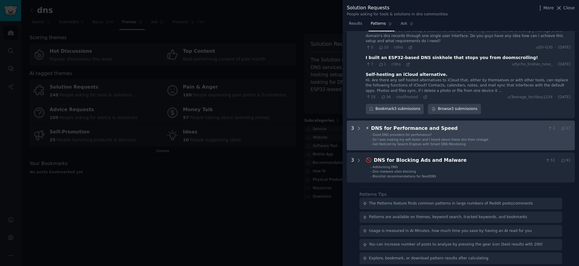
click at [469, 125] on div "⚡ DNS for Performance and Speed 2 · 17 - Good DNS providers for perfomance? - S…" at bounding box center [468, 136] width 205 height 22
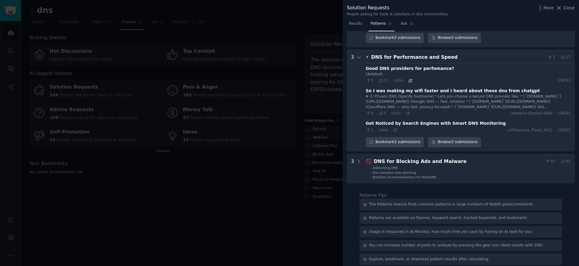
click at [408, 79] on icon at bounding box center [410, 81] width 4 height 4
click at [408, 111] on icon at bounding box center [408, 113] width 4 height 4
click at [395, 128] on icon at bounding box center [395, 130] width 4 height 4
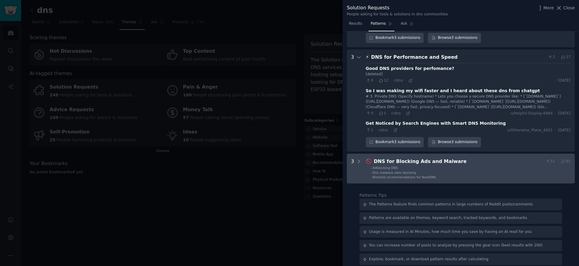
click at [402, 158] on div "DNS for Blocking Ads and Malware" at bounding box center [458, 162] width 169 height 8
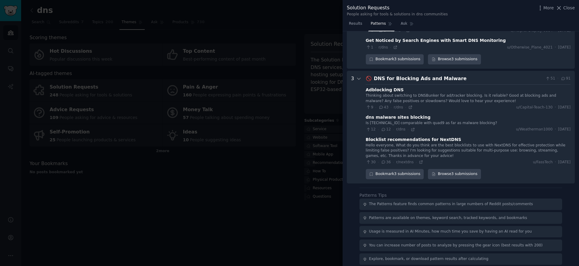
scroll to position [1048, 0]
drag, startPoint x: 445, startPoint y: 58, endPoint x: 372, endPoint y: 60, distance: 73.6
click at [372, 74] on div "🚫 DNS for Blocking Ads and Malware 51 · 91" at bounding box center [468, 78] width 205 height 8
click at [410, 104] on icon at bounding box center [410, 106] width 4 height 4
click at [411, 127] on icon at bounding box center [413, 129] width 4 height 4
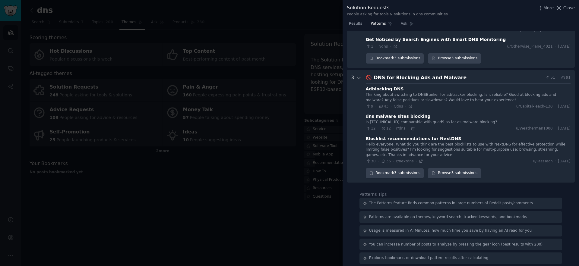
click at [422, 159] on div "30 · 36 · r/nextdns · u/FassTech · Sun 26/01/2025" at bounding box center [468, 161] width 205 height 5
click at [420, 159] on icon at bounding box center [421, 161] width 4 height 4
click at [237, 169] on div at bounding box center [289, 133] width 579 height 266
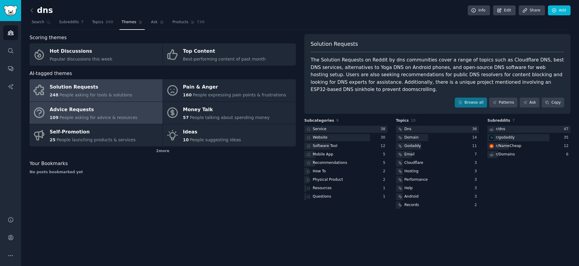
click at [101, 110] on div "Advice Requests" at bounding box center [94, 110] width 88 height 10
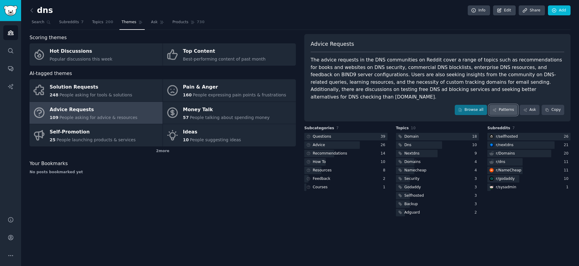
click at [507, 105] on link "Patterns" at bounding box center [503, 110] width 28 height 10
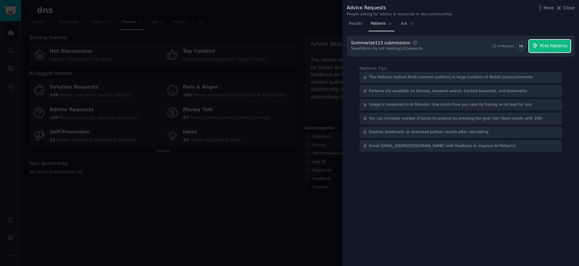
click at [550, 42] on button "Find Patterns" at bounding box center [550, 46] width 42 height 13
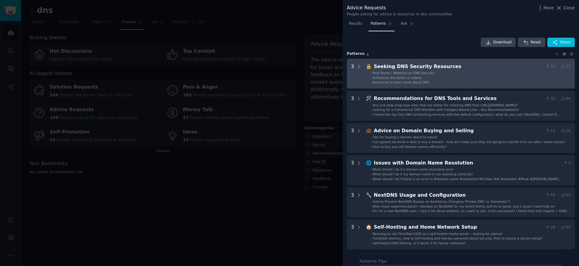
click at [471, 76] on li "- Enterprise dns books or videos" at bounding box center [470, 78] width 200 height 4
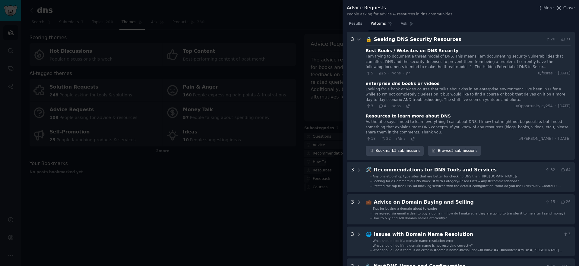
scroll to position [27, 0]
drag, startPoint x: 455, startPoint y: 38, endPoint x: 370, endPoint y: 39, distance: 85.6
click at [370, 39] on div "🔒 Seeking DNS Security Resources 26 · 31" at bounding box center [468, 40] width 205 height 8
click at [408, 74] on icon at bounding box center [408, 73] width 3 height 3
click at [407, 107] on icon at bounding box center [408, 106] width 4 height 4
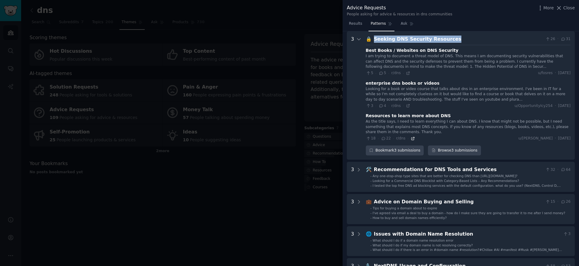
click at [411, 140] on icon at bounding box center [413, 139] width 4 height 4
click at [407, 106] on icon at bounding box center [408, 106] width 4 height 4
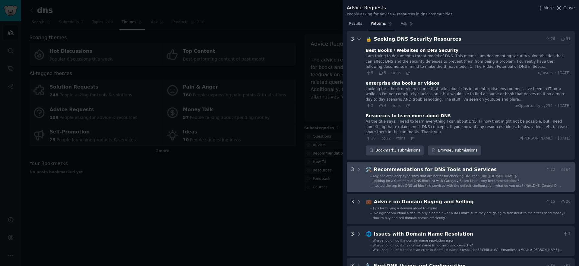
click at [410, 172] on div "Recommendations for DNS Tools and Services" at bounding box center [458, 170] width 169 height 8
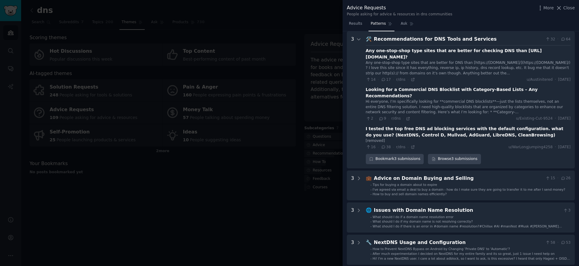
scroll to position [158, 0]
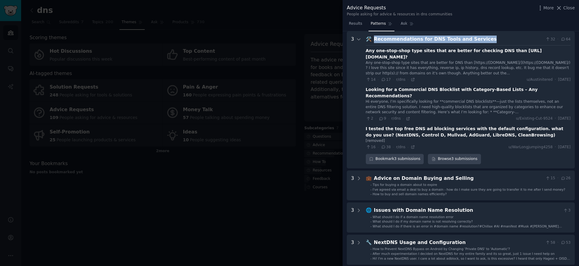
drag, startPoint x: 484, startPoint y: 38, endPoint x: 371, endPoint y: 39, distance: 113.7
click at [371, 39] on div "🛠️ Recommendations for DNS Tools and Services 32 · 64" at bounding box center [468, 40] width 205 height 8
click at [411, 78] on icon at bounding box center [412, 79] width 3 height 3
click at [407, 117] on icon at bounding box center [408, 119] width 4 height 4
click at [413, 145] on icon at bounding box center [413, 147] width 4 height 4
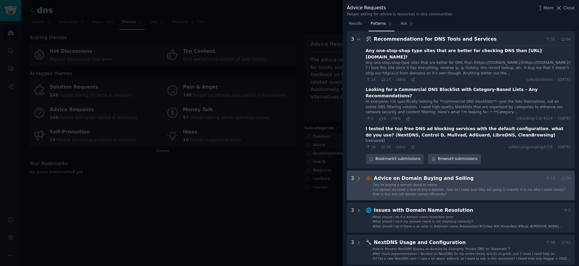
click at [444, 183] on li "- Tips for buying a domain about to expire" at bounding box center [470, 185] width 200 height 4
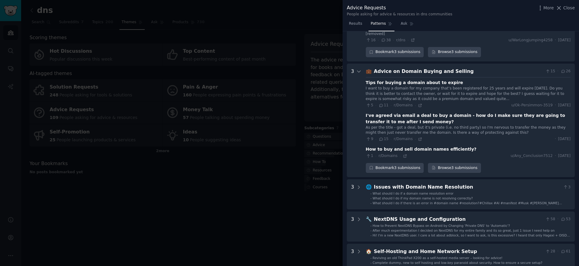
scroll to position [285, 0]
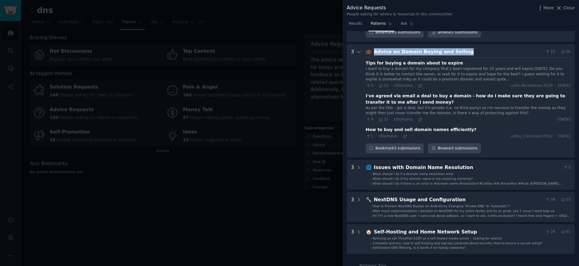
drag, startPoint x: 457, startPoint y: 39, endPoint x: 374, endPoint y: 41, distance: 83.2
click at [374, 48] on div "Advice on Domain Buying and Selling" at bounding box center [458, 52] width 169 height 8
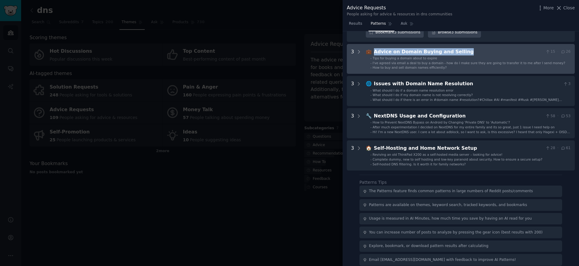
scroll to position [278, 0]
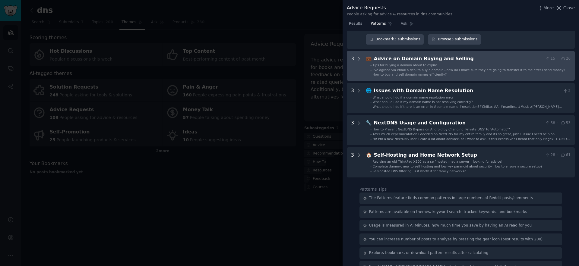
click at [461, 72] on li "- How to buy and sell domain names efficiently?" at bounding box center [470, 74] width 200 height 4
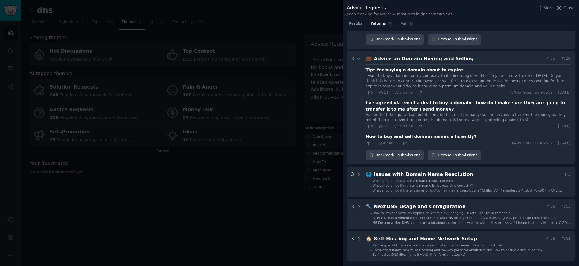
scroll to position [285, 0]
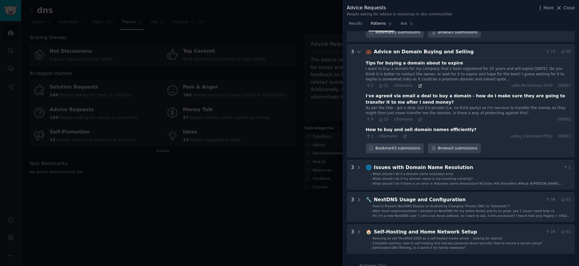
click at [418, 84] on icon at bounding box center [420, 86] width 4 height 4
click at [418, 118] on icon at bounding box center [420, 120] width 4 height 4
click at [404, 134] on icon at bounding box center [405, 136] width 4 height 4
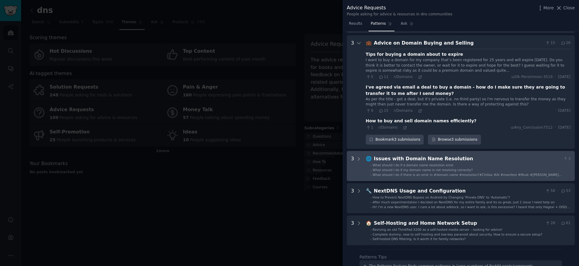
click at [423, 155] on div "Issues with Domain Name Resolution" at bounding box center [467, 159] width 187 height 8
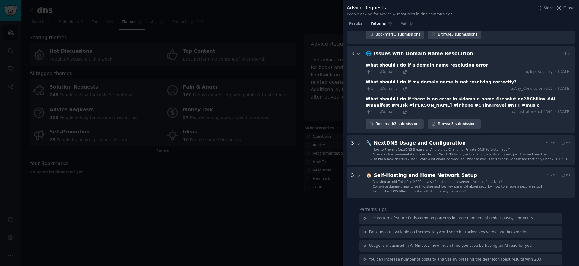
scroll to position [400, 0]
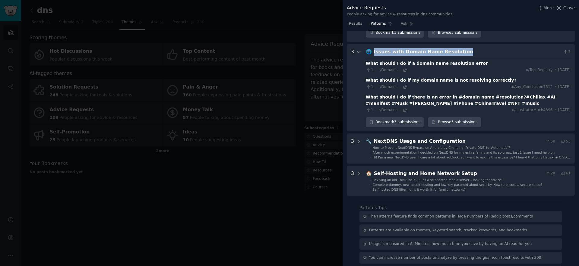
drag, startPoint x: 462, startPoint y: 38, endPoint x: 372, endPoint y: 42, distance: 89.6
click at [372, 48] on div "🌐 Issues with Domain Name Resolution 3" at bounding box center [468, 52] width 205 height 8
click at [403, 68] on icon at bounding box center [405, 70] width 4 height 4
click at [403, 86] on icon at bounding box center [404, 87] width 3 height 3
click at [403, 108] on icon at bounding box center [405, 110] width 4 height 4
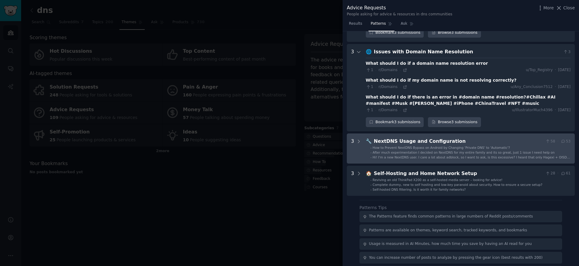
click at [423, 138] on div "NextDNS Usage and Configuration" at bounding box center [458, 142] width 169 height 8
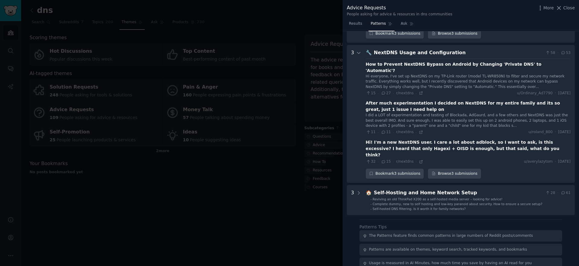
scroll to position [490, 0]
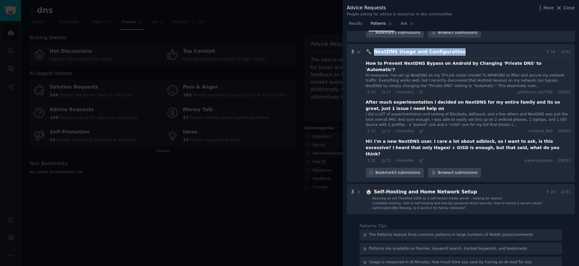
drag, startPoint x: 459, startPoint y: 41, endPoint x: 372, endPoint y: 39, distance: 86.5
click at [372, 48] on div "🔧 NextDNS Usage and Configuration 58 · 53" at bounding box center [468, 52] width 205 height 8
click at [419, 90] on icon at bounding box center [421, 92] width 4 height 4
click at [419, 130] on icon at bounding box center [420, 131] width 3 height 3
click at [419, 159] on icon at bounding box center [421, 161] width 4 height 4
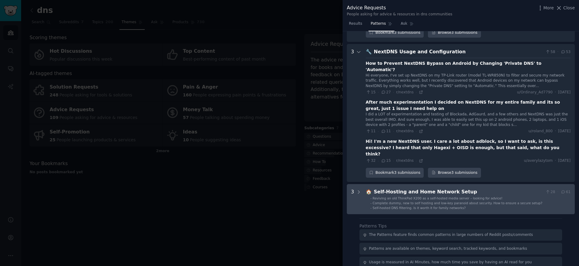
click at [431, 197] on span "Reviving an old ThinkPad X200 as a self-hosted media server – looking for advic…" at bounding box center [438, 199] width 130 height 4
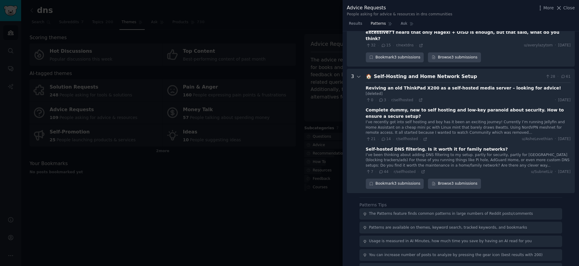
scroll to position [608, 0]
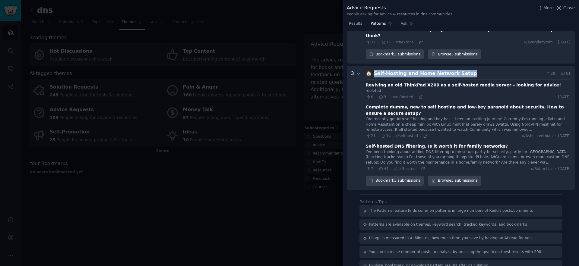
drag, startPoint x: 472, startPoint y: 47, endPoint x: 373, endPoint y: 50, distance: 98.3
click at [374, 70] on div "Self-Hosting and Home Network Setup" at bounding box center [458, 74] width 169 height 8
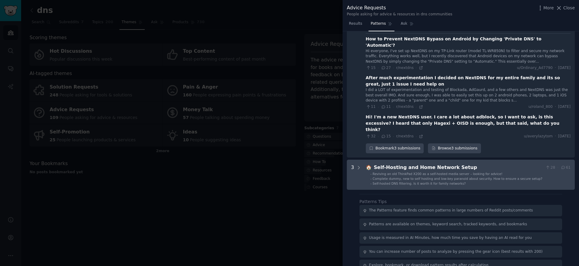
click at [470, 172] on div "Reviving an old ThinkPad X200 as a self-hosted media server – looking for advic…" at bounding box center [438, 174] width 130 height 4
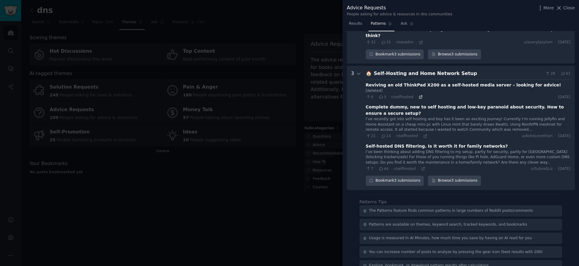
click at [421, 95] on icon at bounding box center [420, 97] width 4 height 4
click at [424, 134] on div "21 · 14 · r/selfhosted ·" at bounding box center [397, 136] width 62 height 5
click at [424, 134] on icon at bounding box center [425, 136] width 4 height 4
click at [422, 167] on icon at bounding box center [423, 169] width 4 height 4
click at [255, 95] on div at bounding box center [289, 133] width 579 height 266
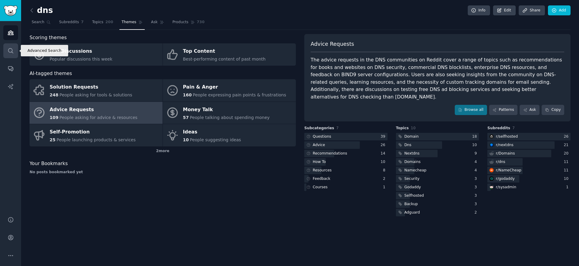
click at [8, 53] on icon "Sidebar" at bounding box center [11, 51] width 6 height 6
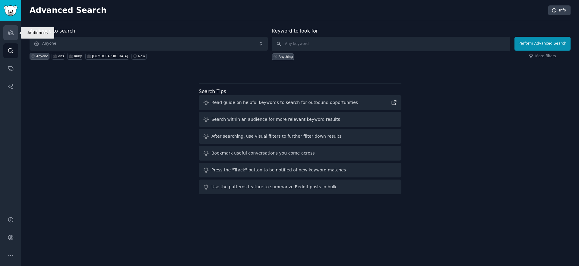
click at [11, 33] on icon "Sidebar" at bounding box center [10, 33] width 5 height 4
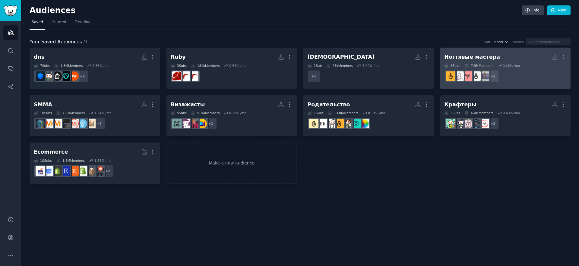
click at [468, 56] on div "Ногтявые мастера" at bounding box center [472, 57] width 56 height 8
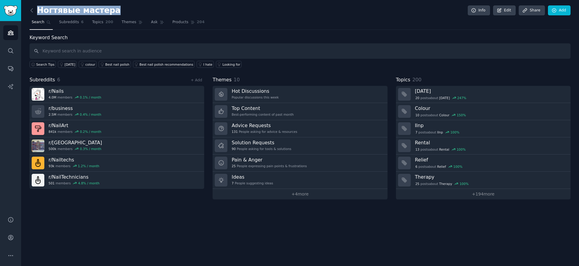
drag, startPoint x: 104, startPoint y: 9, endPoint x: 107, endPoint y: 11, distance: 3.2
click at [107, 11] on div "Ногтявые мастера Info Edit Share Add" at bounding box center [300, 11] width 541 height 12
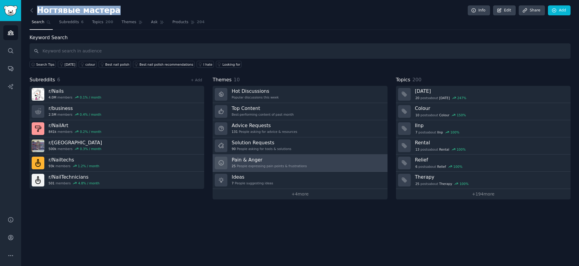
click at [263, 162] on h3 "Pain & Anger" at bounding box center [269, 160] width 75 height 6
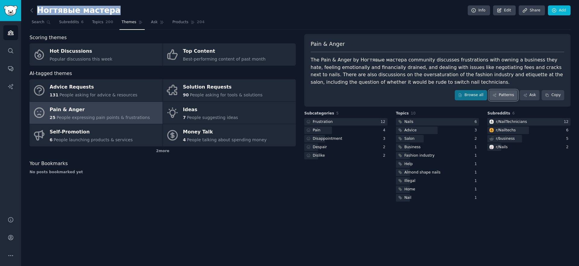
click at [508, 96] on link "Patterns" at bounding box center [503, 95] width 28 height 10
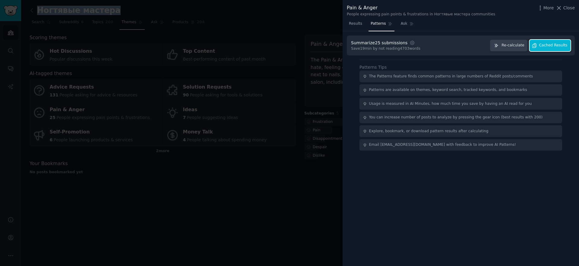
click at [541, 48] on span "Cached Results" at bounding box center [553, 45] width 28 height 5
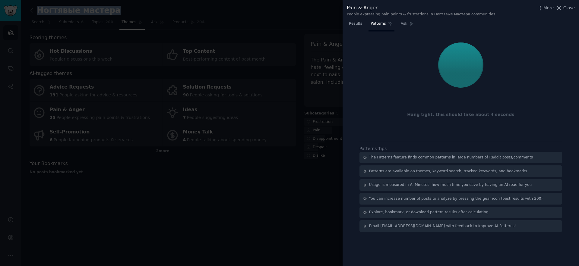
click at [378, 24] on span "Patterns" at bounding box center [378, 23] width 15 height 5
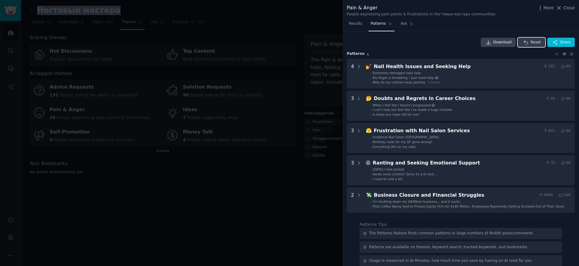
click at [532, 44] on span "Reset" at bounding box center [535, 42] width 10 height 5
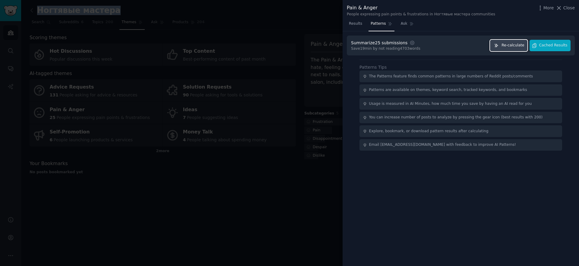
click at [511, 45] on span "Re-calculate" at bounding box center [512, 45] width 23 height 5
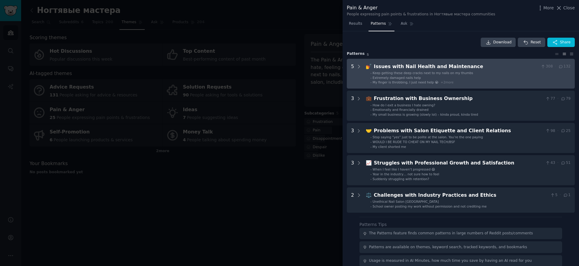
click at [440, 72] on span "Keep getting these deep cracks next to my nails on my thumbs" at bounding box center [423, 73] width 100 height 4
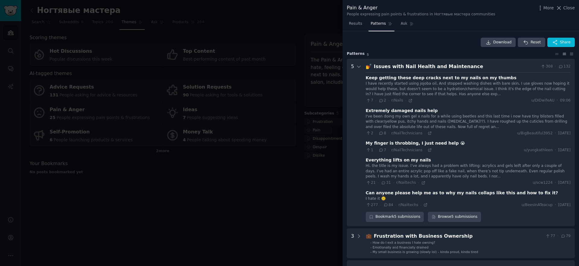
scroll to position [27, 0]
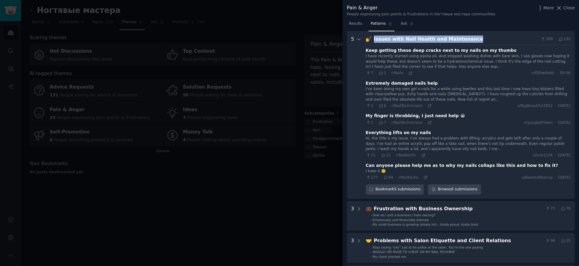
drag, startPoint x: 470, startPoint y: 41, endPoint x: 372, endPoint y: 41, distance: 98.3
click at [374, 41] on div "Issues with Nail Health and Maintenance" at bounding box center [456, 40] width 165 height 8
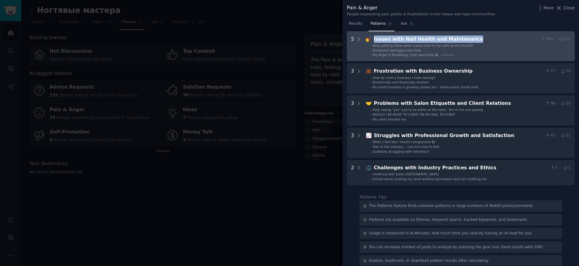
click at [456, 41] on div "Issues with Nail Health and Maintenance" at bounding box center [456, 40] width 165 height 8
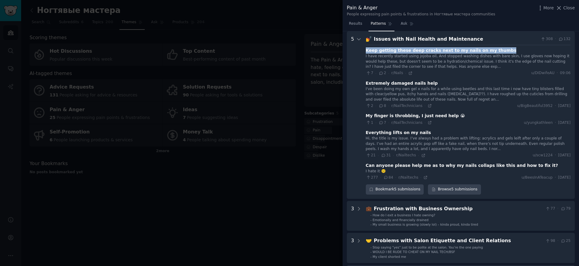
drag, startPoint x: 492, startPoint y: 52, endPoint x: 365, endPoint y: 51, distance: 126.9
click at [366, 51] on div "Keep getting these deep cracks next to my nails on my thumbs" at bounding box center [468, 50] width 205 height 6
click at [409, 73] on icon at bounding box center [410, 73] width 3 height 3
click at [429, 107] on icon at bounding box center [429, 106] width 3 height 3
click at [427, 123] on icon at bounding box center [429, 123] width 4 height 4
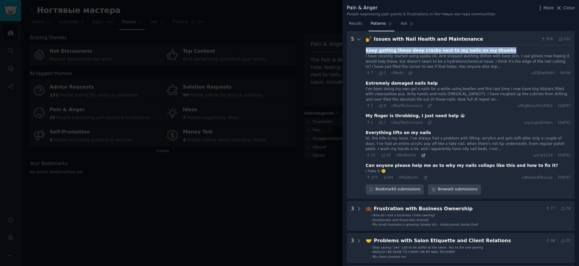
click at [422, 155] on icon at bounding box center [423, 155] width 3 height 3
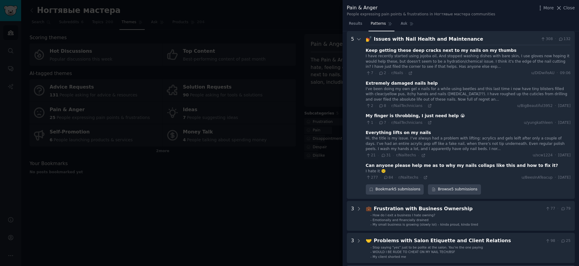
click at [428, 179] on div "277 · 84 · r/Nailtechs · u/BeesInATeacup · Sun 08/06/2025" at bounding box center [468, 177] width 205 height 5
click at [426, 177] on icon at bounding box center [425, 177] width 4 height 4
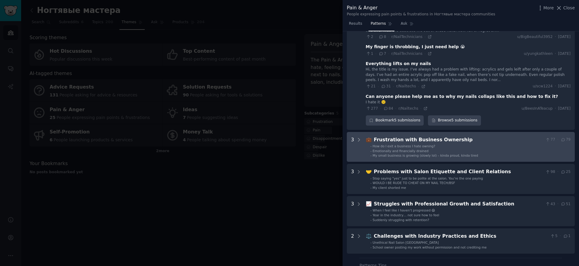
click at [408, 150] on span "Emotionally and financially drained" at bounding box center [401, 151] width 56 height 4
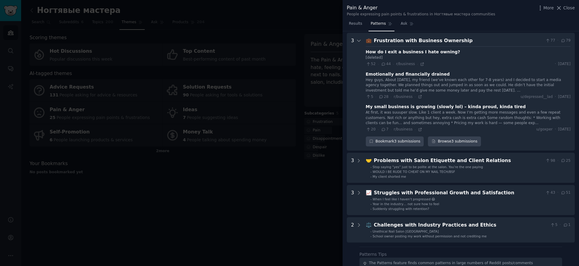
scroll to position [197, 0]
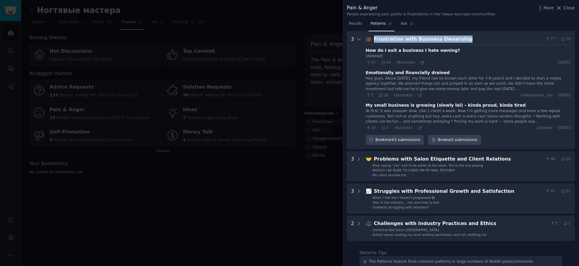
drag, startPoint x: 463, startPoint y: 38, endPoint x: 370, endPoint y: 39, distance: 92.6
click at [370, 39] on div "💼 Frustration with Business Ownership 77 · 79" at bounding box center [468, 40] width 205 height 8
click at [421, 62] on icon at bounding box center [422, 63] width 4 height 4
click at [418, 96] on icon at bounding box center [419, 95] width 3 height 3
click at [418, 129] on icon at bounding box center [419, 128] width 3 height 3
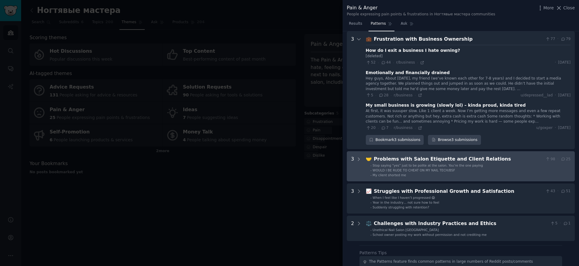
click at [402, 161] on div "Problems with Salon Etiquette and Client Relations" at bounding box center [458, 160] width 169 height 8
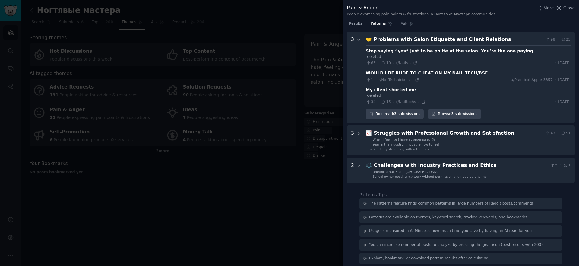
scroll to position [317, 0]
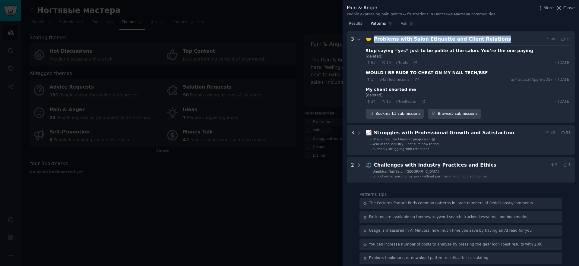
drag, startPoint x: 492, startPoint y: 39, endPoint x: 371, endPoint y: 40, distance: 121.2
click at [371, 40] on div "🤝 Problems with Salon Etiquette and Client Relations 98 · 25" at bounding box center [468, 40] width 205 height 8
click at [413, 62] on icon at bounding box center [415, 63] width 4 height 4
click at [415, 80] on icon at bounding box center [416, 79] width 3 height 3
click at [421, 103] on icon at bounding box center [423, 102] width 4 height 4
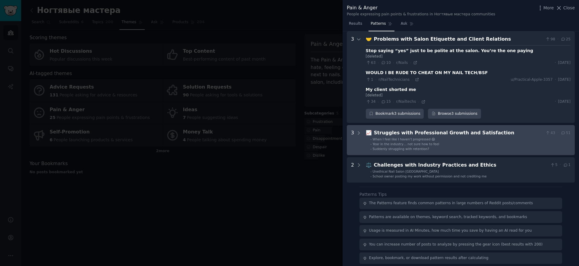
click at [426, 131] on div "Struggles with Professional Growth and Satisfaction" at bounding box center [458, 133] width 169 height 8
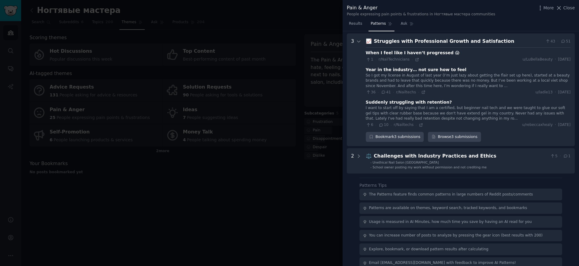
scroll to position [411, 0]
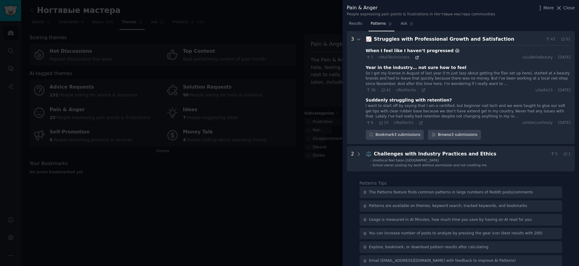
click at [415, 57] on icon at bounding box center [417, 57] width 4 height 4
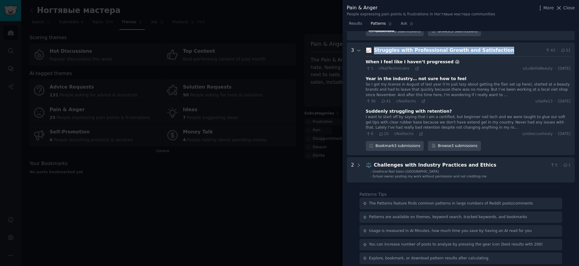
drag, startPoint x: 491, startPoint y: 48, endPoint x: 371, endPoint y: 49, distance: 120.0
click at [371, 49] on div "📈 Struggles with Professional Growth and Satisfaction 43 · 51" at bounding box center [468, 51] width 205 height 8
click at [422, 101] on icon at bounding box center [423, 101] width 4 height 4
click at [419, 134] on icon at bounding box center [421, 134] width 4 height 4
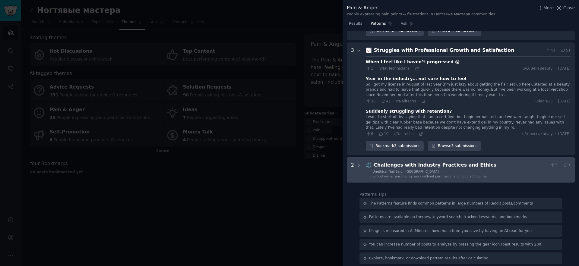
click at [411, 166] on div "Challenges with Industry Practices and Ethics" at bounding box center [461, 166] width 174 height 8
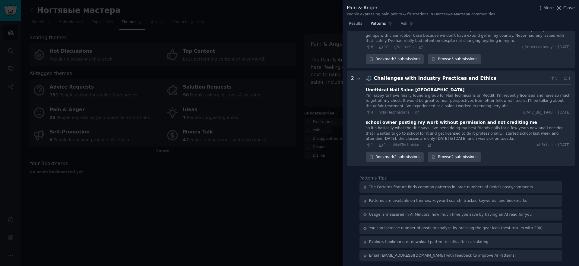
scroll to position [488, 0]
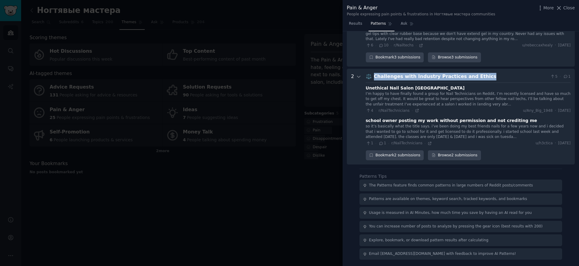
drag, startPoint x: 483, startPoint y: 77, endPoint x: 372, endPoint y: 77, distance: 110.6
click at [374, 77] on div "Challenges with Industry Practices and Ethics" at bounding box center [461, 77] width 174 height 8
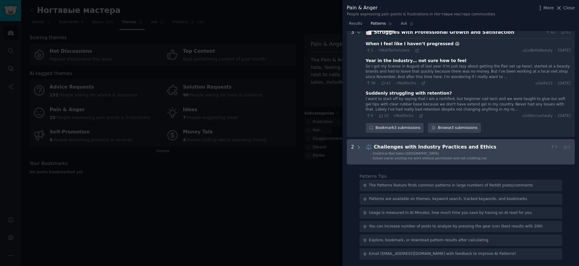
click at [482, 156] on ul "- Unethical Nail Salon NYC - School owner posting my work without permission an…" at bounding box center [468, 155] width 204 height 9
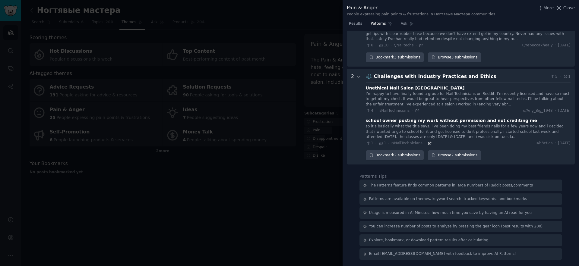
click at [429, 143] on icon at bounding box center [429, 143] width 4 height 4
click at [416, 110] on icon at bounding box center [417, 111] width 4 height 4
click at [297, 175] on div at bounding box center [289, 133] width 579 height 266
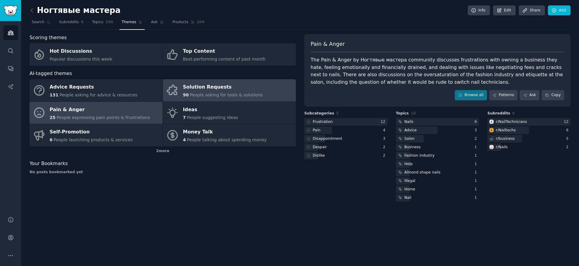
click at [207, 87] on div "Solution Requests" at bounding box center [223, 88] width 80 height 10
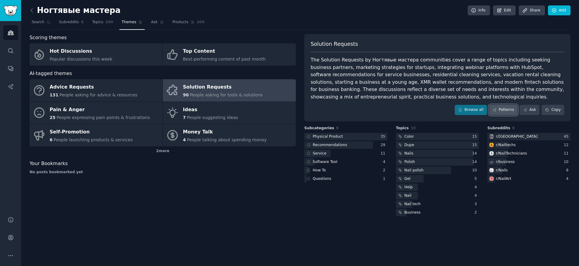
click at [499, 108] on link "Patterns" at bounding box center [503, 110] width 28 height 10
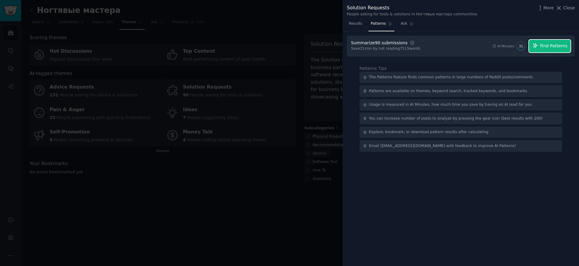
click at [538, 46] on icon "button" at bounding box center [534, 45] width 5 height 5
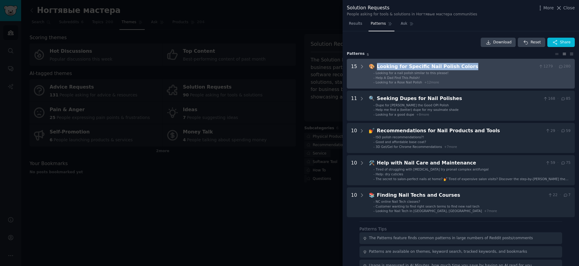
drag, startPoint x: 469, startPoint y: 66, endPoint x: 374, endPoint y: 68, distance: 94.4
click at [377, 68] on div "Looking for Specific Nail Polish Colors" at bounding box center [456, 67] width 159 height 8
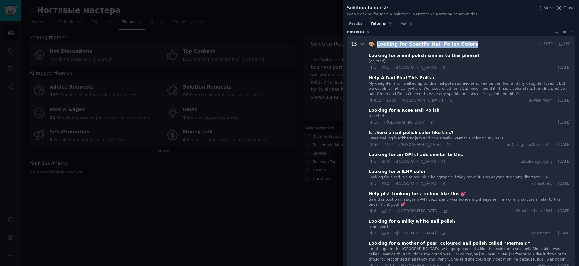
scroll to position [27, 0]
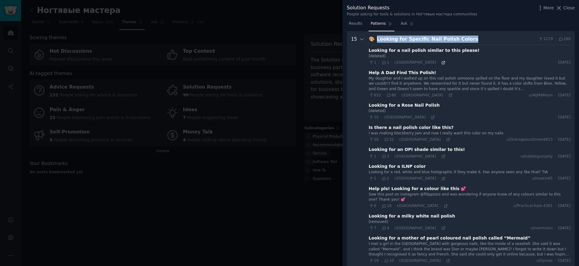
click at [441, 62] on icon at bounding box center [443, 63] width 4 height 4
click at [448, 96] on icon at bounding box center [450, 95] width 4 height 4
click at [431, 117] on icon at bounding box center [432, 117] width 3 height 3
click at [446, 140] on icon at bounding box center [448, 139] width 4 height 4
click at [442, 158] on icon at bounding box center [443, 156] width 3 height 3
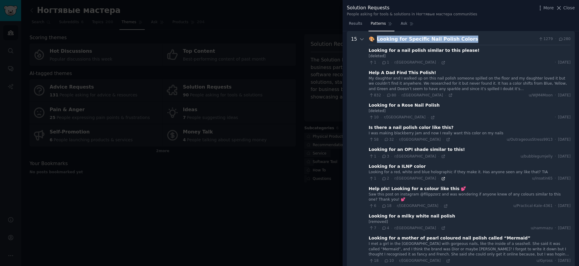
click at [441, 181] on icon at bounding box center [443, 179] width 4 height 4
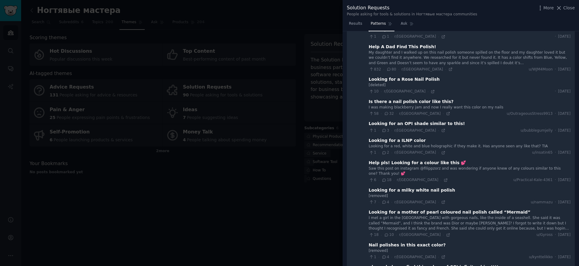
scroll to position [54, 0]
click at [443, 178] on icon at bounding box center [445, 179] width 4 height 4
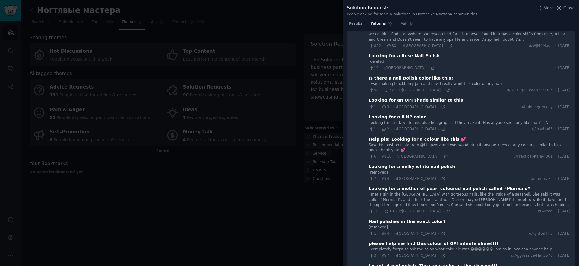
scroll to position [121, 0]
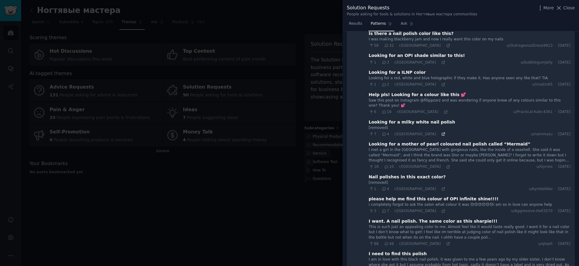
click at [442, 133] on icon at bounding box center [443, 134] width 3 height 3
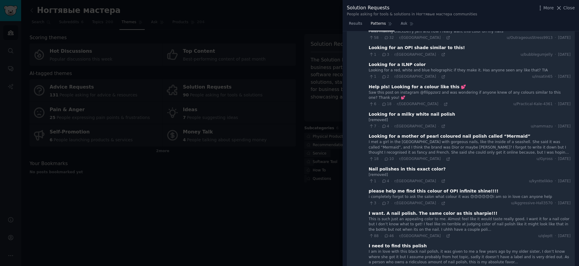
scroll to position [130, 0]
click at [446, 159] on icon at bounding box center [448, 158] width 4 height 4
click at [441, 181] on icon at bounding box center [443, 180] width 4 height 4
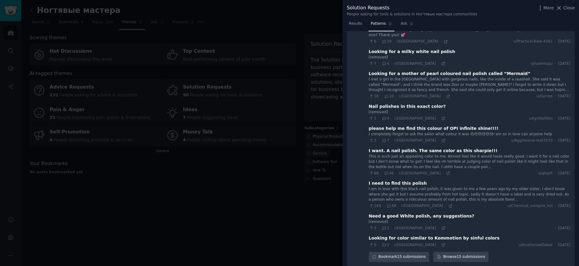
scroll to position [192, 0]
click at [442, 140] on icon at bounding box center [443, 140] width 3 height 3
click at [446, 173] on icon at bounding box center [448, 173] width 4 height 4
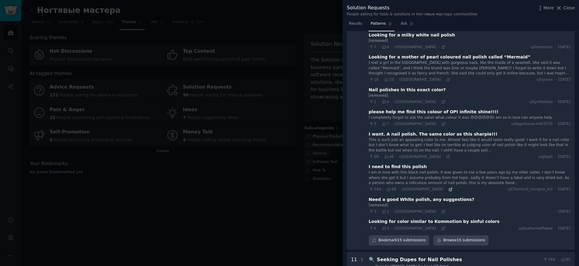
scroll to position [219, 0]
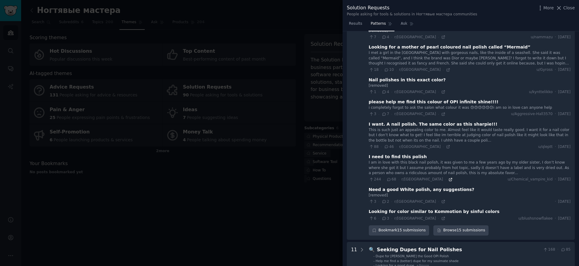
click at [448, 179] on icon at bounding box center [450, 180] width 4 height 4
click at [441, 200] on icon at bounding box center [443, 202] width 4 height 4
click at [441, 219] on icon at bounding box center [443, 218] width 4 height 4
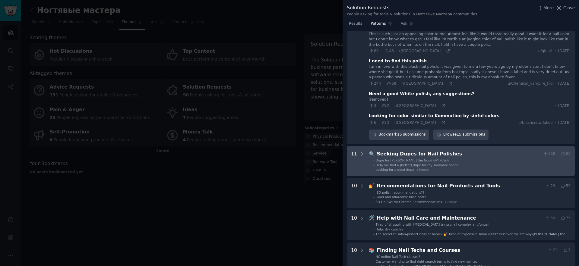
click at [414, 156] on div "Seeking Dupes for Nail Polishes" at bounding box center [459, 154] width 164 height 8
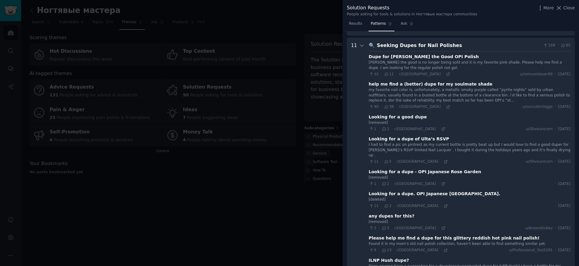
scroll to position [429, 0]
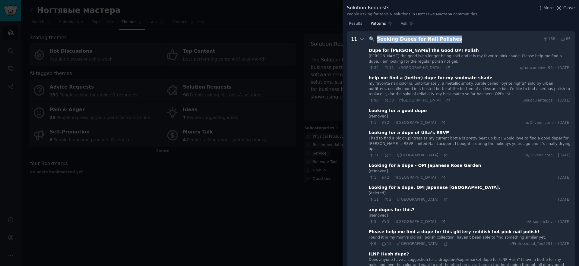
drag, startPoint x: 454, startPoint y: 39, endPoint x: 373, endPoint y: 41, distance: 81.1
click at [373, 41] on div "🔍 Seeking Dupes for Nail Polishes 168 · 85" at bounding box center [470, 40] width 202 height 8
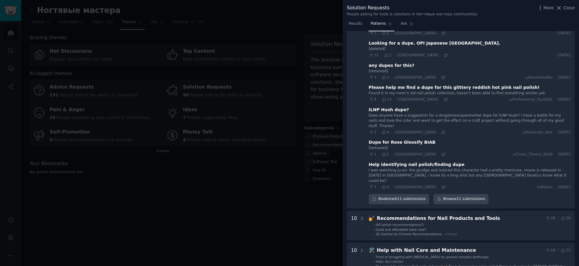
scroll to position [596, 0]
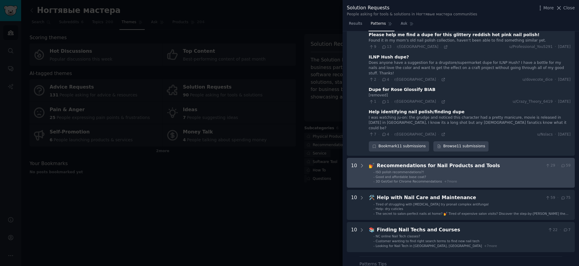
click at [462, 170] on li "- ISO polish recommendations?!" at bounding box center [471, 172] width 197 height 4
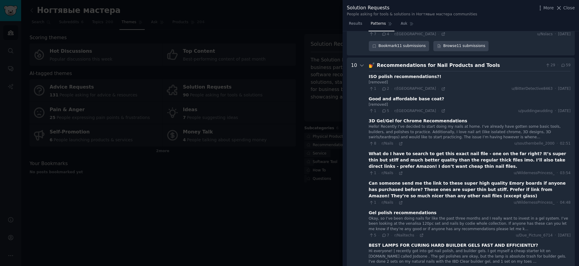
scroll to position [718, 0]
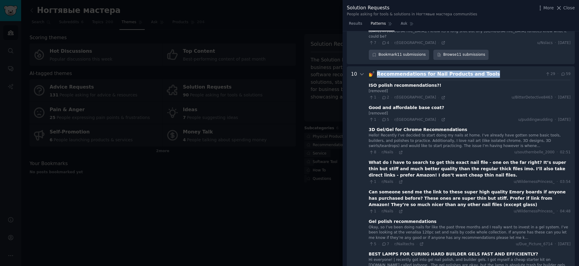
drag, startPoint x: 484, startPoint y: 56, endPoint x: 371, endPoint y: 59, distance: 113.1
click at [371, 71] on div "💅 Recommendations for Nail Products and Tools 29 · 59" at bounding box center [470, 75] width 202 height 8
click at [441, 96] on icon at bounding box center [443, 98] width 4 height 4
click at [441, 118] on icon at bounding box center [443, 120] width 4 height 4
click at [399, 150] on icon at bounding box center [401, 152] width 4 height 4
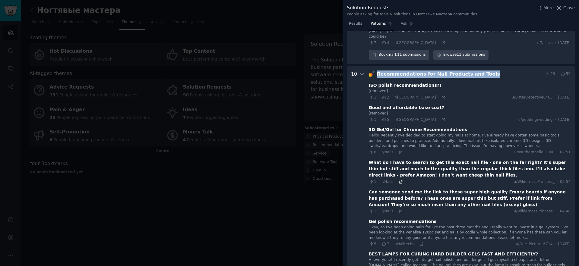
click at [399, 181] on icon at bounding box center [400, 182] width 3 height 3
click at [399, 210] on icon at bounding box center [401, 212] width 4 height 4
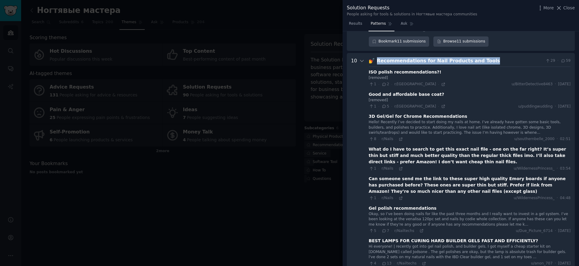
scroll to position [742, 0]
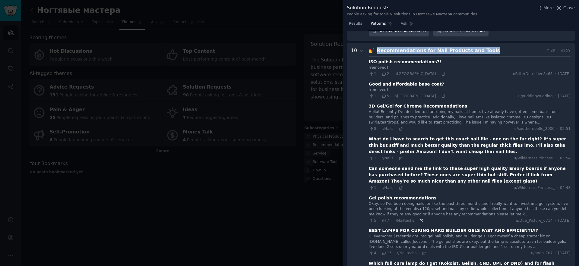
click at [420, 219] on icon at bounding box center [421, 221] width 4 height 4
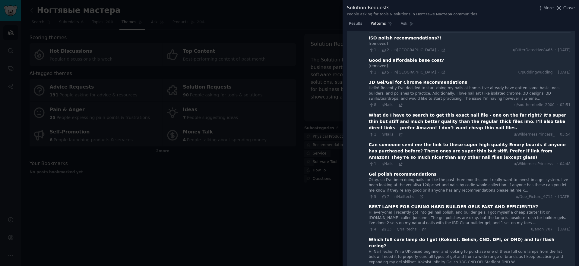
scroll to position [766, 0]
click at [422, 228] on icon at bounding box center [423, 229] width 3 height 3
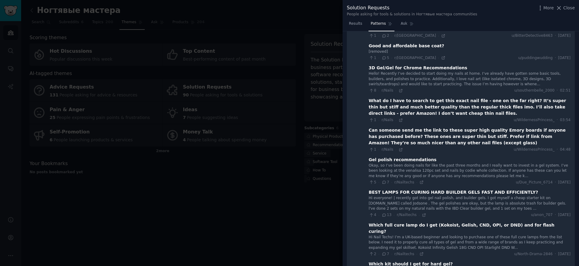
scroll to position [788, 0]
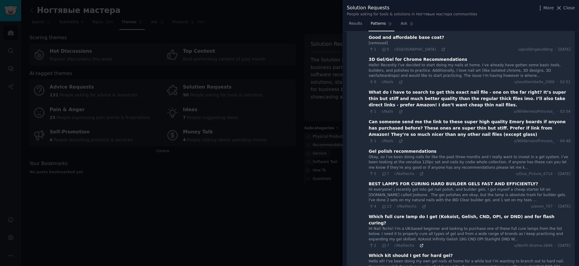
click at [419, 244] on icon at bounding box center [421, 246] width 4 height 4
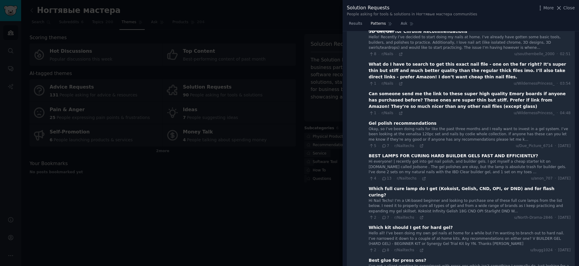
scroll to position [817, 0]
click at [420, 249] on icon at bounding box center [421, 250] width 3 height 3
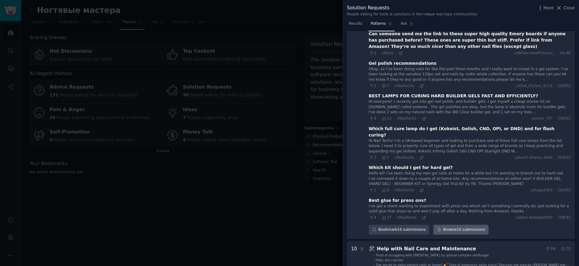
scroll to position [891, 0]
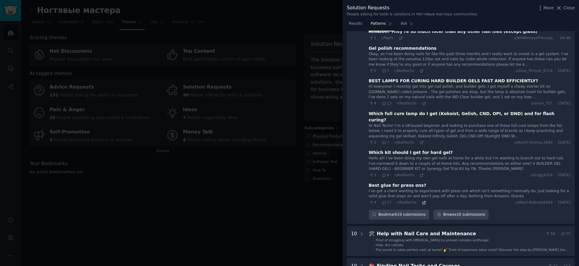
click at [422, 201] on icon at bounding box center [424, 203] width 4 height 4
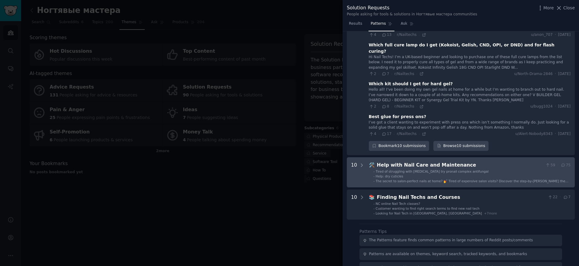
scroll to position [960, 0]
click at [443, 170] on span "Tired of struggling with nail fungus try pronail complex antifungal" at bounding box center [432, 172] width 113 height 4
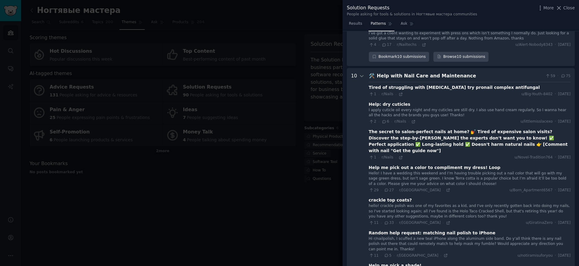
scroll to position [1064, 0]
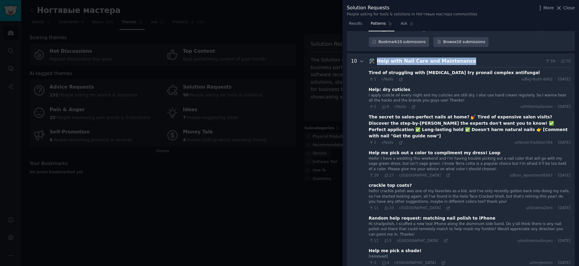
drag, startPoint x: 467, startPoint y: 39, endPoint x: 375, endPoint y: 41, distance: 91.7
click at [377, 58] on div "Help with Nail Care and Maintenance" at bounding box center [460, 62] width 166 height 8
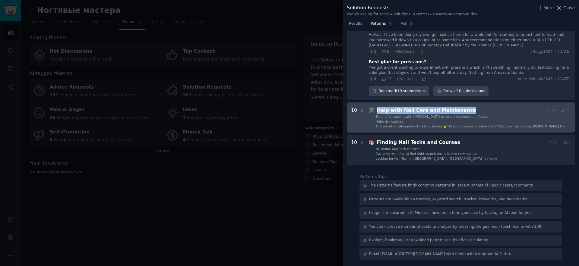
scroll to position [993, 0]
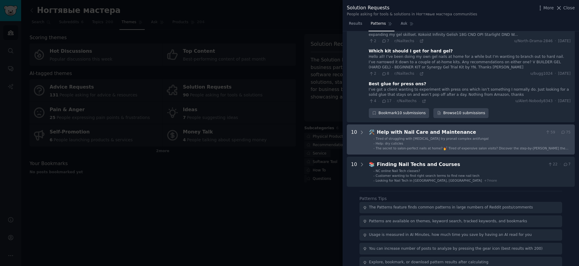
click at [425, 141] on li "- Help: dry cuticles" at bounding box center [471, 143] width 197 height 4
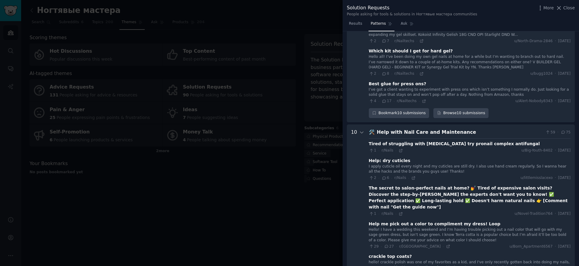
scroll to position [1064, 0]
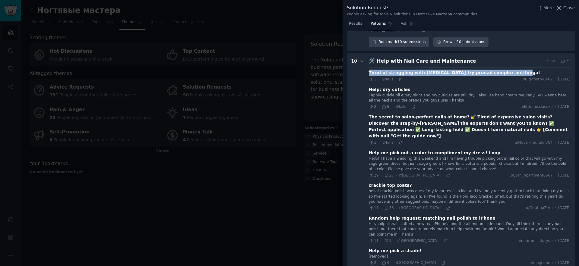
drag, startPoint x: 504, startPoint y: 50, endPoint x: 368, endPoint y: 52, distance: 136.3
click at [369, 70] on div "Tired of struggling with nail fungus try pronail complex antifungal" at bounding box center [470, 73] width 202 height 6
click at [400, 78] on icon at bounding box center [400, 79] width 3 height 3
click at [411, 105] on icon at bounding box center [413, 107] width 4 height 4
click at [399, 141] on icon at bounding box center [401, 143] width 4 height 4
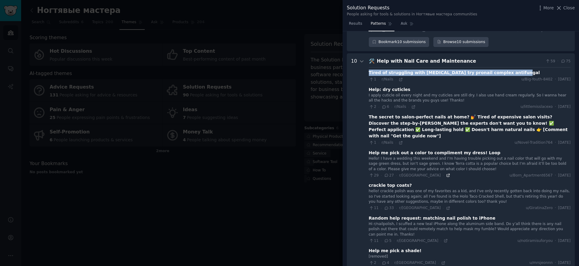
click at [446, 173] on icon at bounding box center [448, 175] width 4 height 4
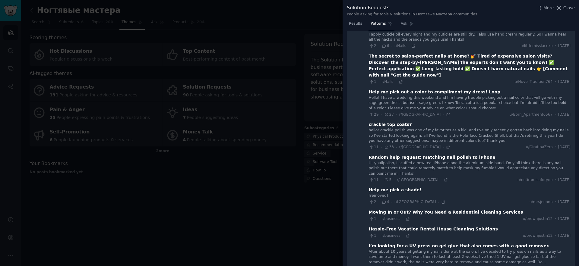
scroll to position [1137, 0]
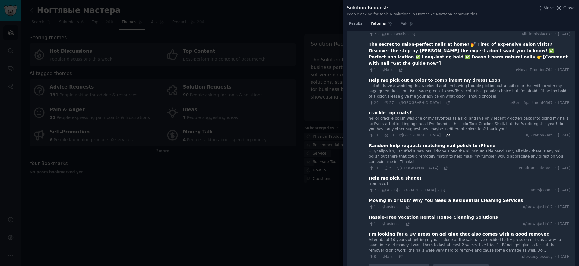
click at [446, 134] on icon at bounding box center [448, 136] width 4 height 4
click at [443, 166] on icon at bounding box center [445, 168] width 4 height 4
click at [441, 188] on icon at bounding box center [443, 190] width 4 height 4
click at [406, 205] on icon at bounding box center [407, 207] width 4 height 4
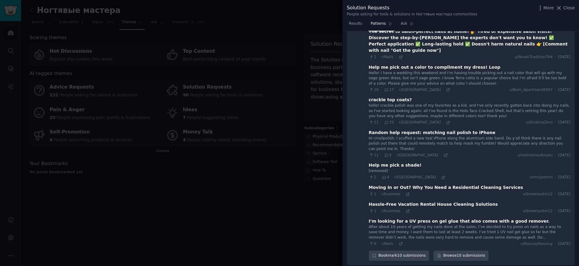
scroll to position [1158, 0]
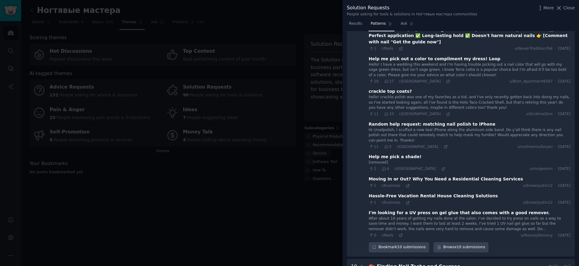
click at [407, 200] on div "1 · r/business · u/brownjustin12 · Wed 13/08/2025" at bounding box center [470, 202] width 202 height 5
click at [407, 201] on icon at bounding box center [407, 203] width 4 height 4
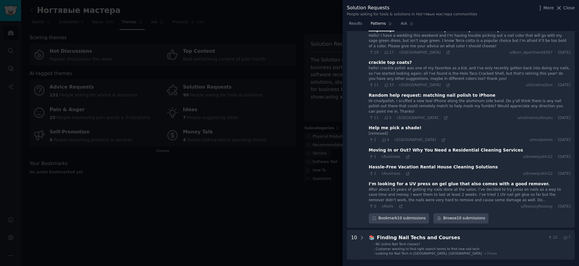
scroll to position [1190, 0]
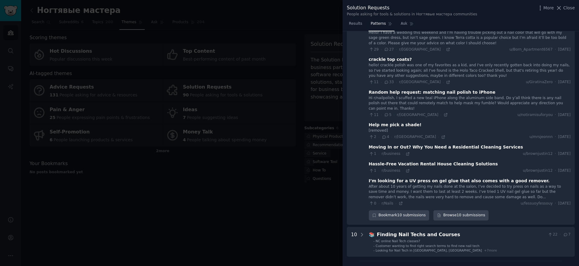
click at [398, 201] on div "0 · r/Nails ·" at bounding box center [386, 203] width 34 height 5
click at [399, 201] on icon at bounding box center [401, 203] width 4 height 4
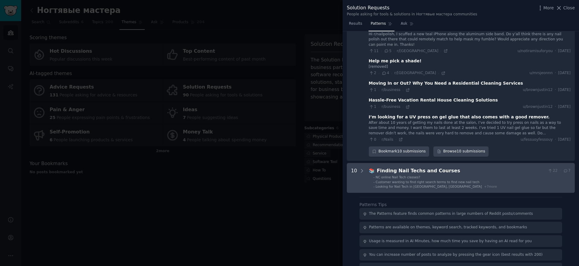
click at [431, 180] on div "Customer wanting to find right search terms to find new nail tech" at bounding box center [428, 182] width 104 height 4
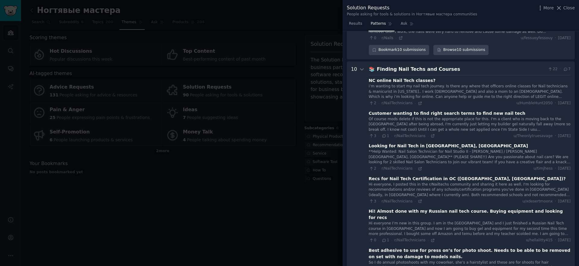
scroll to position [1357, 0]
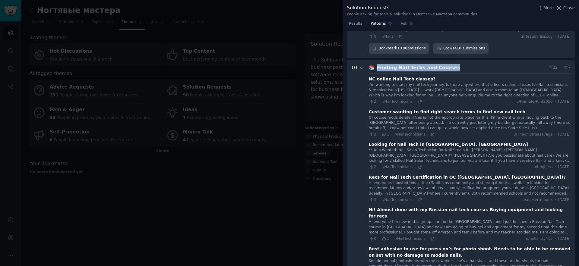
drag, startPoint x: 449, startPoint y: 37, endPoint x: 374, endPoint y: 39, distance: 75.7
click at [374, 64] on div "📚 Finding Nail Techs and Courses 22 · 7" at bounding box center [470, 68] width 202 height 8
click at [418, 100] on icon at bounding box center [420, 102] width 4 height 4
click at [431, 133] on icon at bounding box center [432, 134] width 3 height 3
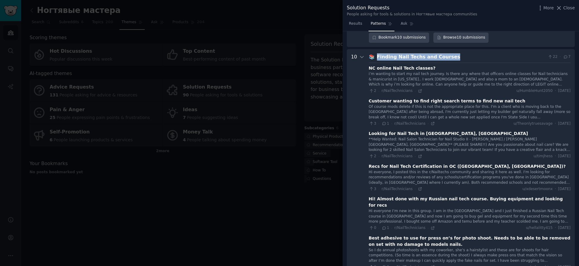
scroll to position [1369, 0]
click at [419, 153] on icon at bounding box center [420, 155] width 4 height 4
click at [418, 186] on icon at bounding box center [420, 188] width 4 height 4
click at [431, 225] on icon at bounding box center [433, 227] width 4 height 4
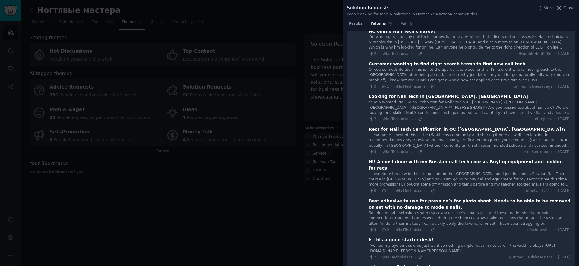
scroll to position [1439, 0]
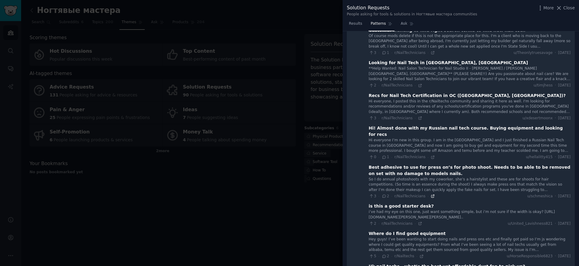
click at [431, 195] on icon at bounding box center [432, 196] width 3 height 3
click at [419, 222] on icon at bounding box center [420, 224] width 4 height 4
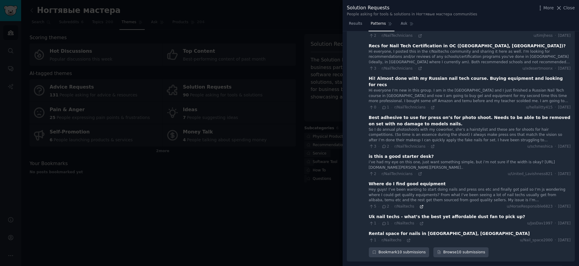
click at [420, 205] on icon at bounding box center [421, 207] width 4 height 4
click at [419, 222] on icon at bounding box center [421, 224] width 4 height 4
click at [406, 238] on icon at bounding box center [408, 240] width 4 height 4
click at [198, 143] on div at bounding box center [289, 133] width 579 height 266
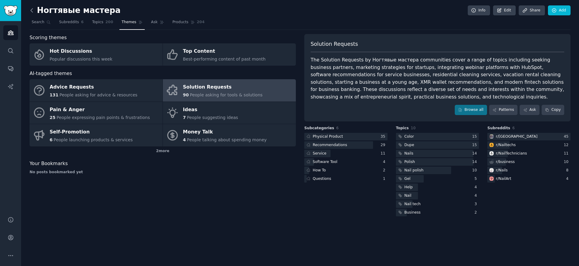
click at [32, 9] on icon at bounding box center [32, 10] width 6 height 6
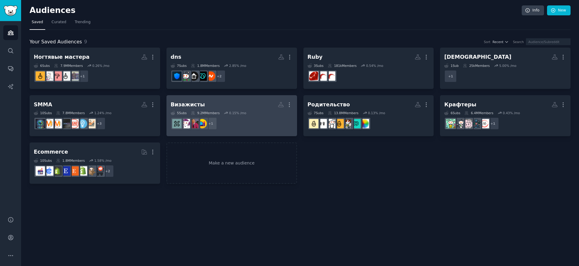
click at [263, 103] on h2 "Визажисты More" at bounding box center [232, 104] width 122 height 11
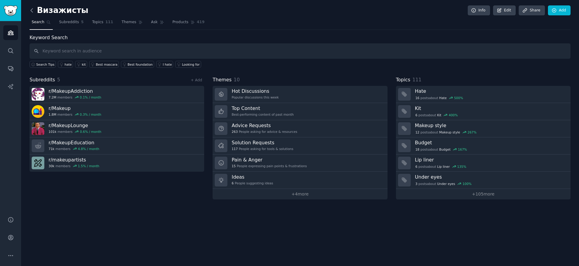
click at [32, 11] on icon at bounding box center [32, 10] width 6 height 6
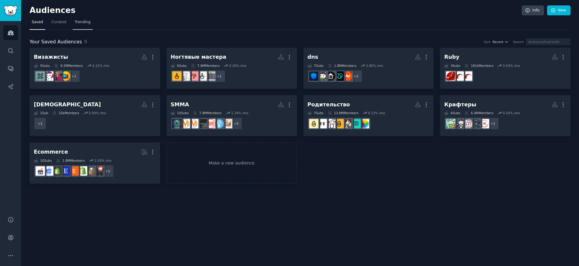
click at [76, 21] on span "Trending" at bounding box center [83, 22] width 16 height 5
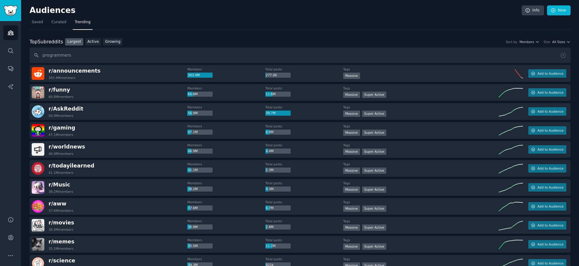
type input "programmers"
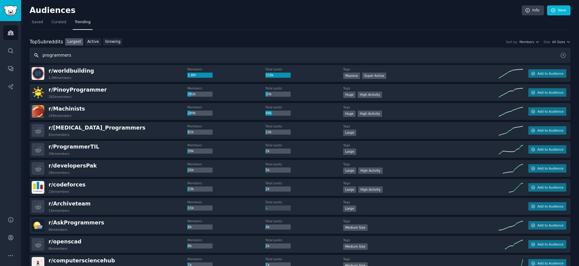
click at [146, 54] on input "programmers" at bounding box center [300, 55] width 541 height 15
click at [106, 42] on link "Growing" at bounding box center [113, 42] width 20 height 8
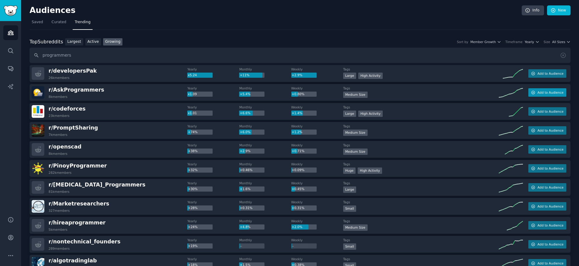
click at [544, 95] on button "Add to Audience" at bounding box center [547, 92] width 38 height 8
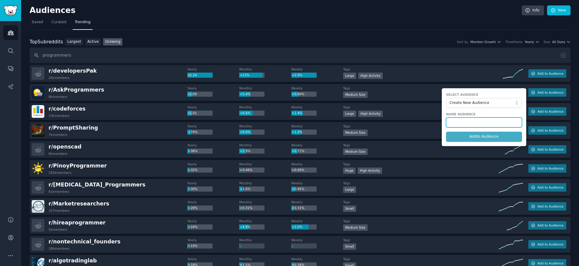
click at [462, 119] on input "text" at bounding box center [484, 123] width 76 height 10
type input "ПРограммисты"
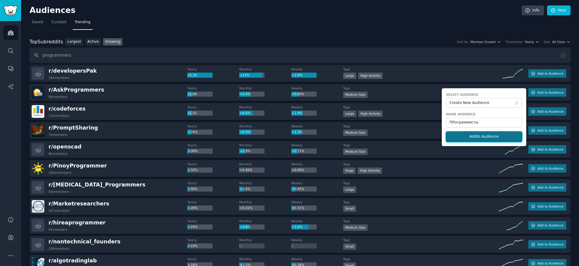
click at [476, 137] on button "Add to Audience" at bounding box center [484, 137] width 76 height 10
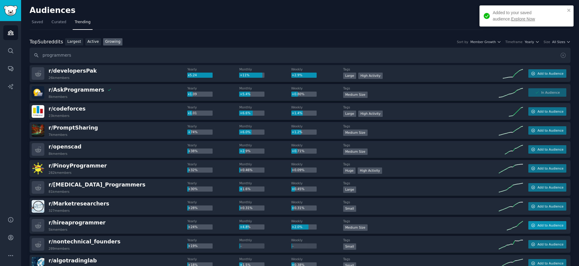
click at [535, 226] on button "Add to Audience" at bounding box center [547, 225] width 38 height 8
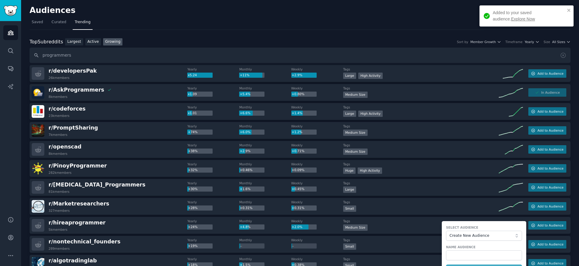
click at [456, 230] on div "Select Audience Create New Audience" at bounding box center [484, 233] width 76 height 15
click at [458, 235] on span "Create New Audience" at bounding box center [482, 235] width 66 height 5
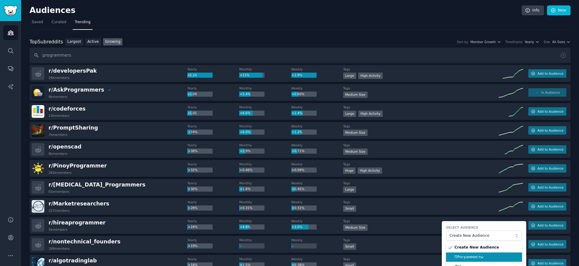
click at [464, 257] on span "ПРограммисты" at bounding box center [485, 257] width 63 height 5
click at [479, 250] on button "Add to Audience" at bounding box center [484, 250] width 76 height 10
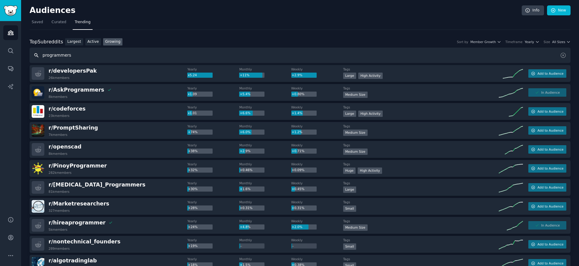
click at [72, 58] on input "programmers" at bounding box center [300, 55] width 541 height 15
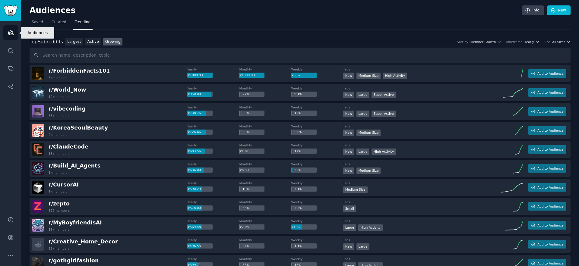
click at [5, 38] on link "Audiences" at bounding box center [10, 32] width 15 height 15
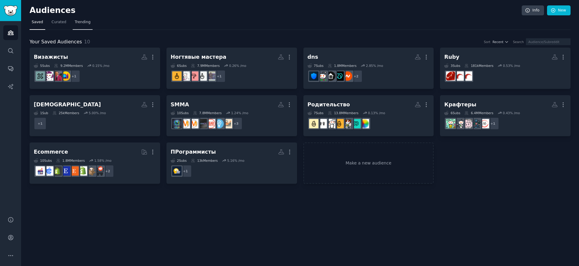
click at [85, 22] on span "Trending" at bounding box center [83, 22] width 16 height 5
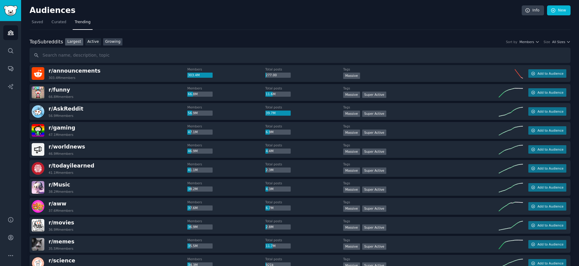
click at [107, 43] on link "Growing" at bounding box center [113, 42] width 20 height 8
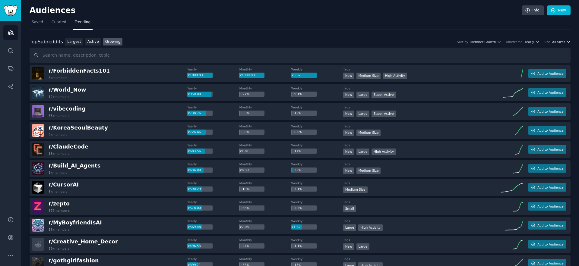
click at [566, 41] on icon "button" at bounding box center [568, 42] width 4 height 4
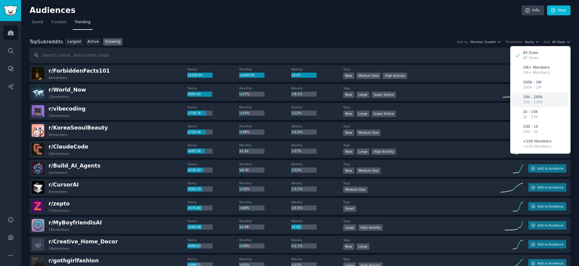
click at [547, 99] on div "10k - 100k 10k - 100k" at bounding box center [540, 100] width 56 height 15
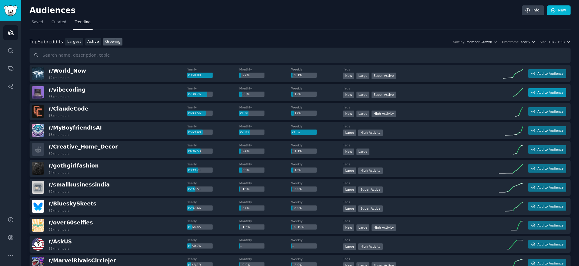
click at [545, 95] on button "Add to Audience" at bounding box center [547, 92] width 38 height 8
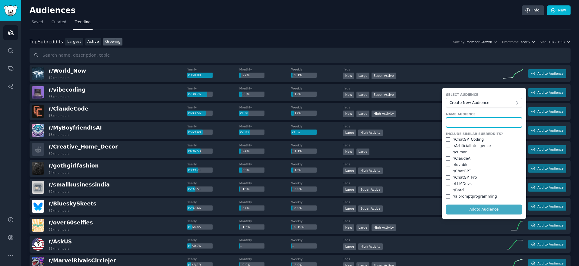
click at [471, 123] on input "text" at bounding box center [484, 123] width 76 height 10
type input "vibe coding"
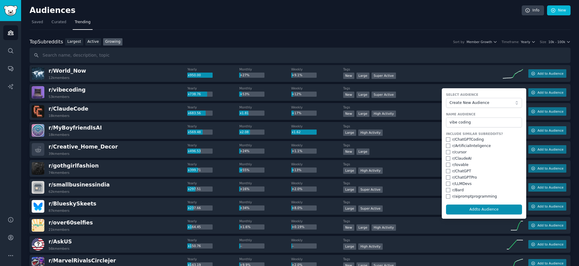
click at [467, 140] on div "r/ ChatGPTCoding" at bounding box center [467, 139] width 31 height 5
click at [447, 141] on input "checkbox" at bounding box center [448, 139] width 4 height 4
checkbox input "true"
click at [446, 145] on input "checkbox" at bounding box center [448, 146] width 4 height 4
checkbox input "true"
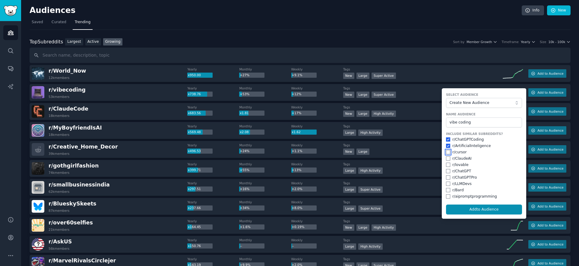
click at [447, 152] on input "checkbox" at bounding box center [448, 152] width 4 height 4
checkbox input "true"
click at [447, 160] on input "checkbox" at bounding box center [448, 158] width 4 height 4
checkbox input "true"
click at [446, 183] on input "checkbox" at bounding box center [448, 184] width 4 height 4
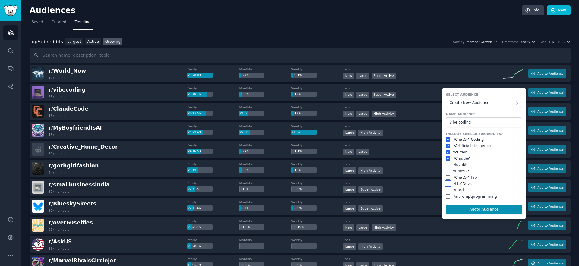
checkbox input "true"
click at [446, 196] on input "checkbox" at bounding box center [448, 196] width 4 height 4
checkbox input "true"
click at [471, 210] on button "Add to Audience" at bounding box center [484, 210] width 76 height 10
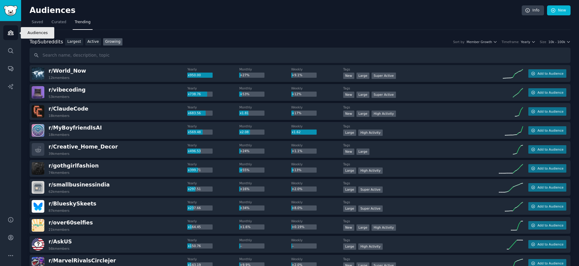
click at [7, 34] on link "Audiences" at bounding box center [10, 32] width 15 height 15
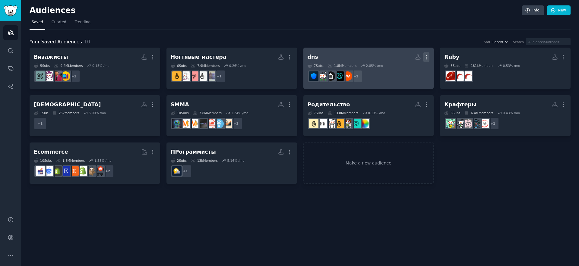
click at [425, 56] on icon "button" at bounding box center [426, 57] width 6 height 6
click at [409, 71] on p "Delete" at bounding box center [410, 70] width 14 height 6
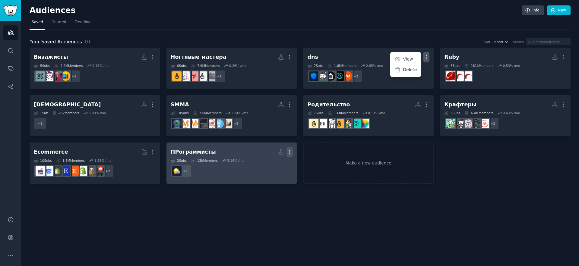
click at [289, 153] on icon "button" at bounding box center [289, 152] width 6 height 6
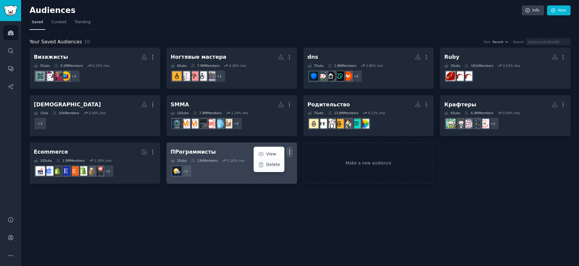
click at [276, 168] on p "Delete" at bounding box center [273, 165] width 14 height 6
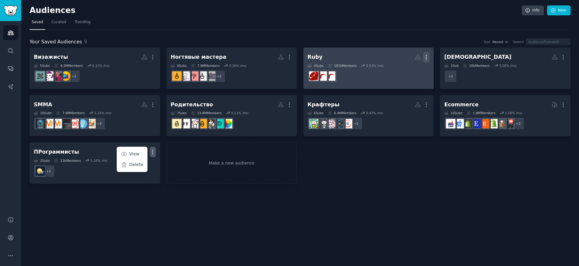
click at [427, 55] on icon "button" at bounding box center [426, 57] width 6 height 6
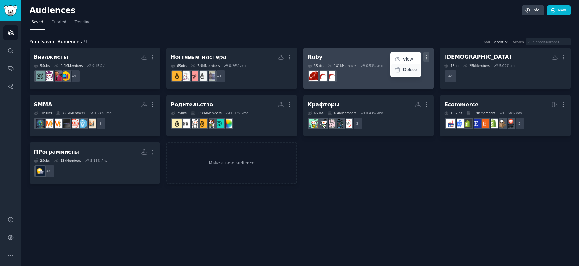
click at [409, 69] on p "Delete" at bounding box center [410, 70] width 14 height 6
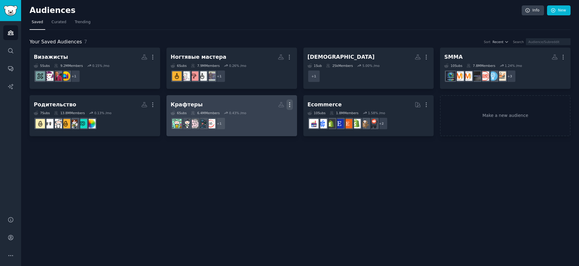
click at [290, 104] on icon "button" at bounding box center [289, 105] width 1 height 4
click at [263, 118] on icon at bounding box center [261, 117] width 6 height 6
click at [262, 119] on icon at bounding box center [261, 117] width 4 height 5
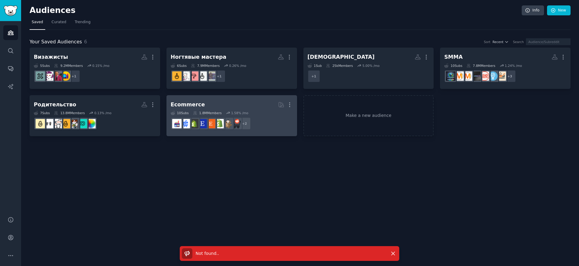
click at [249, 104] on h2 "Ecommerce Curated by GummySearch More" at bounding box center [232, 104] width 122 height 11
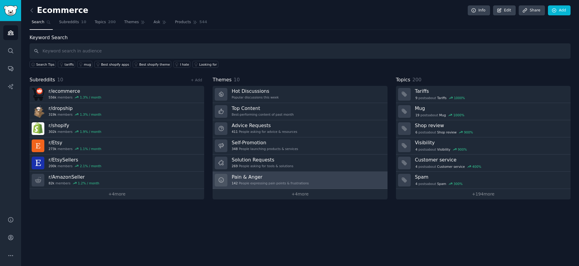
click at [308, 178] on link "Pain & Anger 142 People expressing pain points & frustrations" at bounding box center [300, 180] width 175 height 17
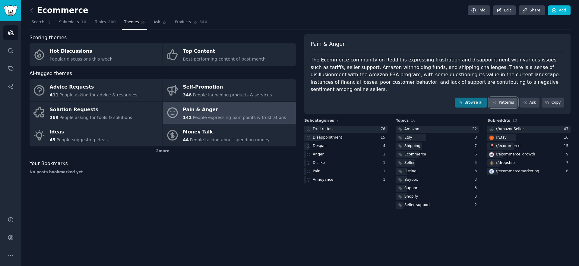
click at [502, 98] on link "Patterns" at bounding box center [503, 103] width 28 height 10
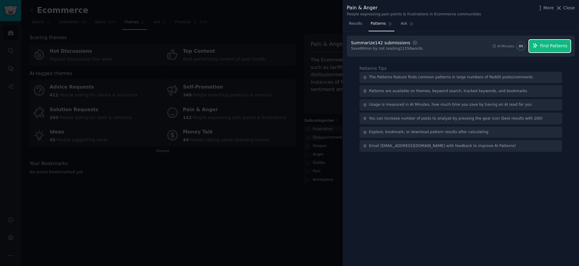
click at [556, 50] on button "Find Patterns" at bounding box center [550, 46] width 42 height 13
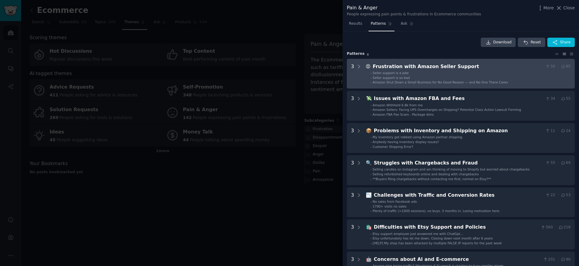
click at [475, 69] on div "Frustration with Amazon Seller Support" at bounding box center [458, 67] width 170 height 8
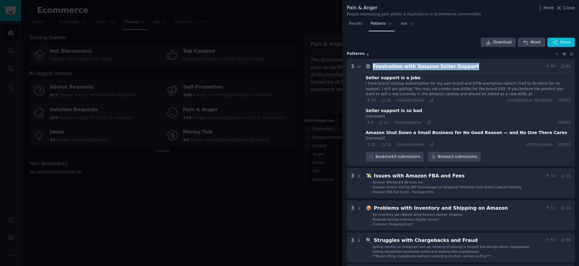
drag, startPoint x: 472, startPoint y: 69, endPoint x: 372, endPoint y: 68, distance: 100.4
click at [372, 68] on div "😡 Frustration with Amazon Seller Support 56 · 85" at bounding box center [468, 67] width 205 height 8
click at [430, 101] on icon at bounding box center [431, 101] width 4 height 4
click at [427, 123] on icon at bounding box center [429, 123] width 4 height 4
click at [431, 146] on icon at bounding box center [431, 145] width 4 height 4
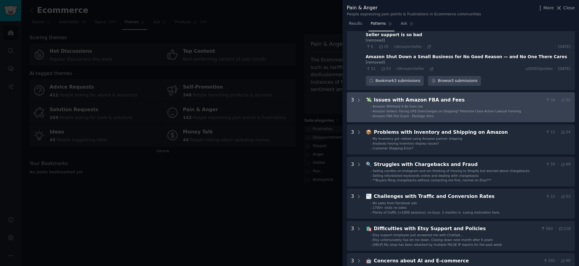
click at [434, 102] on div "Issues with Amazon FBA and Fees" at bounding box center [458, 100] width 169 height 8
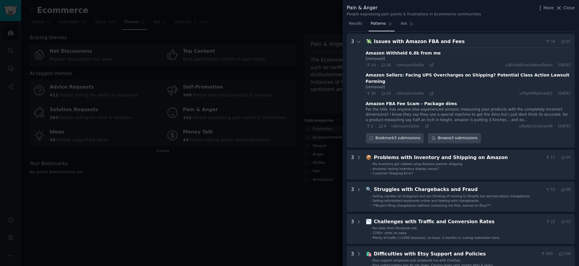
scroll to position [137, 0]
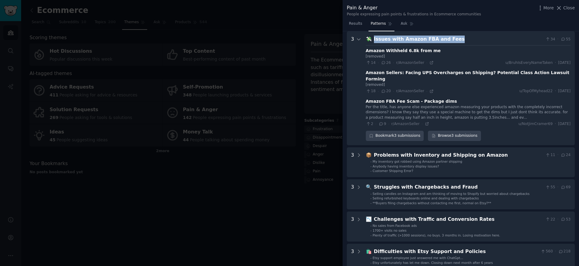
drag, startPoint x: 459, startPoint y: 38, endPoint x: 371, endPoint y: 39, distance: 88.9
click at [371, 39] on div "💸 Issues with Amazon FBA and Fees 34 · 55" at bounding box center [468, 40] width 205 height 8
click at [431, 63] on icon at bounding box center [431, 63] width 4 height 4
click at [430, 90] on icon at bounding box center [431, 91] width 3 height 3
click at [425, 122] on icon at bounding box center [427, 124] width 4 height 4
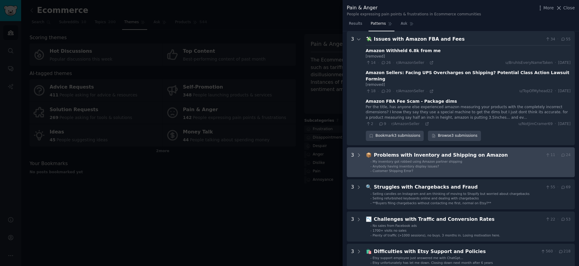
click at [415, 152] on div "Problems with Inventory and Shipping on Amazon" at bounding box center [458, 156] width 169 height 8
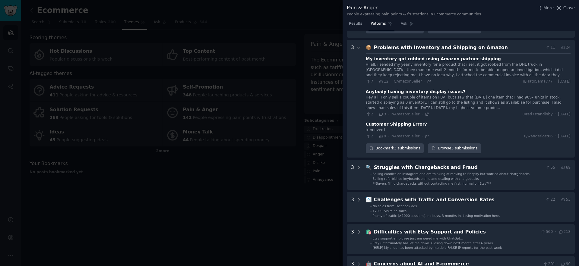
scroll to position [247, 0]
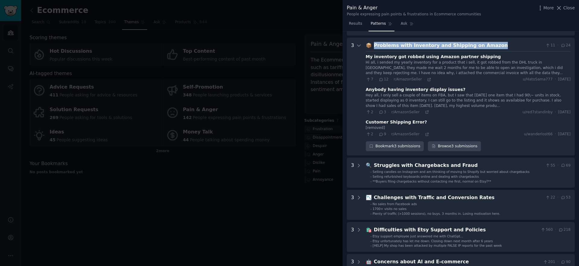
drag, startPoint x: 501, startPoint y: 40, endPoint x: 372, endPoint y: 41, distance: 128.7
click at [374, 42] on div "Problems with Inventory and Shipping on Amazon" at bounding box center [458, 46] width 169 height 8
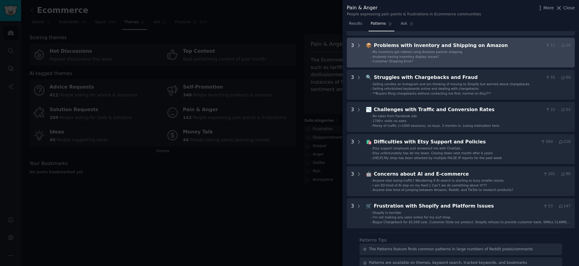
click at [450, 50] on div "My inventory got robbed using Amazon partner shipping" at bounding box center [418, 52] width 90 height 4
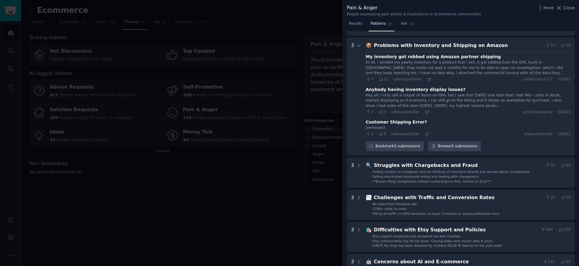
click at [429, 77] on div "7 · 12 · r/AmazonSeller · u/HatoSama777 · Wed 14/05/2025" at bounding box center [468, 79] width 205 height 5
click at [427, 77] on icon at bounding box center [429, 79] width 4 height 4
click at [425, 110] on icon at bounding box center [427, 112] width 4 height 4
click at [425, 132] on icon at bounding box center [427, 134] width 4 height 4
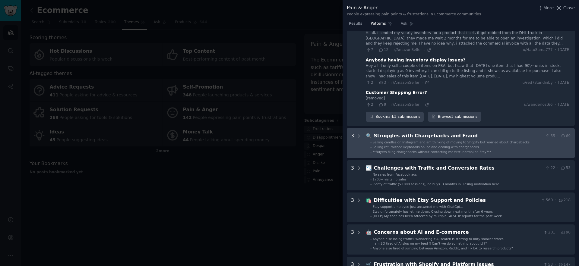
click at [411, 132] on div "Struggles with Chargebacks and Fraud" at bounding box center [458, 136] width 169 height 8
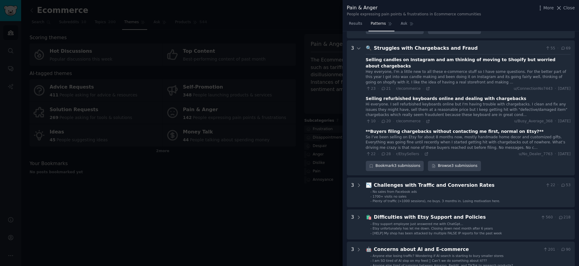
scroll to position [367, 0]
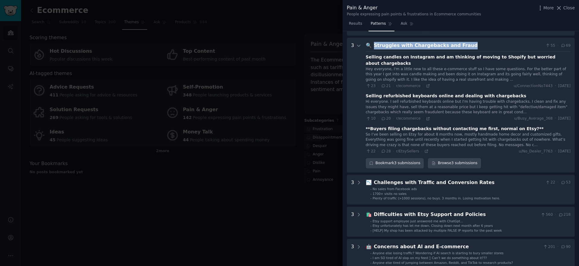
drag, startPoint x: 449, startPoint y: 40, endPoint x: 373, endPoint y: 39, distance: 76.0
click at [374, 42] on div "Struggles with Chargebacks and Fraud" at bounding box center [458, 46] width 169 height 8
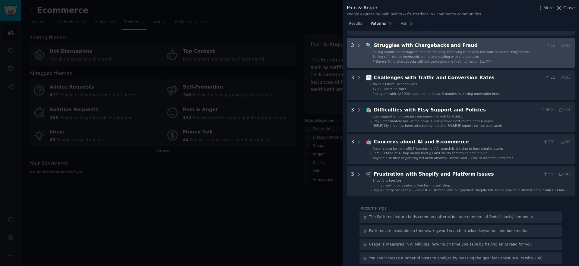
click at [478, 60] on span "**Buyers filing chargebacks without contacting me first, normal on Etsy?**" at bounding box center [432, 62] width 118 height 4
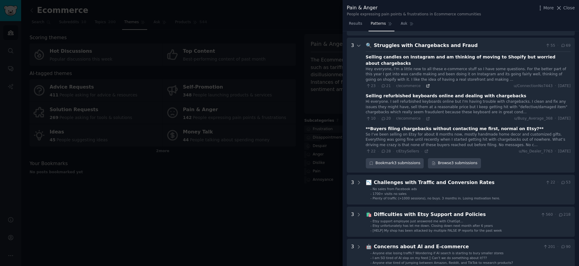
click at [426, 84] on icon at bounding box center [428, 86] width 4 height 4
click at [427, 117] on icon at bounding box center [428, 119] width 4 height 4
click at [425, 150] on icon at bounding box center [426, 151] width 3 height 3
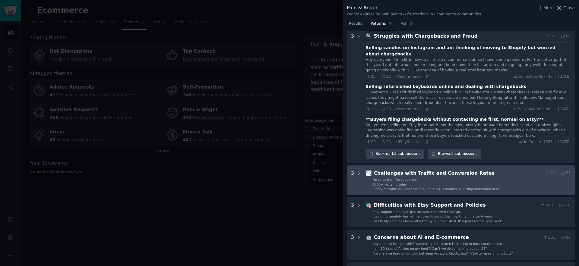
click at [433, 170] on div "Challenges with Traffic and Conversion Rates" at bounding box center [458, 174] width 169 height 8
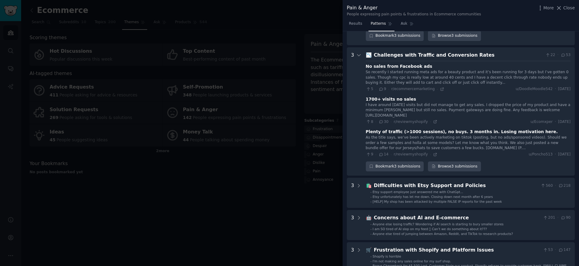
scroll to position [497, 0]
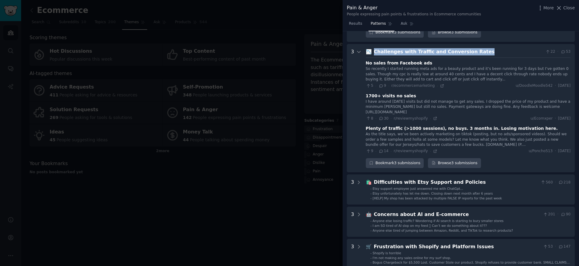
drag, startPoint x: 478, startPoint y: 37, endPoint x: 372, endPoint y: 42, distance: 106.5
click at [372, 48] on div "📉 Challenges with Traffic and Conversion Rates 22 · 53" at bounding box center [468, 52] width 205 height 8
click at [440, 84] on icon at bounding box center [442, 86] width 4 height 4
click at [433, 116] on icon at bounding box center [435, 118] width 4 height 4
click at [433, 149] on icon at bounding box center [435, 151] width 4 height 4
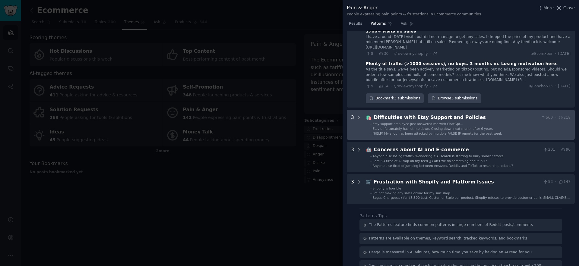
click at [437, 122] on span "Etsy support employee just answered me with ChatGpt..." at bounding box center [418, 124] width 90 height 4
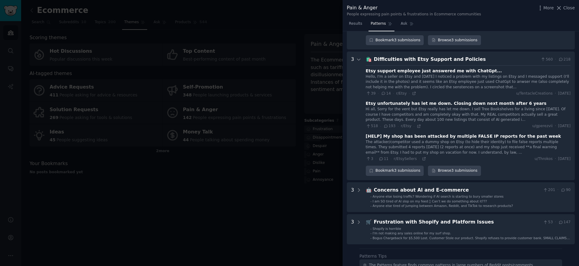
scroll to position [623, 0]
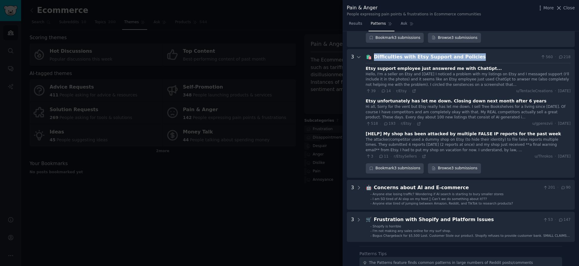
drag, startPoint x: 469, startPoint y: 38, endPoint x: 372, endPoint y: 38, distance: 97.4
click at [372, 53] on div "🛍️ Difficulties with Etsy Support and Policies 560 · 218" at bounding box center [468, 57] width 205 height 8
click at [413, 90] on icon at bounding box center [413, 91] width 3 height 3
click at [418, 122] on icon at bounding box center [419, 124] width 4 height 4
click at [422, 154] on icon at bounding box center [424, 156] width 4 height 4
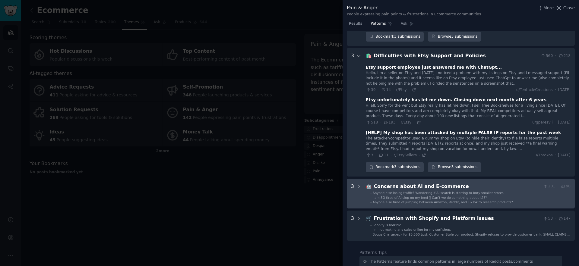
click at [450, 183] on div "Concerns about AI and E-commerce" at bounding box center [457, 187] width 167 height 8
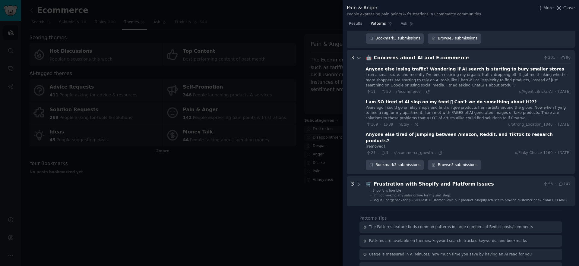
scroll to position [753, 0]
drag, startPoint x: 466, startPoint y: 39, endPoint x: 373, endPoint y: 37, distance: 92.9
click at [374, 54] on div "Concerns about AI and E-commerce" at bounding box center [457, 58] width 167 height 8
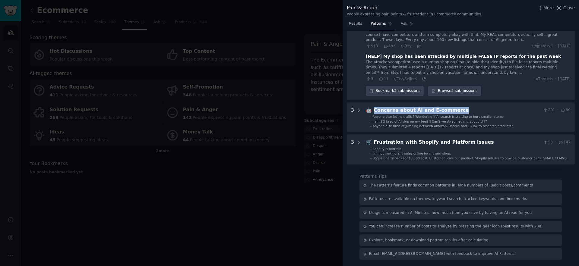
scroll to position [682, 0]
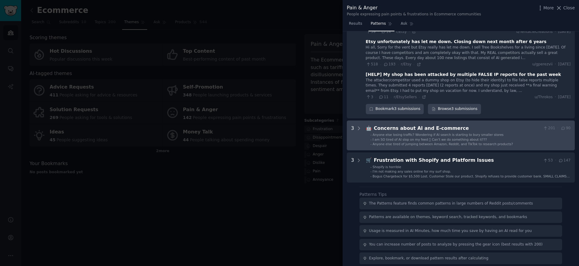
click at [472, 133] on span "Anyone else losing traffic? Wondering if AI search is starting to bury smaller …" at bounding box center [438, 135] width 131 height 4
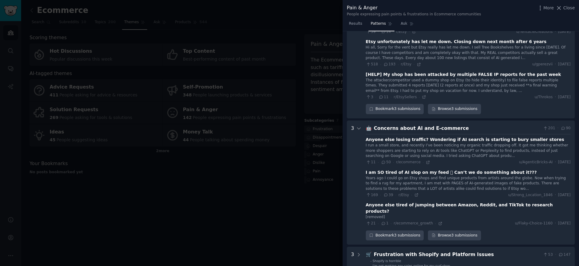
scroll to position [753, 0]
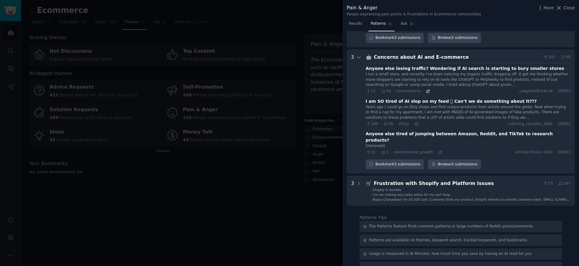
click at [426, 89] on icon at bounding box center [428, 91] width 4 height 4
click at [414, 122] on icon at bounding box center [416, 124] width 4 height 4
click at [439, 151] on icon at bounding box center [440, 152] width 3 height 3
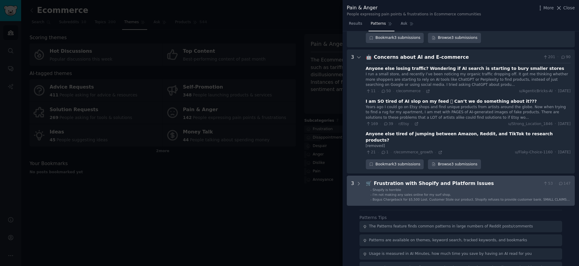
click at [429, 180] on div "Frustration with Shopify and Platform Issues" at bounding box center [457, 184] width 167 height 8
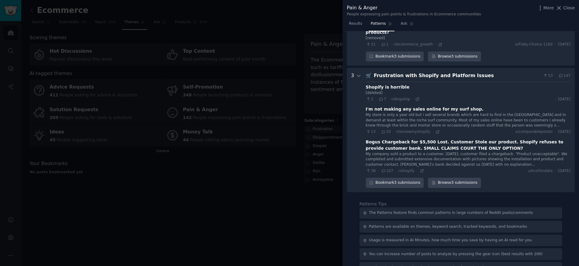
scroll to position [865, 0]
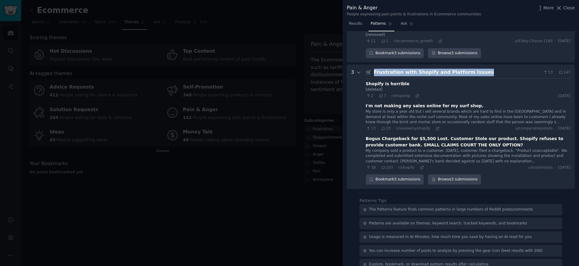
drag, startPoint x: 481, startPoint y: 46, endPoint x: 373, endPoint y: 48, distance: 108.5
click at [374, 69] on div "Frustration with Shopify and Platform Issues" at bounding box center [457, 73] width 167 height 8
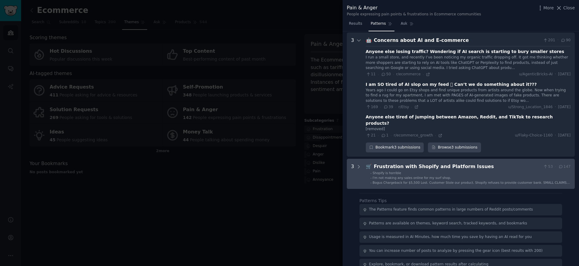
click at [464, 171] on ul "- Shopify is horrible - I'm not making any sales online for my surf shop. - Bog…" at bounding box center [468, 178] width 204 height 14
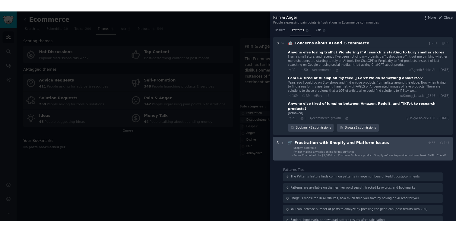
scroll to position [865, 0]
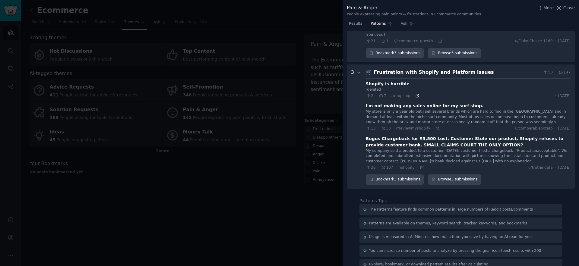
click at [417, 95] on icon at bounding box center [417, 96] width 3 height 3
click at [436, 127] on icon at bounding box center [437, 128] width 3 height 3
click at [417, 165] on div "38 · 107 · r/shopify ·" at bounding box center [395, 167] width 58 height 5
click at [420, 166] on icon at bounding box center [421, 167] width 3 height 3
click at [280, 192] on div at bounding box center [289, 133] width 579 height 266
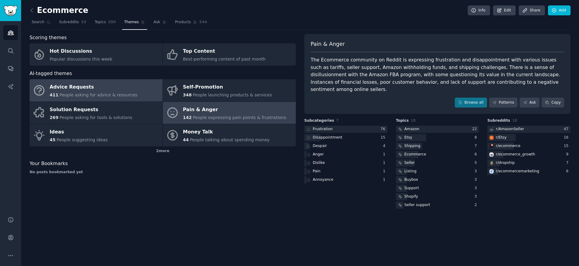
click at [103, 90] on div "Advice Requests" at bounding box center [94, 88] width 88 height 10
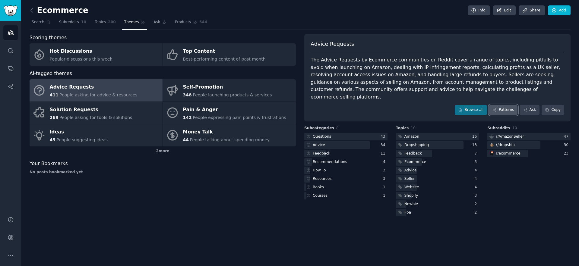
click at [506, 105] on link "Patterns" at bounding box center [503, 110] width 28 height 10
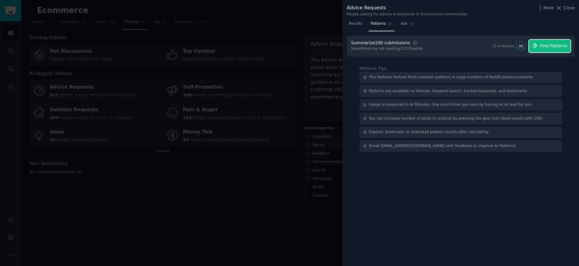
click at [544, 49] on span "Find Patterns" at bounding box center [553, 46] width 27 height 6
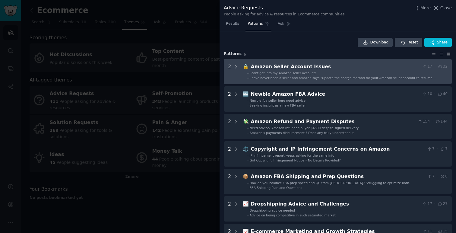
click at [288, 67] on div "Amazon Seller Account Issues" at bounding box center [335, 67] width 169 height 8
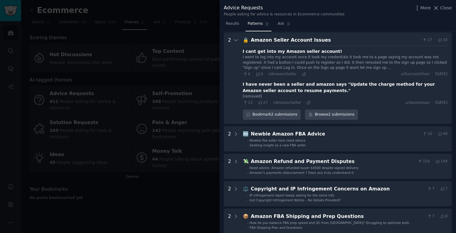
scroll to position [27, 0]
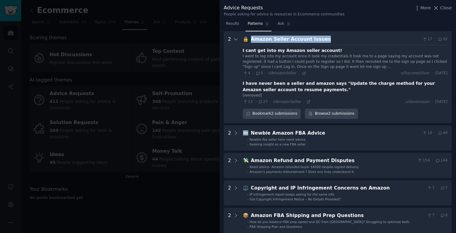
drag, startPoint x: 323, startPoint y: 39, endPoint x: 248, endPoint y: 40, distance: 75.1
click at [248, 40] on div "🔒 Amazon Seller Account Issues 17 · 32" at bounding box center [345, 40] width 205 height 8
click at [303, 72] on icon at bounding box center [304, 73] width 4 height 4
click at [306, 102] on icon at bounding box center [308, 101] width 4 height 4
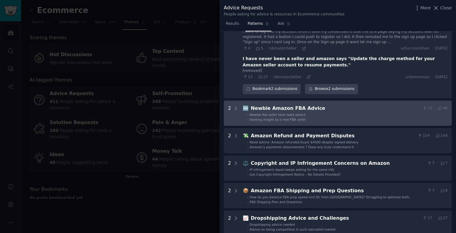
click at [301, 118] on span "Seeking insight as a new FBA seller" at bounding box center [278, 120] width 56 height 4
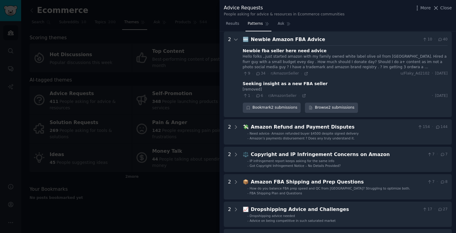
scroll to position [121, 0]
drag, startPoint x: 322, startPoint y: 39, endPoint x: 250, endPoint y: 39, distance: 72.1
click at [251, 39] on div "Newbie Amazon FBA Advice" at bounding box center [335, 40] width 169 height 8
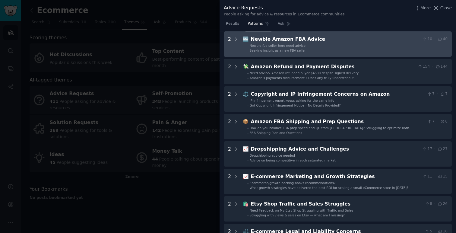
click at [333, 55] on Advice "2 🆕 Newbie Amazon FBA Advice 10 · 40 - Newbie fba seller here need advice - See…" at bounding box center [338, 43] width 228 height 25
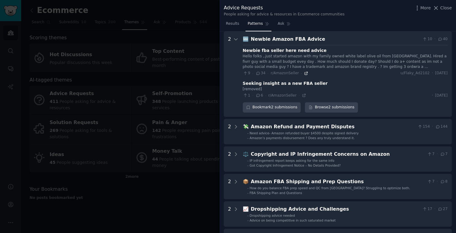
click at [305, 74] on icon at bounding box center [306, 73] width 3 height 3
click at [302, 96] on icon at bounding box center [303, 95] width 3 height 3
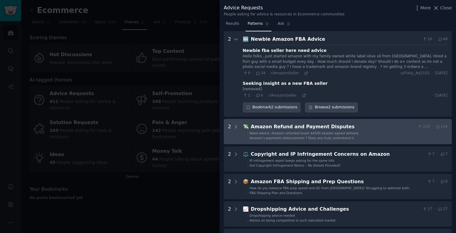
click at [304, 130] on div "Amazon Refund and Payment Disputes" at bounding box center [333, 127] width 165 height 8
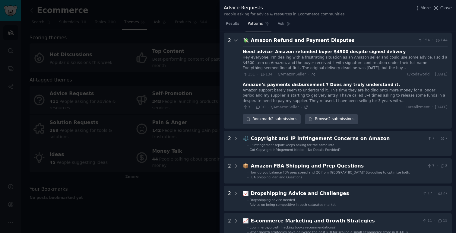
scroll to position [209, 0]
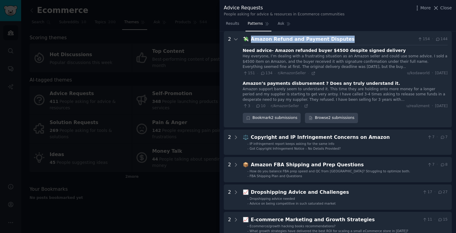
drag, startPoint x: 349, startPoint y: 40, endPoint x: 246, endPoint y: 38, distance: 102.8
click at [246, 38] on div "💸 Amazon Refund and Payment Disputes 154 · 144" at bounding box center [345, 40] width 205 height 8
click at [312, 73] on icon at bounding box center [313, 73] width 3 height 3
click at [304, 106] on icon at bounding box center [306, 106] width 4 height 4
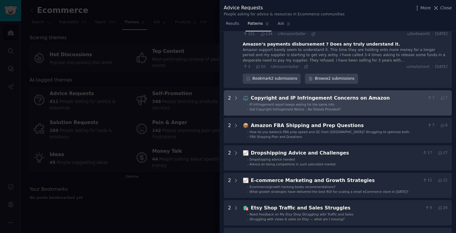
click at [324, 98] on div "Copyright and IP Infringement Concerns on Amazon" at bounding box center [338, 98] width 174 height 8
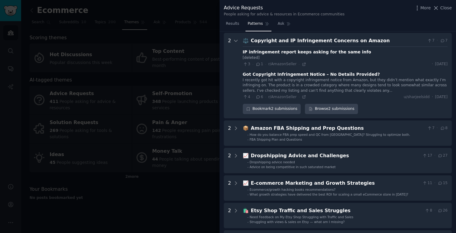
scroll to position [307, 0]
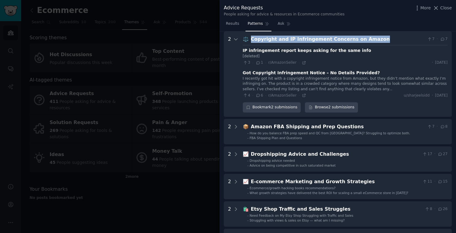
drag, startPoint x: 374, startPoint y: 39, endPoint x: 250, endPoint y: 39, distance: 123.9
click at [251, 39] on div "Copyright and IP Infringement Concerns on Amazon" at bounding box center [338, 40] width 174 height 8
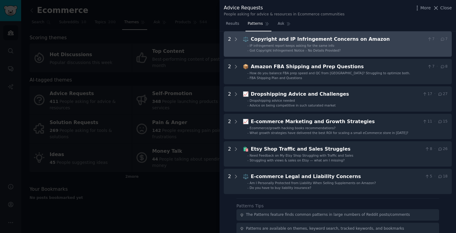
click at [320, 45] on span "IP infringement report keeps asking for the same info" at bounding box center [292, 46] width 85 height 4
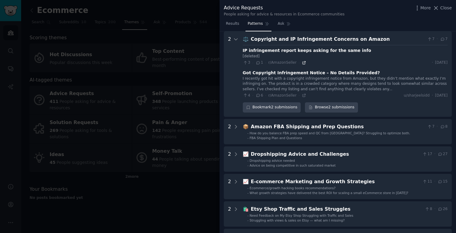
click at [302, 63] on icon at bounding box center [304, 63] width 4 height 4
click at [302, 95] on icon at bounding box center [304, 95] width 4 height 4
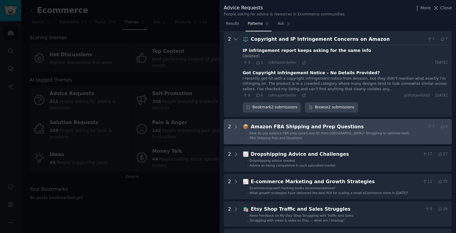
click at [316, 123] on div "Amazon FBA Shipping and Prep Questions" at bounding box center [338, 127] width 174 height 8
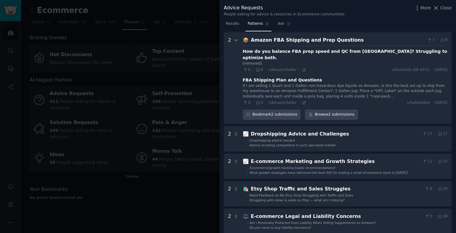
scroll to position [394, 0]
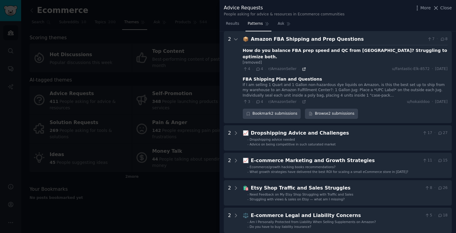
click at [303, 67] on icon at bounding box center [304, 69] width 4 height 4
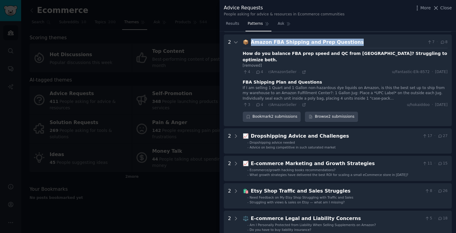
scroll to position [391, 0]
drag, startPoint x: 358, startPoint y: 37, endPoint x: 249, endPoint y: 40, distance: 108.9
click at [251, 40] on div "Amazon FBA Shipping and Prep Questions" at bounding box center [338, 43] width 174 height 8
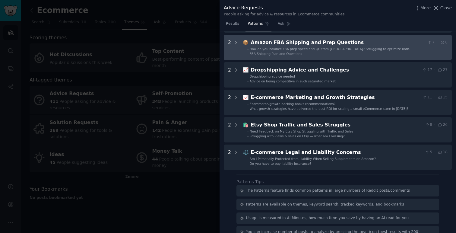
click at [342, 47] on span "How do you balance FBA prep speed and QC from China? Struggling to optimize bot…" at bounding box center [330, 49] width 160 height 4
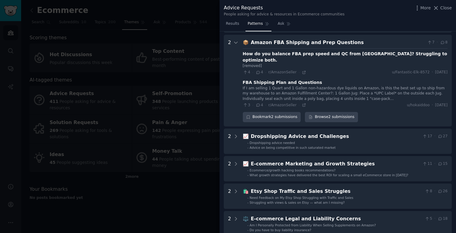
scroll to position [394, 0]
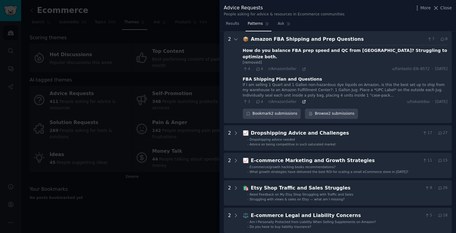
click at [302, 99] on icon at bounding box center [304, 101] width 4 height 4
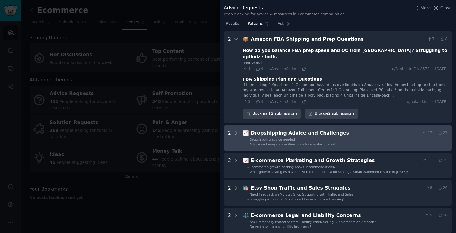
click at [310, 129] on div "Dropshipping Advice and Challenges" at bounding box center [335, 133] width 169 height 8
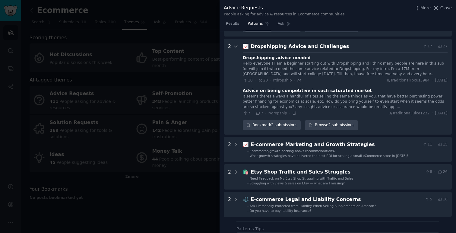
scroll to position [481, 0]
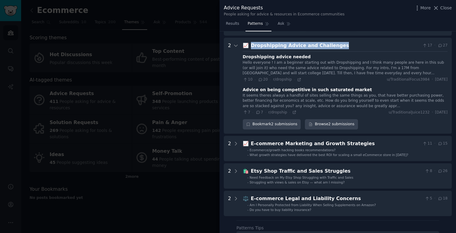
drag, startPoint x: 336, startPoint y: 37, endPoint x: 249, endPoint y: 40, distance: 87.5
click at [251, 42] on div "Dropshipping Advice and Challenges" at bounding box center [335, 46] width 169 height 8
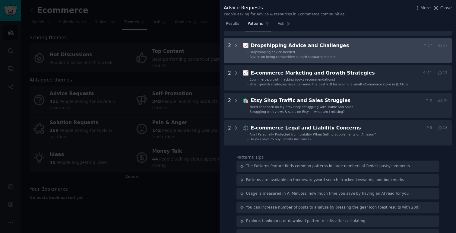
click at [332, 55] on li "- Advice on being competitive in such saturated market" at bounding box center [347, 57] width 200 height 4
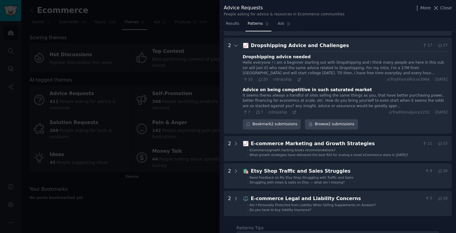
click at [298, 77] on div "10 · 20 · r/dropship ·" at bounding box center [272, 79] width 59 height 5
click at [298, 77] on icon at bounding box center [299, 79] width 4 height 4
click at [294, 110] on icon at bounding box center [294, 112] width 4 height 4
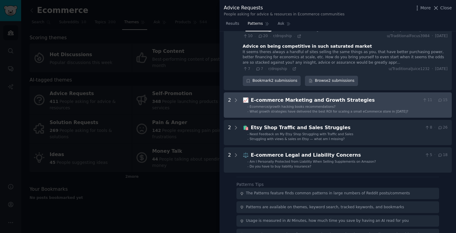
click at [305, 104] on ul "- Ecommerce/growth hacking books recommendations? - What growth strategies have…" at bounding box center [345, 108] width 204 height 9
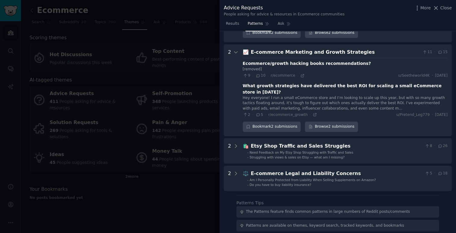
scroll to position [579, 0]
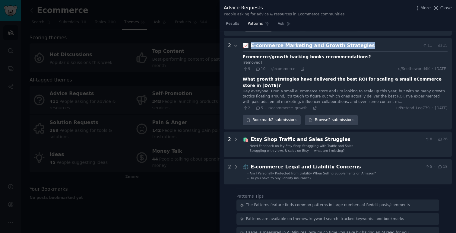
drag, startPoint x: 357, startPoint y: 40, endPoint x: 249, endPoint y: 42, distance: 108.2
click at [249, 42] on div "📈 E-commerce Marketing and Growth Strategies 11 · 15" at bounding box center [345, 46] width 205 height 8
click at [300, 67] on icon at bounding box center [302, 69] width 4 height 4
click at [313, 106] on icon at bounding box center [315, 108] width 4 height 4
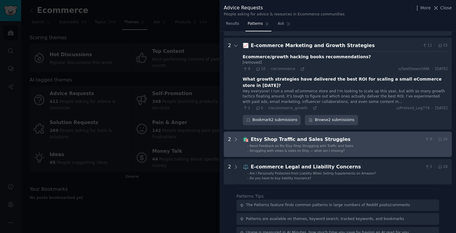
click at [326, 149] on span "Struggling with views & sales on Etsy — what am I missing?" at bounding box center [297, 151] width 95 height 4
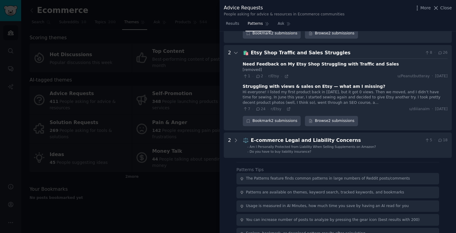
scroll to position [667, 0]
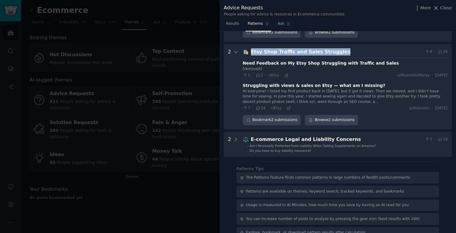
drag, startPoint x: 338, startPoint y: 39, endPoint x: 250, endPoint y: 39, distance: 88.3
click at [251, 48] on div "Etsy Shop Traffic and Sales Struggles" at bounding box center [337, 52] width 172 height 8
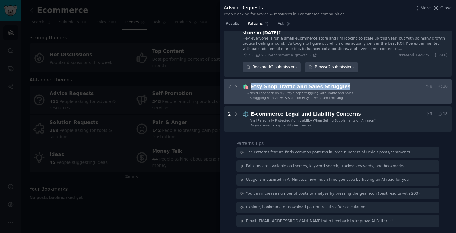
scroll to position [620, 0]
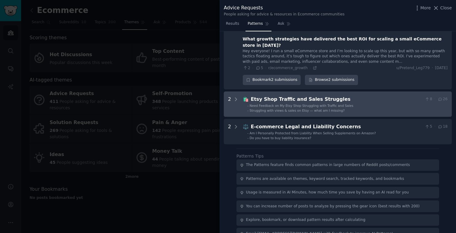
click at [318, 104] on span "Need Feedback on My Etsy Shop Struggling with Traffic and Sales" at bounding box center [302, 106] width 104 height 4
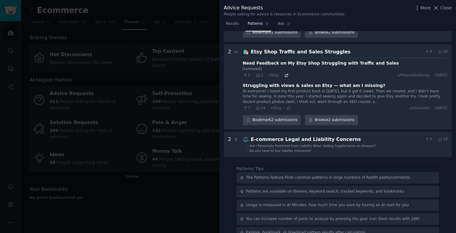
click at [284, 73] on icon at bounding box center [286, 75] width 4 height 4
click at [289, 107] on icon at bounding box center [288, 108] width 3 height 3
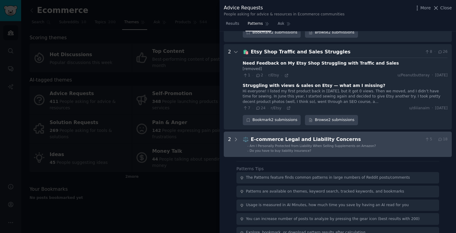
click at [309, 136] on div "E-commerce Legal and Liability Concerns" at bounding box center [337, 140] width 172 height 8
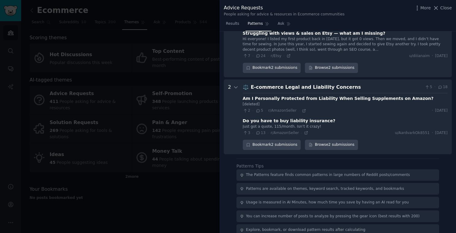
scroll to position [729, 0]
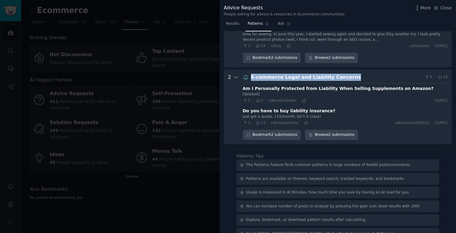
drag, startPoint x: 355, startPoint y: 65, endPoint x: 249, endPoint y: 64, distance: 106.4
click at [249, 74] on div "⚖️ E-commerce Legal and Liability Concerns 5 · 18" at bounding box center [345, 78] width 205 height 8
click at [302, 99] on icon at bounding box center [304, 101] width 4 height 4
click at [305, 121] on icon at bounding box center [306, 122] width 3 height 3
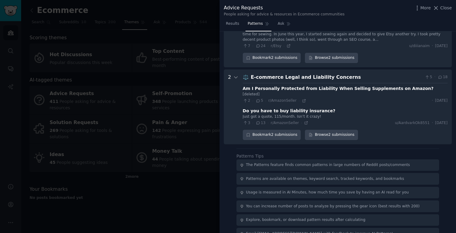
click at [166, 180] on div at bounding box center [228, 116] width 456 height 233
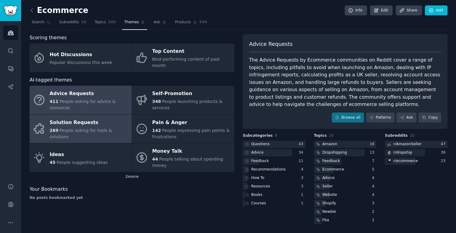
click at [99, 118] on div "Solution Requests" at bounding box center [89, 123] width 79 height 10
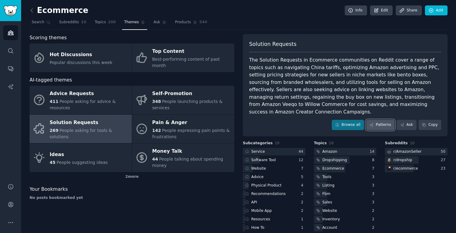
click at [378, 120] on link "Patterns" at bounding box center [380, 125] width 28 height 10
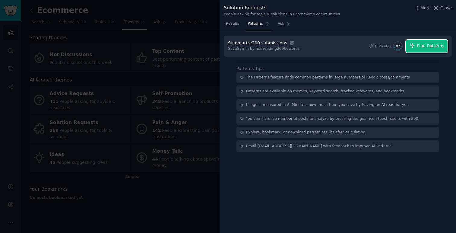
click at [427, 47] on span "Find Patterns" at bounding box center [430, 46] width 27 height 6
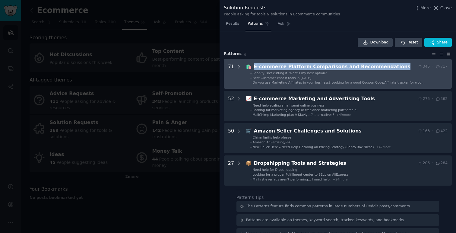
drag, startPoint x: 393, startPoint y: 66, endPoint x: 250, endPoint y: 67, distance: 142.9
click at [250, 67] on div "🛍️ E-commerce Platform Comparisons and Recommendations 345 · 717" at bounding box center [347, 67] width 202 height 8
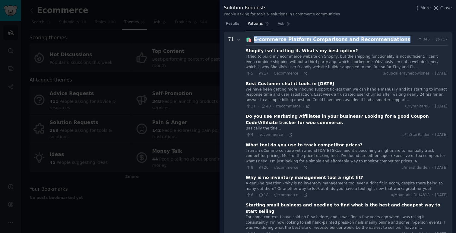
scroll to position [27, 0]
click at [303, 72] on icon at bounding box center [305, 73] width 4 height 4
click at [306, 108] on icon at bounding box center [308, 106] width 4 height 4
click at [288, 134] on icon at bounding box center [290, 134] width 4 height 4
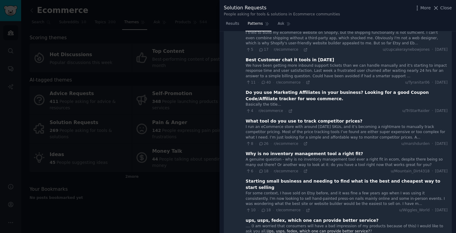
scroll to position [60, 0]
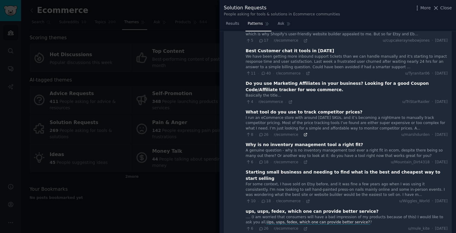
click at [304, 136] on icon at bounding box center [305, 134] width 3 height 3
click at [303, 163] on icon at bounding box center [305, 162] width 4 height 4
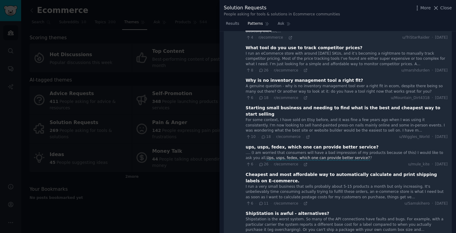
scroll to position [126, 0]
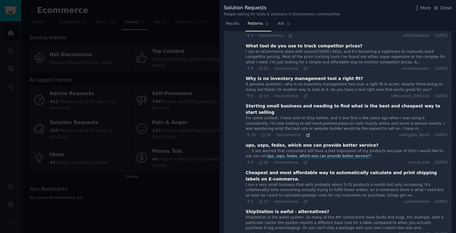
click at [306, 134] on icon at bounding box center [307, 135] width 3 height 3
click at [303, 160] on icon at bounding box center [305, 162] width 4 height 4
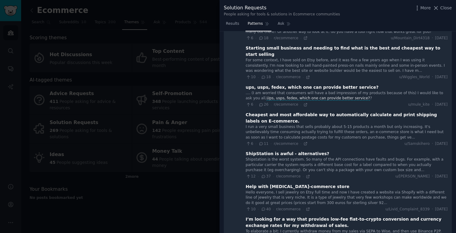
scroll to position [187, 0]
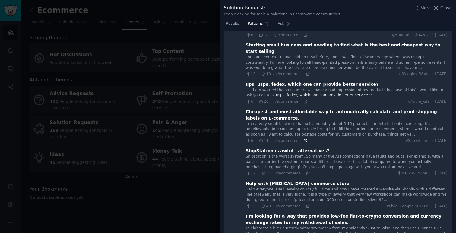
click at [304, 139] on icon at bounding box center [305, 140] width 3 height 3
click at [306, 172] on icon at bounding box center [307, 173] width 3 height 3
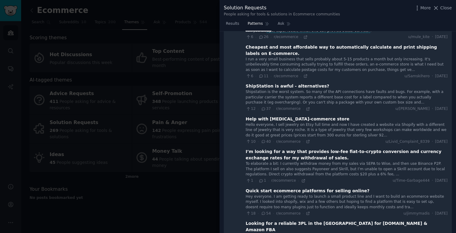
scroll to position [254, 0]
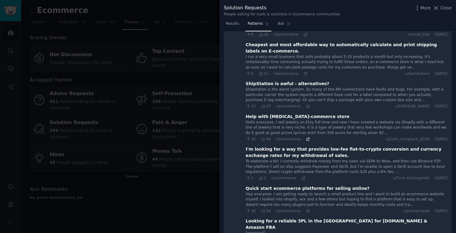
click at [306, 137] on icon at bounding box center [308, 139] width 4 height 4
click at [301, 176] on icon at bounding box center [303, 178] width 4 height 4
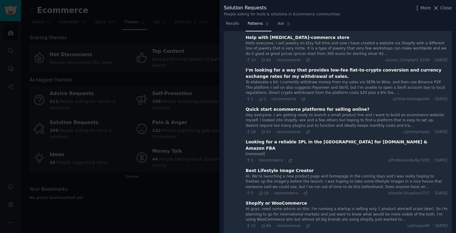
scroll to position [349, 0]
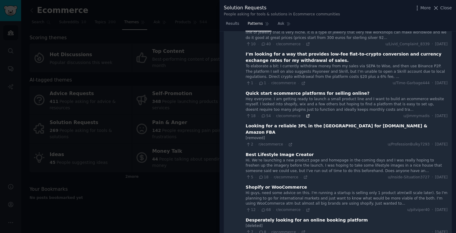
click at [306, 114] on icon at bounding box center [308, 116] width 4 height 4
click at [288, 142] on icon at bounding box center [290, 144] width 4 height 4
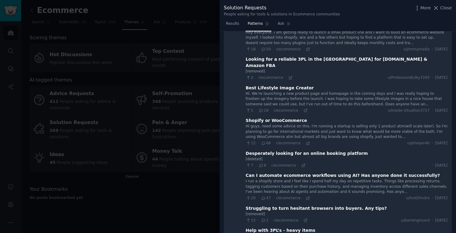
scroll to position [416, 0]
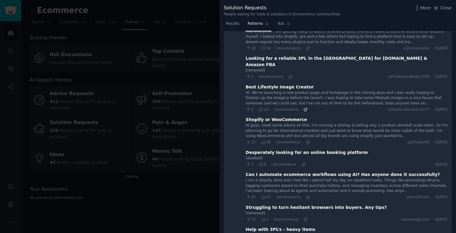
click at [303, 107] on icon at bounding box center [305, 109] width 4 height 4
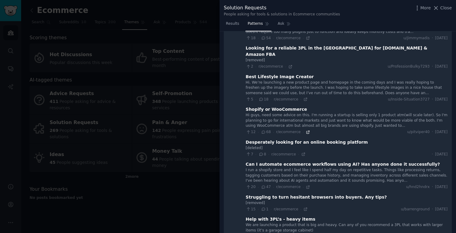
click at [306, 130] on icon at bounding box center [308, 132] width 4 height 4
click at [301, 152] on icon at bounding box center [303, 154] width 4 height 4
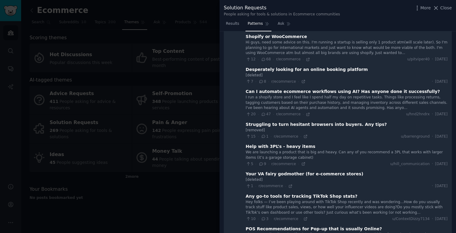
scroll to position [506, 0]
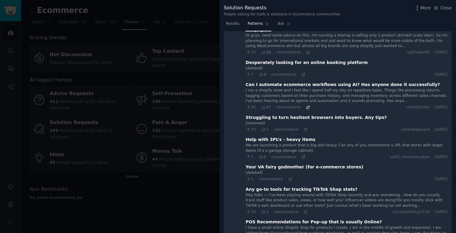
click at [306, 105] on icon at bounding box center [308, 107] width 4 height 4
click at [303, 127] on icon at bounding box center [305, 129] width 4 height 4
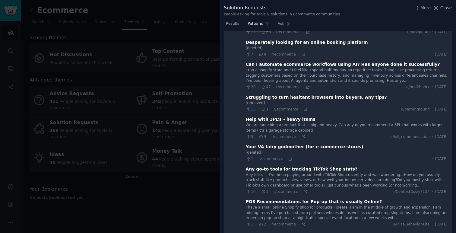
scroll to position [527, 0]
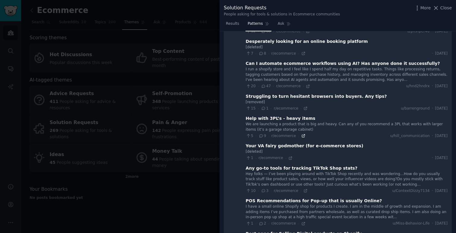
click at [301, 134] on icon at bounding box center [303, 136] width 4 height 4
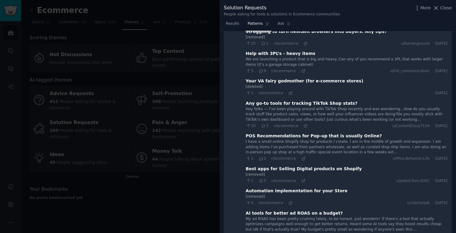
scroll to position [593, 0]
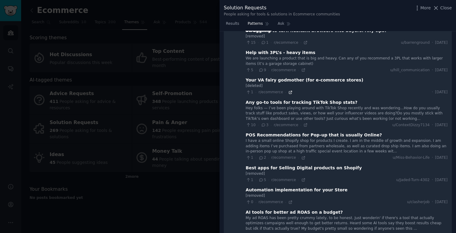
click at [289, 90] on icon at bounding box center [290, 92] width 4 height 4
click at [303, 123] on icon at bounding box center [305, 125] width 4 height 4
click at [301, 156] on icon at bounding box center [303, 158] width 4 height 4
click at [302, 178] on icon at bounding box center [303, 179] width 3 height 3
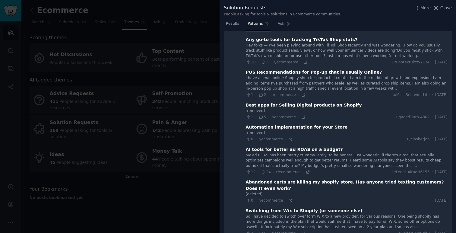
scroll to position [657, 0]
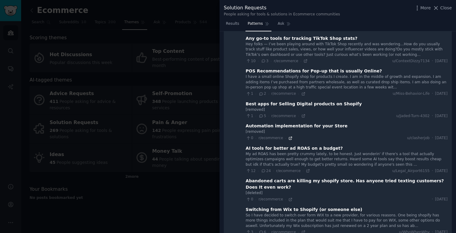
click at [288, 136] on icon at bounding box center [290, 138] width 4 height 4
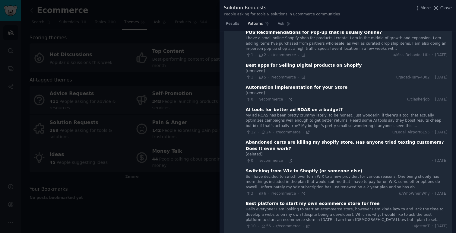
scroll to position [696, 0]
click at [306, 129] on icon at bounding box center [308, 131] width 4 height 4
click at [289, 159] on icon at bounding box center [290, 160] width 3 height 3
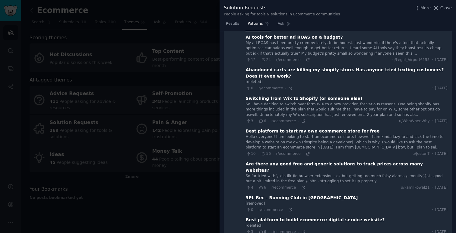
scroll to position [772, 0]
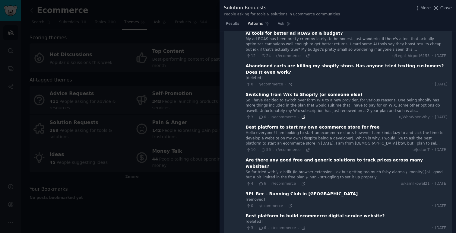
click at [302, 116] on icon at bounding box center [303, 117] width 3 height 3
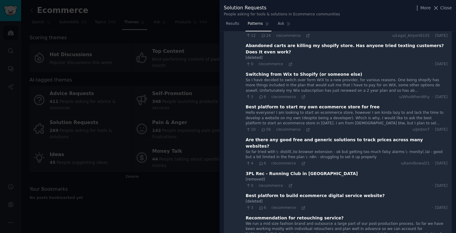
scroll to position [795, 0]
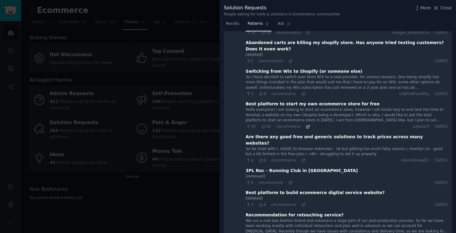
click at [306, 125] on icon at bounding box center [307, 126] width 3 height 3
click at [301, 158] on icon at bounding box center [303, 160] width 4 height 4
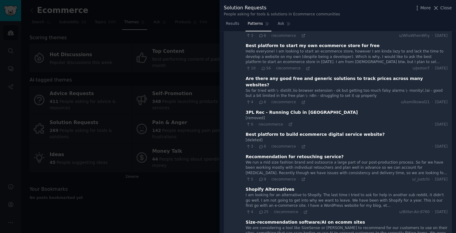
scroll to position [854, 0]
click at [288, 121] on div "0 · r/ecommerce ·" at bounding box center [269, 123] width 47 height 5
click at [289, 121] on icon at bounding box center [290, 123] width 4 height 4
click at [301, 144] on icon at bounding box center [303, 146] width 4 height 4
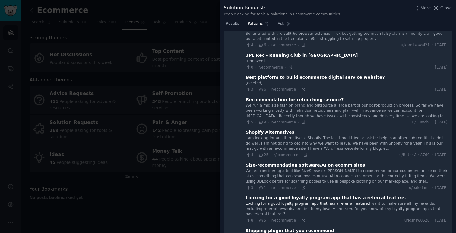
scroll to position [910, 0]
click at [301, 120] on icon at bounding box center [303, 122] width 4 height 4
click at [304, 153] on icon at bounding box center [305, 154] width 3 height 3
click at [302, 186] on icon at bounding box center [303, 187] width 3 height 3
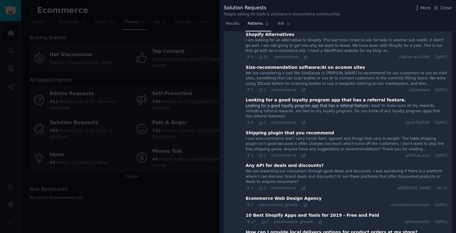
scroll to position [1008, 0]
click at [301, 119] on div "8 · 5 · r/ecommerce ·" at bounding box center [276, 121] width 60 height 5
click at [301, 120] on icon at bounding box center [303, 122] width 4 height 4
click at [299, 152] on div "2 · 1 · r/ecommerce ·" at bounding box center [276, 154] width 60 height 5
click at [301, 153] on icon at bounding box center [303, 155] width 4 height 4
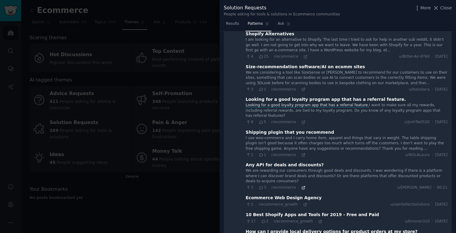
click at [301, 185] on icon at bounding box center [303, 187] width 4 height 4
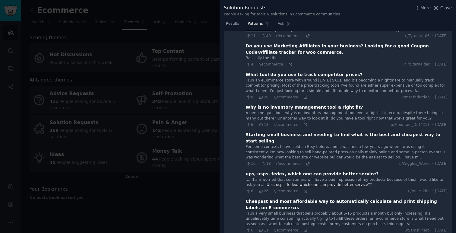
scroll to position [0, 0]
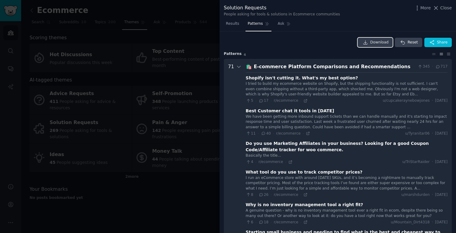
click at [378, 40] on span "Download" at bounding box center [379, 42] width 18 height 5
click at [372, 46] on link "Download" at bounding box center [375, 43] width 35 height 10
